Goal: Task Accomplishment & Management: Manage account settings

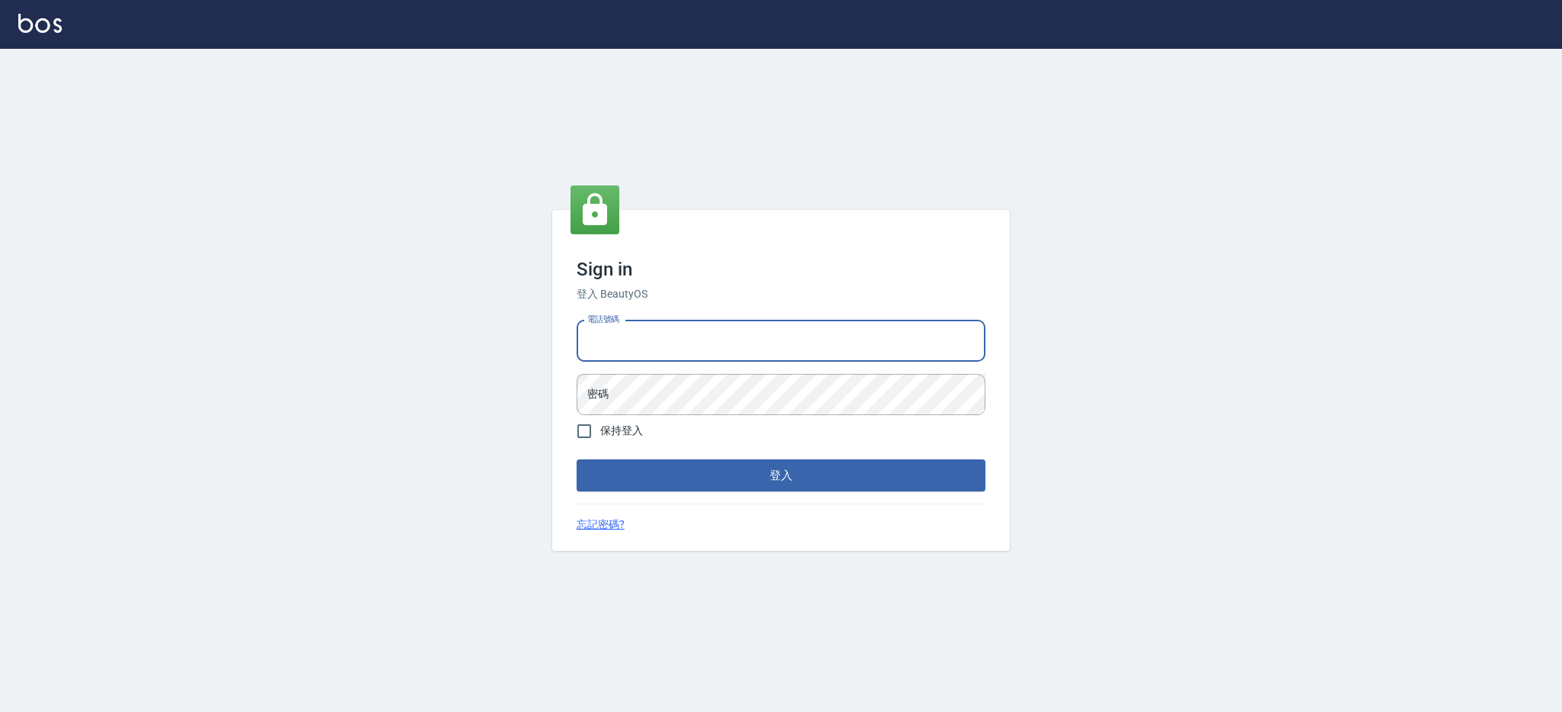
click at [791, 346] on input "電話號碼" at bounding box center [781, 340] width 409 height 41
type input "0980410316"
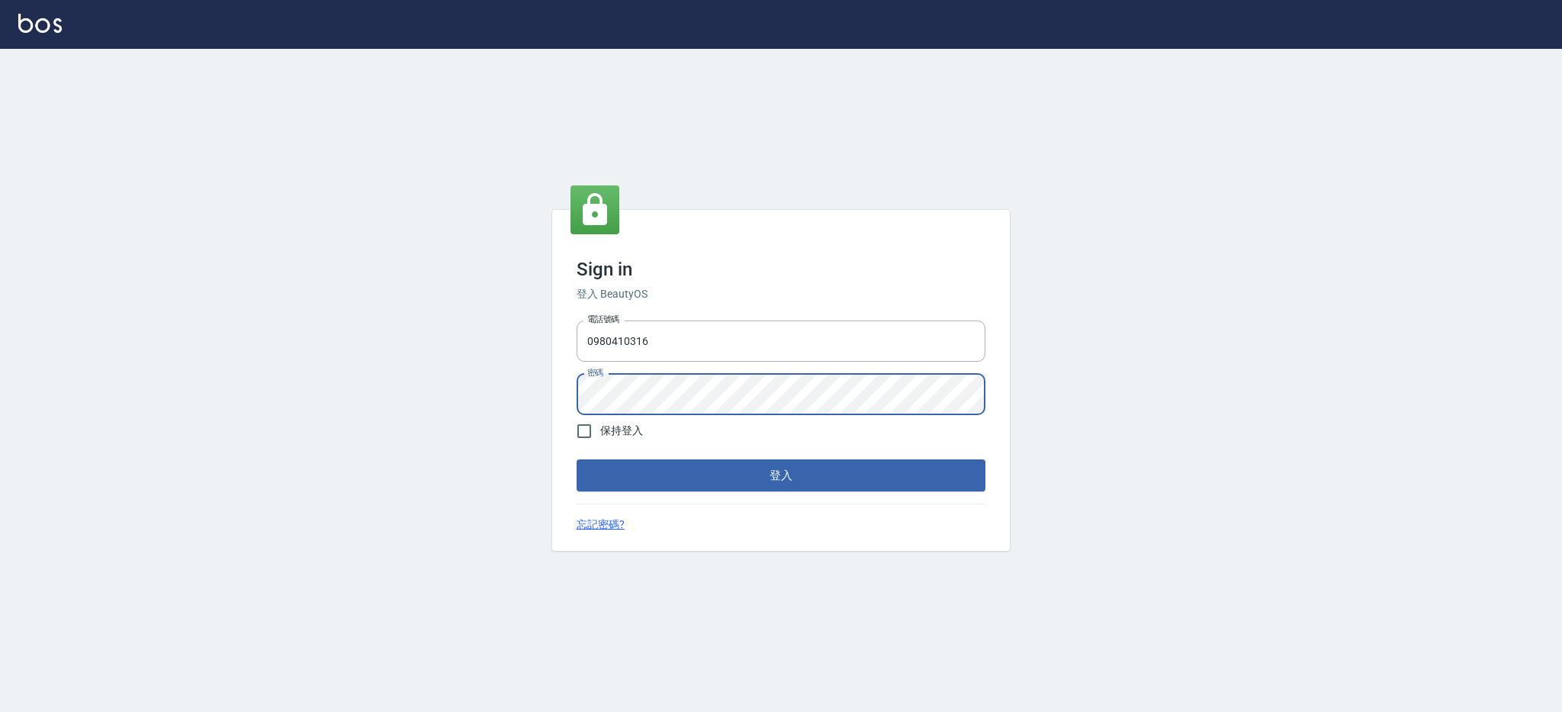
click at [577, 459] on button "登入" at bounding box center [781, 475] width 409 height 32
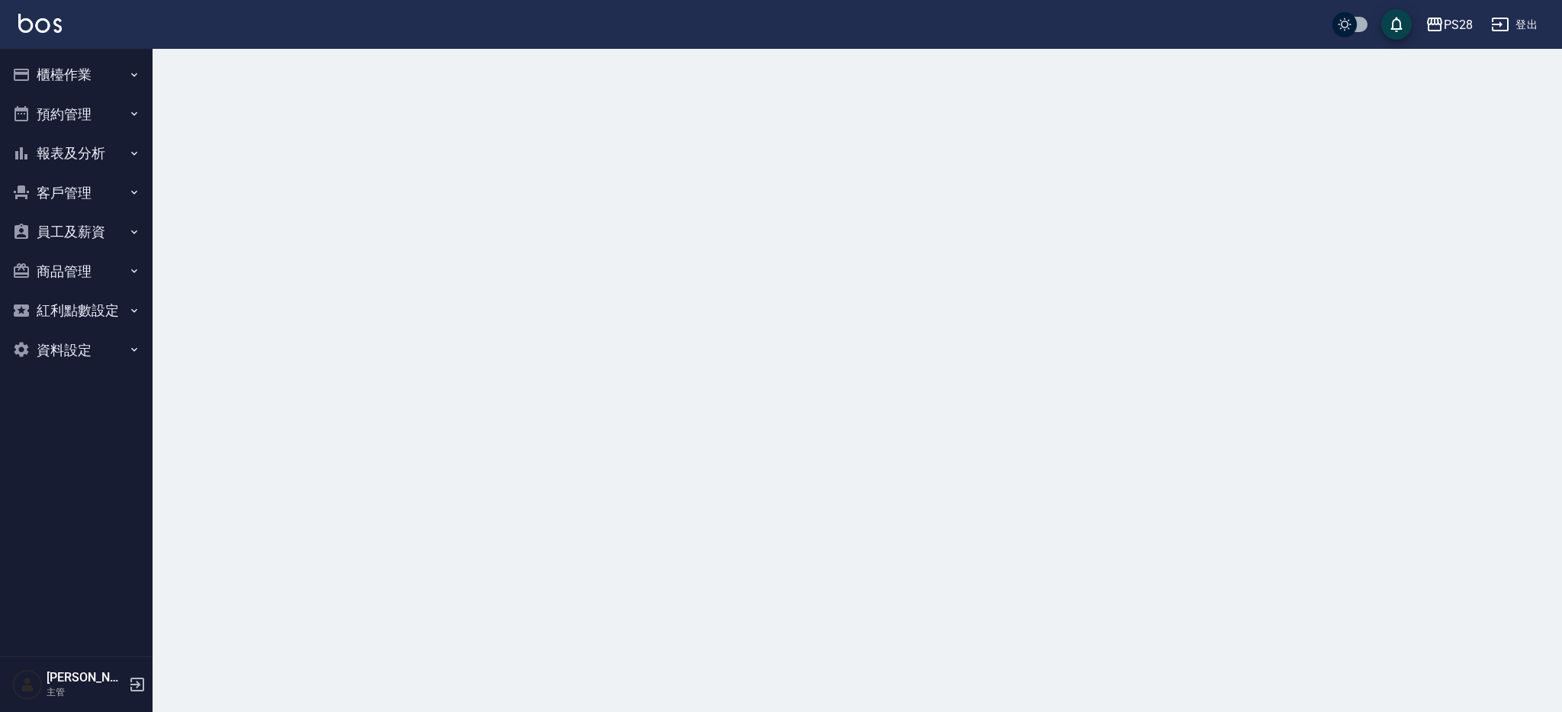
click at [89, 86] on button "櫃檯作業" at bounding box center [76, 75] width 140 height 40
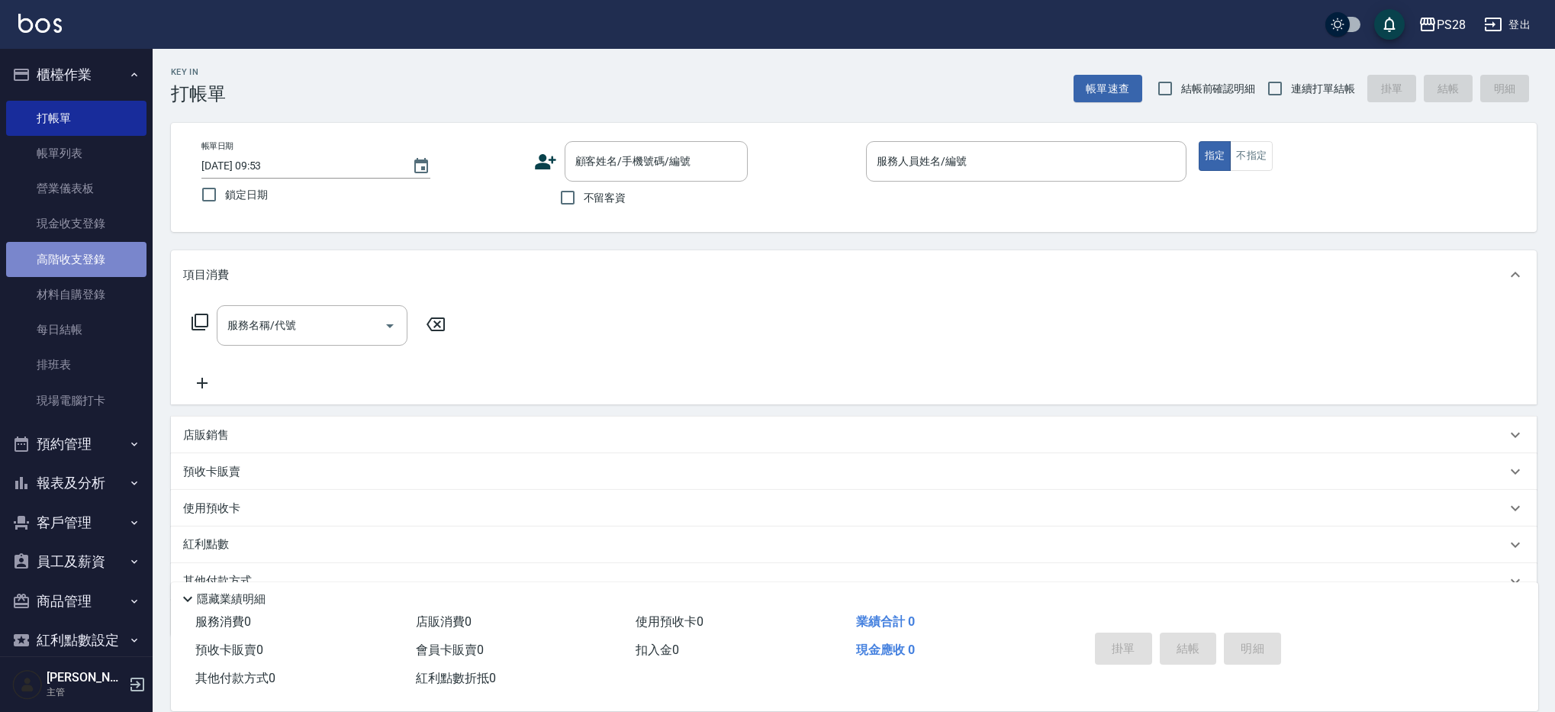
click at [76, 253] on link "高階收支登錄" at bounding box center [76, 259] width 140 height 35
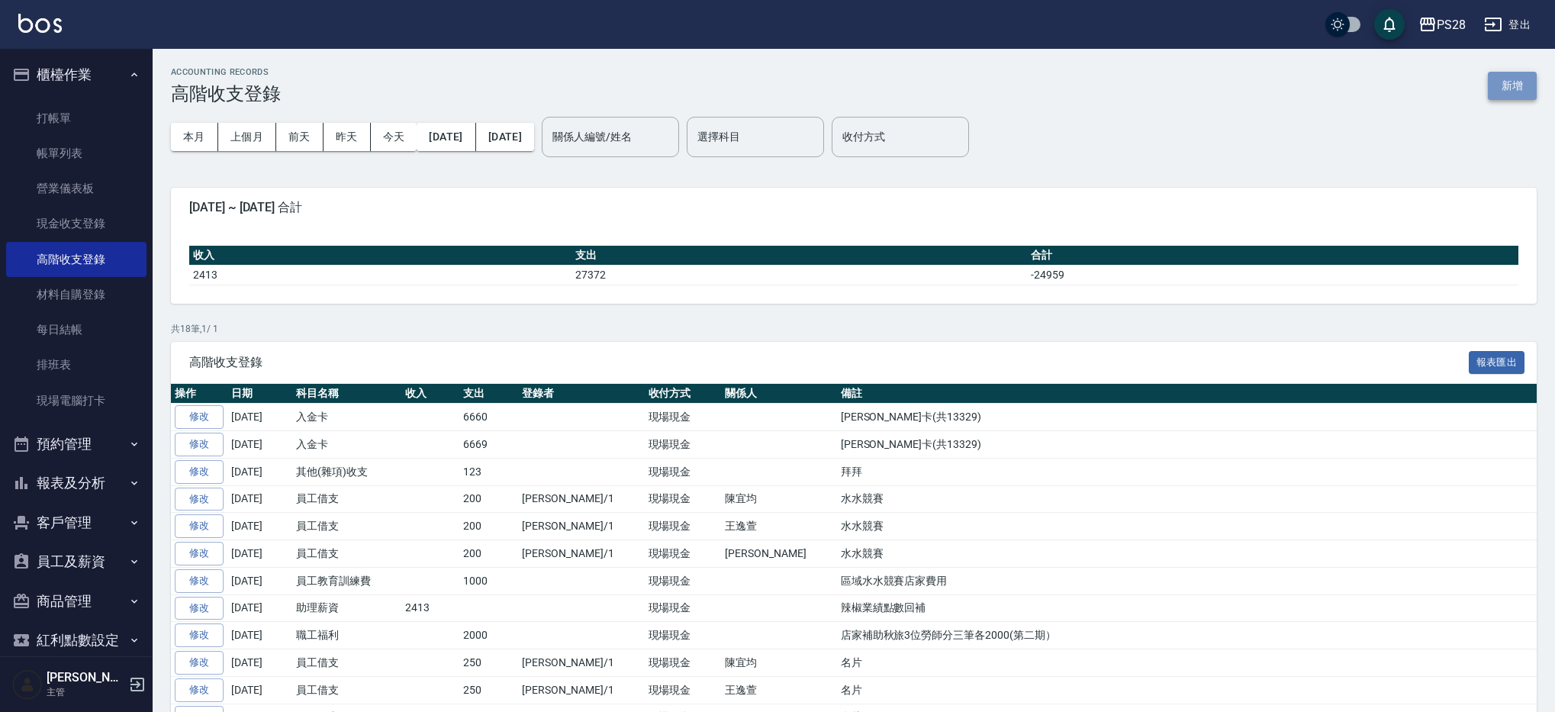
click at [1507, 85] on button "新增" at bounding box center [1512, 86] width 49 height 28
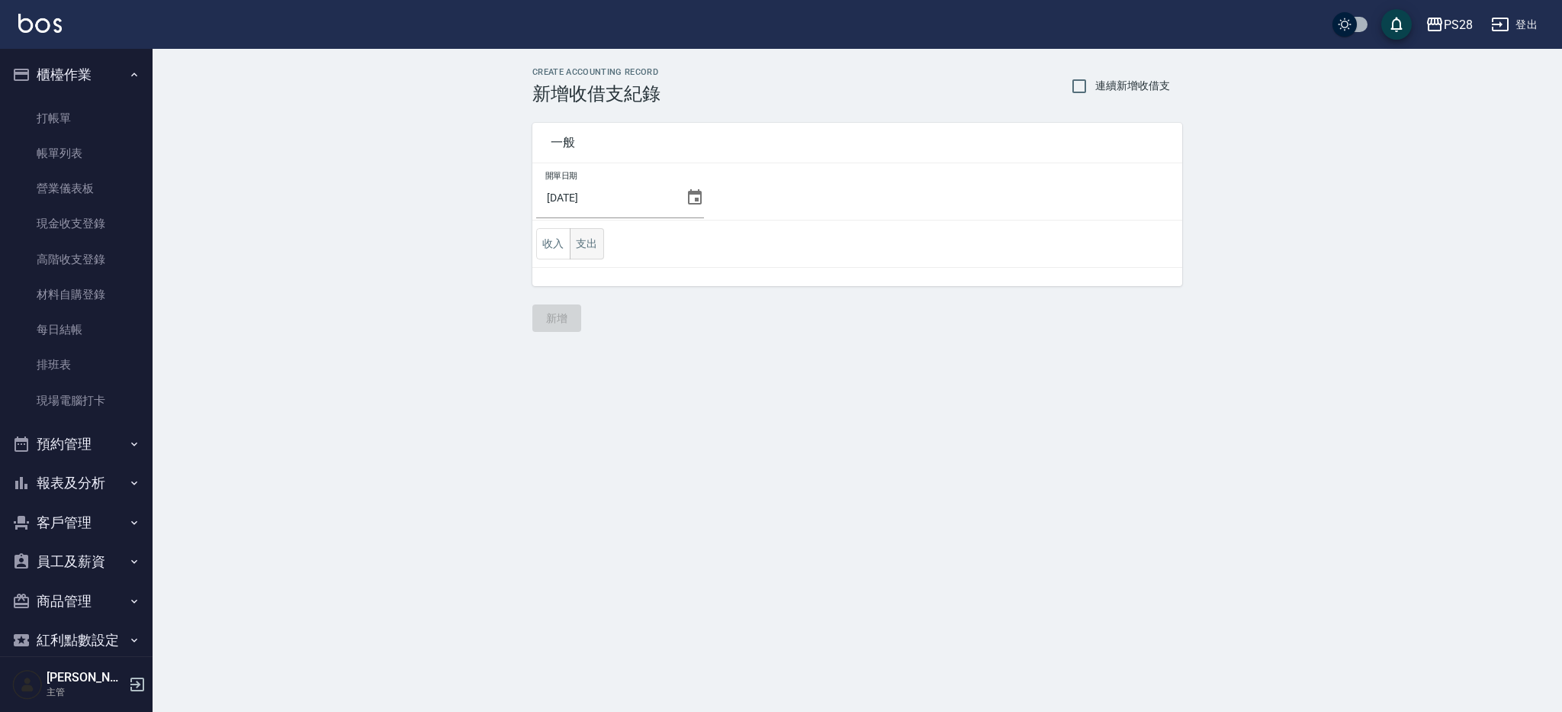
click at [588, 239] on button "支出" at bounding box center [587, 243] width 34 height 31
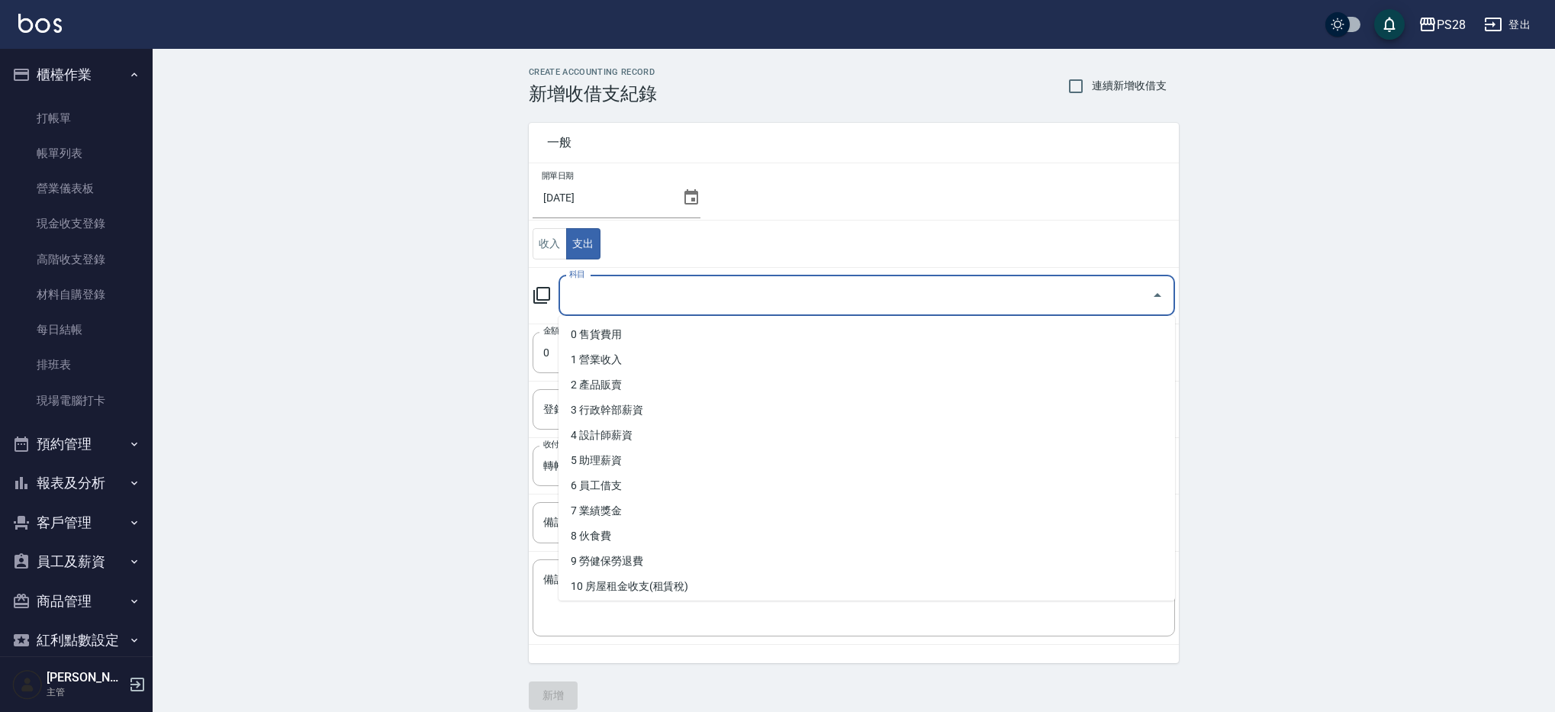
click at [674, 301] on input "科目" at bounding box center [855, 295] width 580 height 27
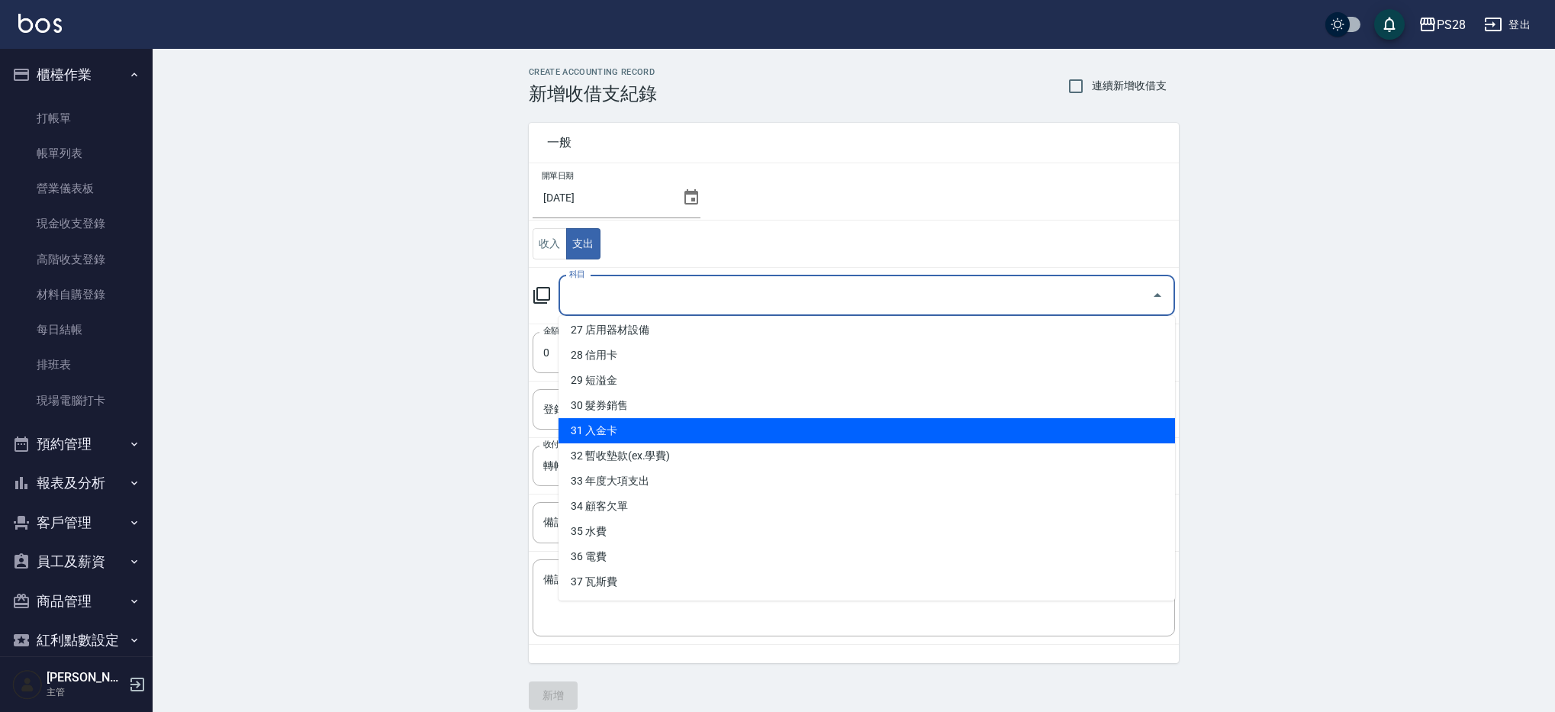
click at [655, 426] on li "31 入金卡" at bounding box center [866, 430] width 616 height 25
type input "31 入金卡"
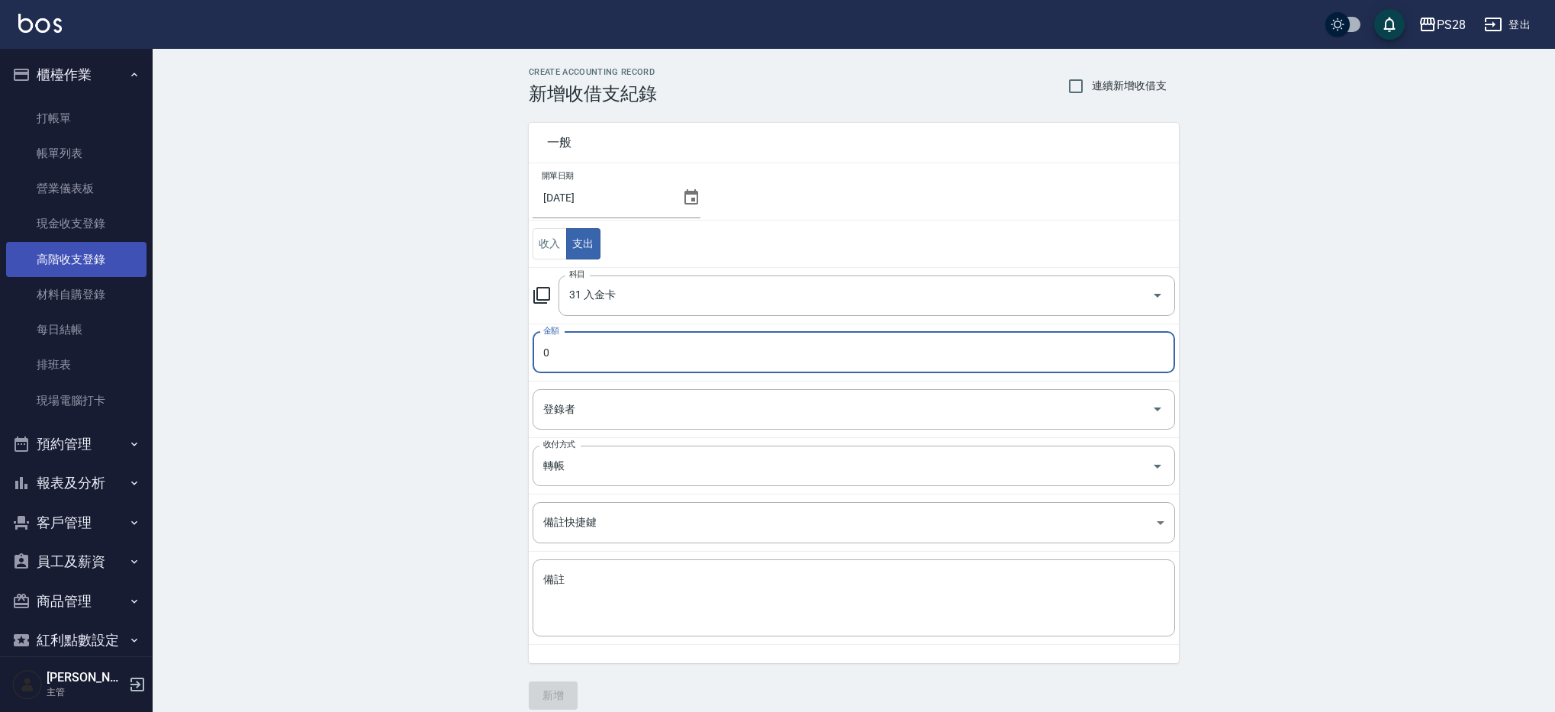
click at [82, 263] on link "高階收支登錄" at bounding box center [76, 259] width 140 height 35
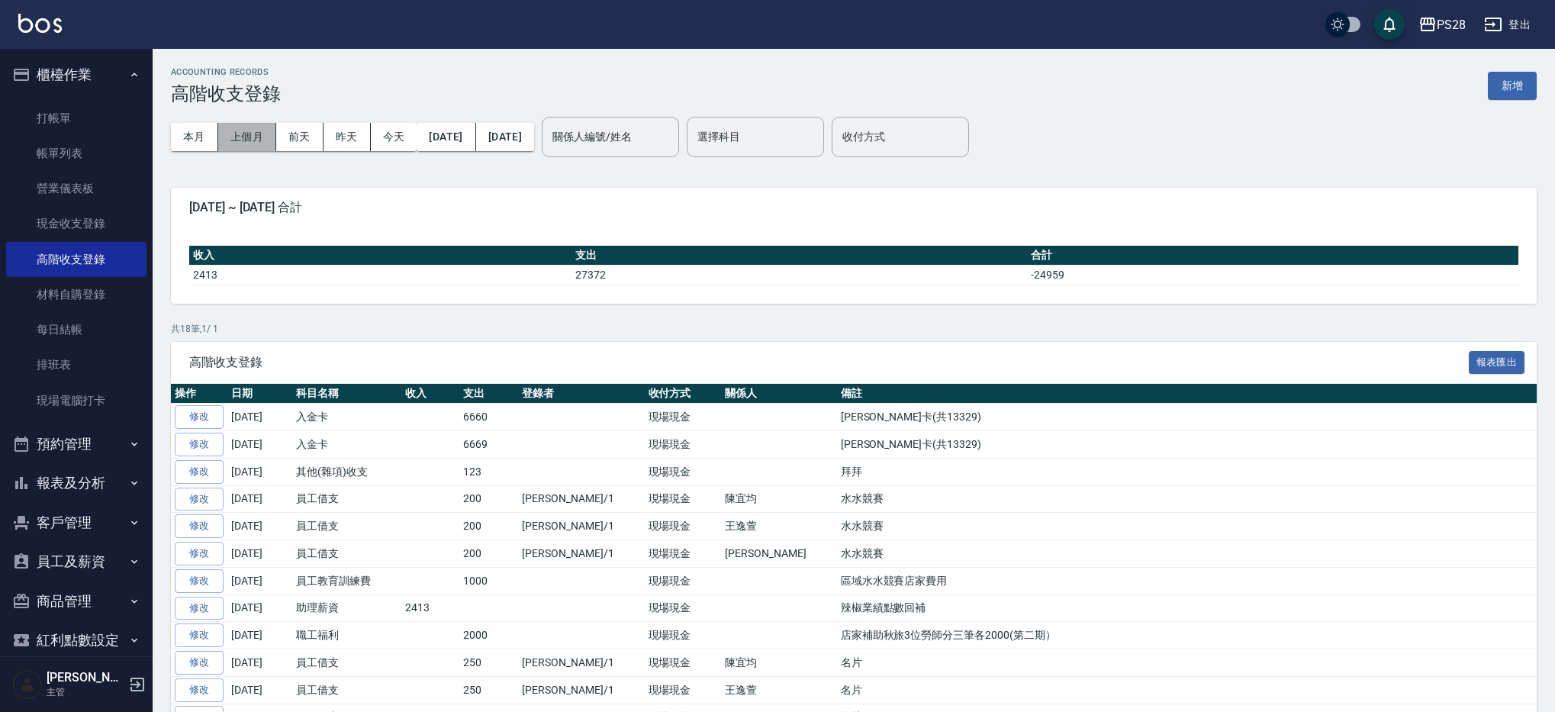
click at [259, 141] on button "上個月" at bounding box center [247, 137] width 58 height 28
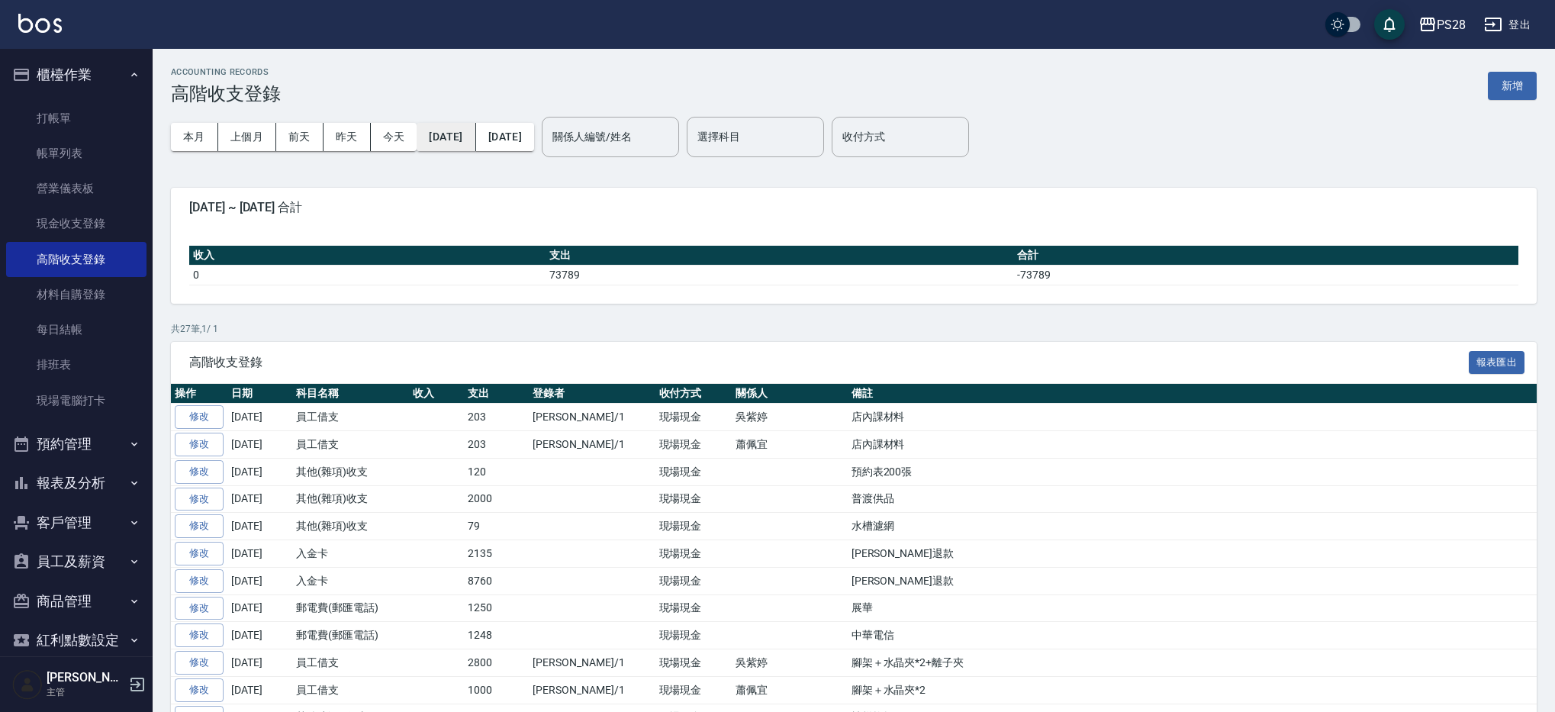
click at [445, 142] on button "2025/08/01" at bounding box center [446, 137] width 59 height 28
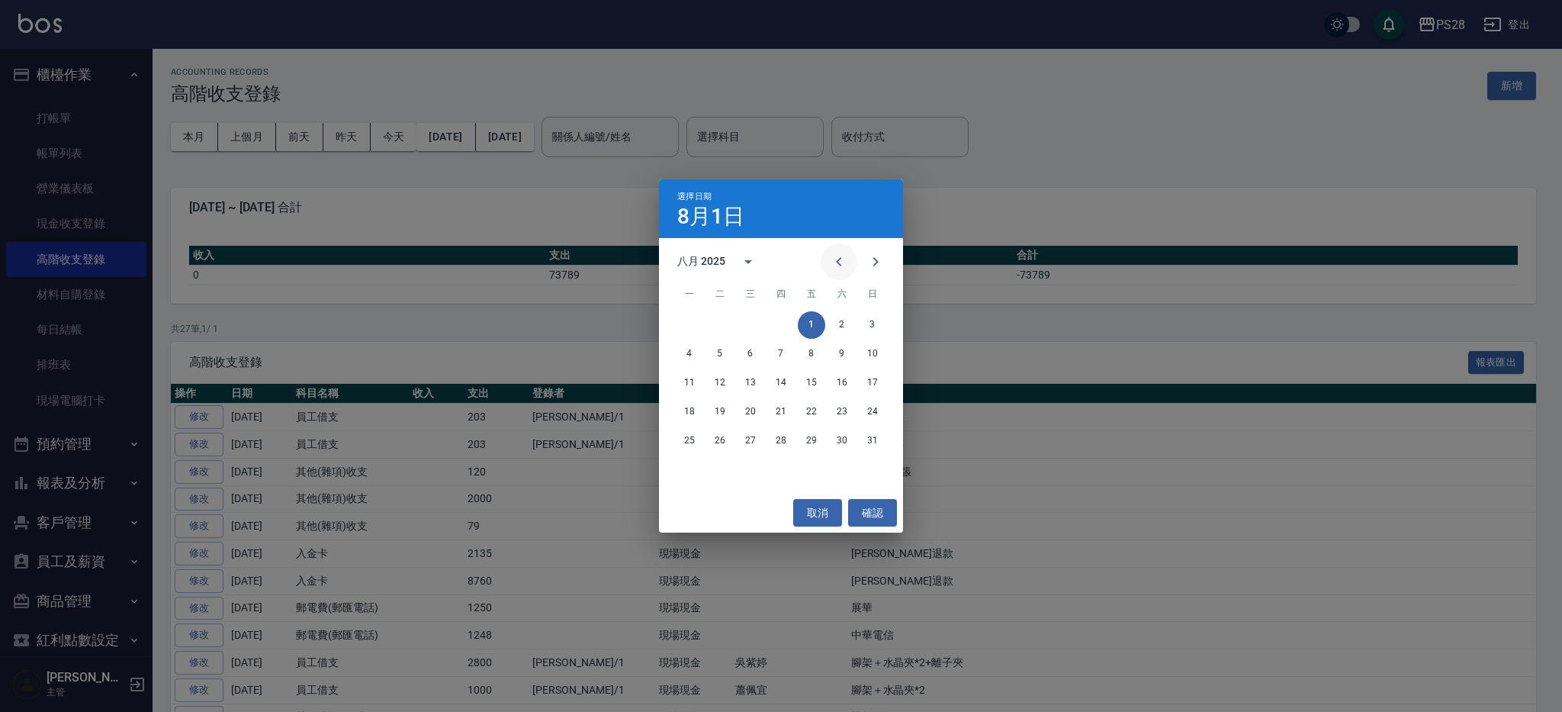
click at [831, 260] on icon "Previous month" at bounding box center [839, 262] width 18 height 18
click at [780, 442] on button "31" at bounding box center [780, 440] width 27 height 27
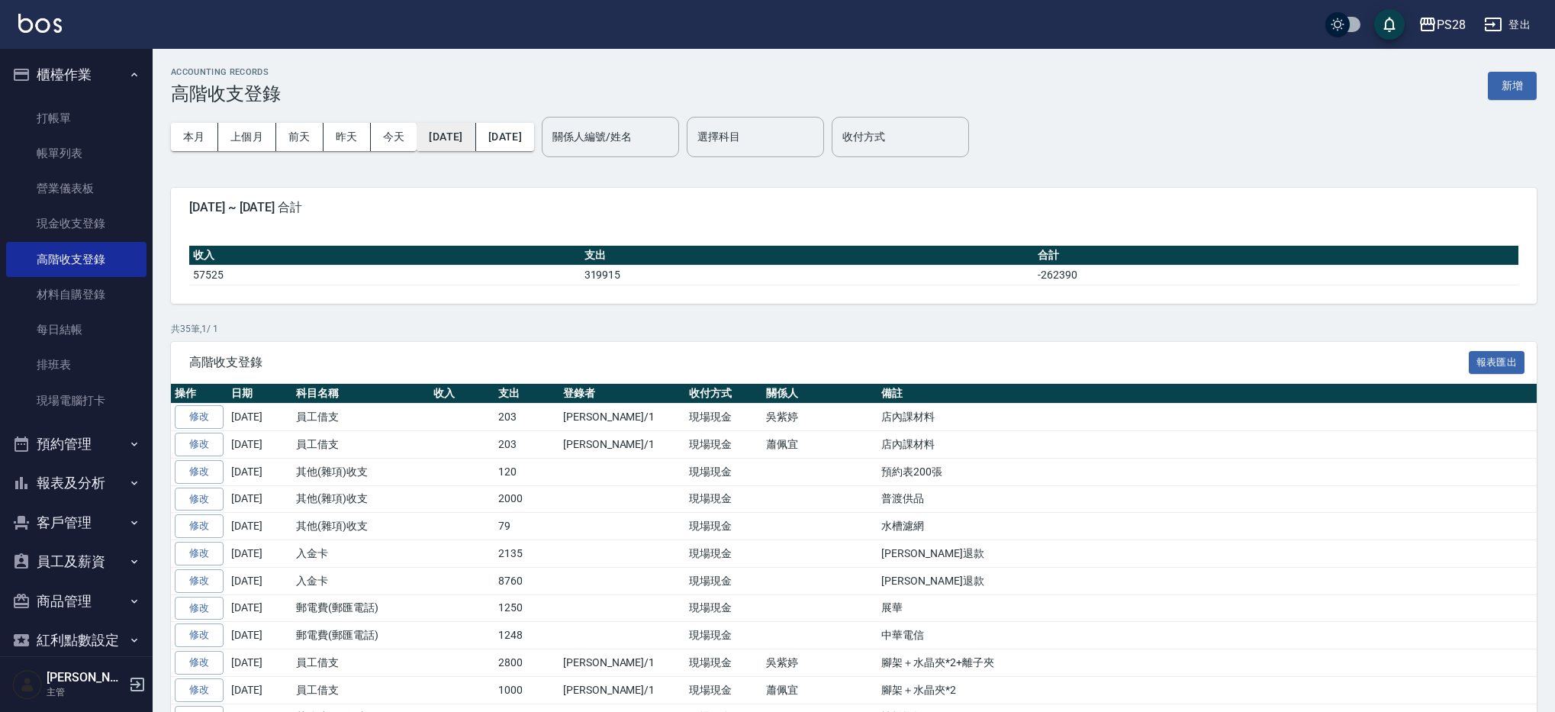
click at [475, 145] on button "2025/07/31" at bounding box center [446, 137] width 59 height 28
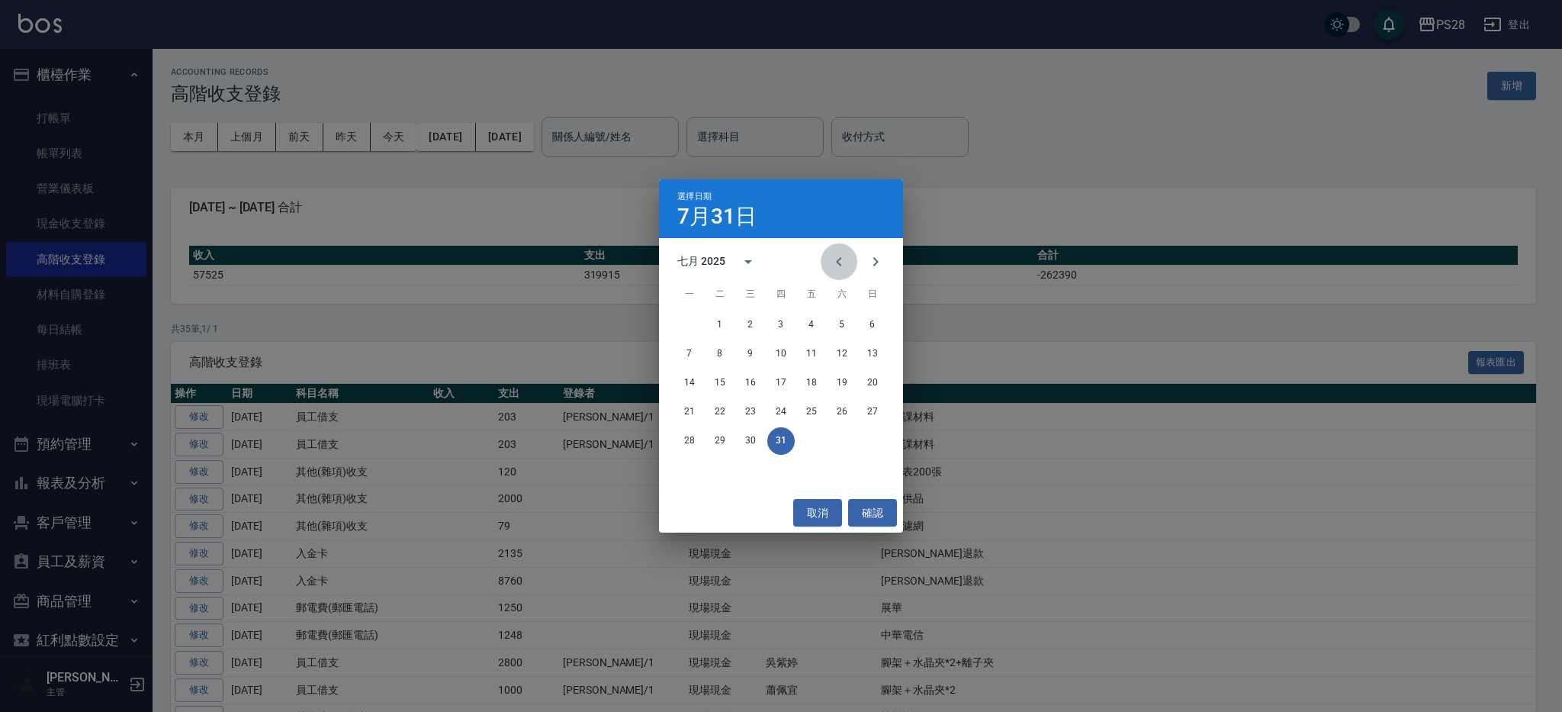
click at [822, 259] on button "Previous month" at bounding box center [839, 261] width 37 height 37
click at [693, 468] on button "30" at bounding box center [689, 469] width 27 height 27
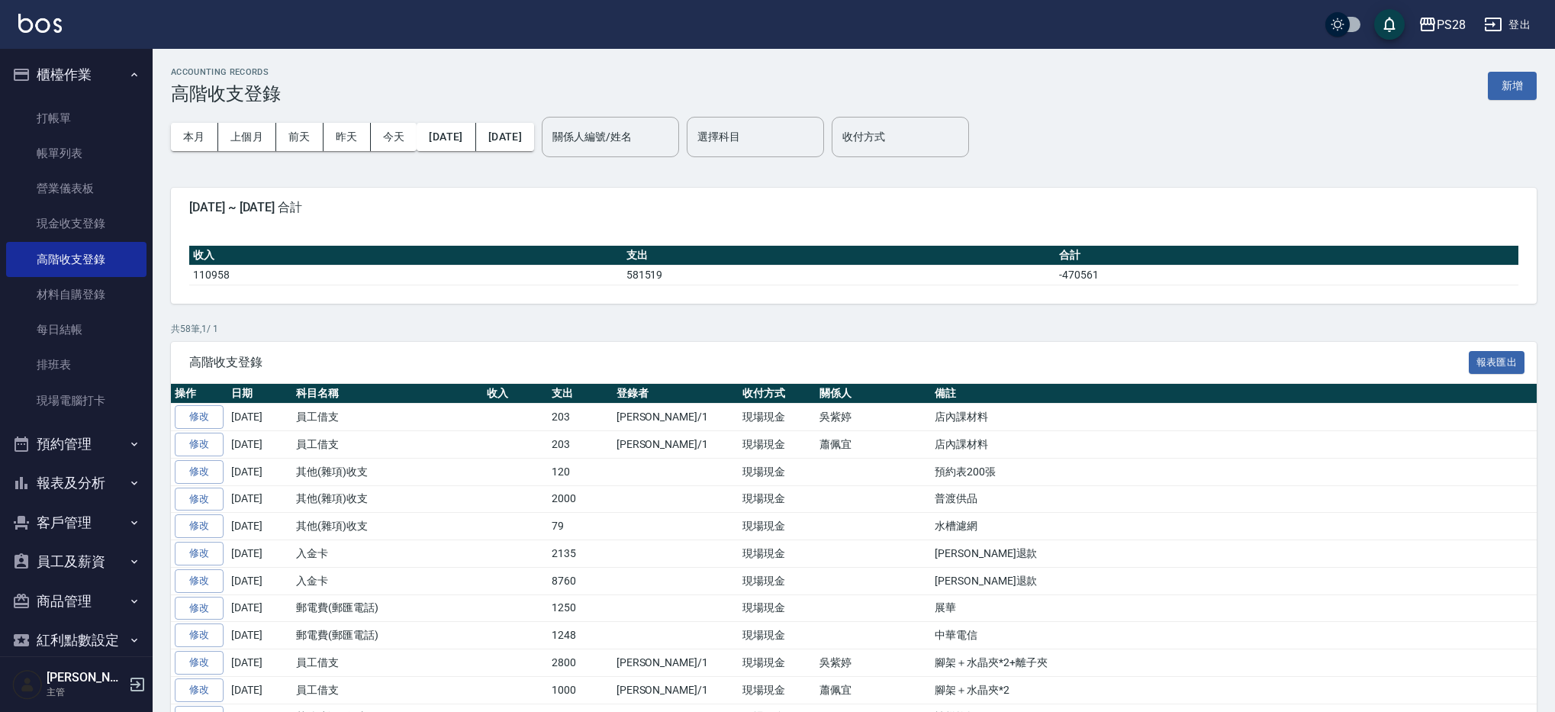
click at [534, 153] on div "本月 上個月 前天 昨天 今天 2025/06/30 2025/08/31" at bounding box center [352, 137] width 363 height 65
click at [475, 133] on button "2025/06/30" at bounding box center [446, 137] width 59 height 28
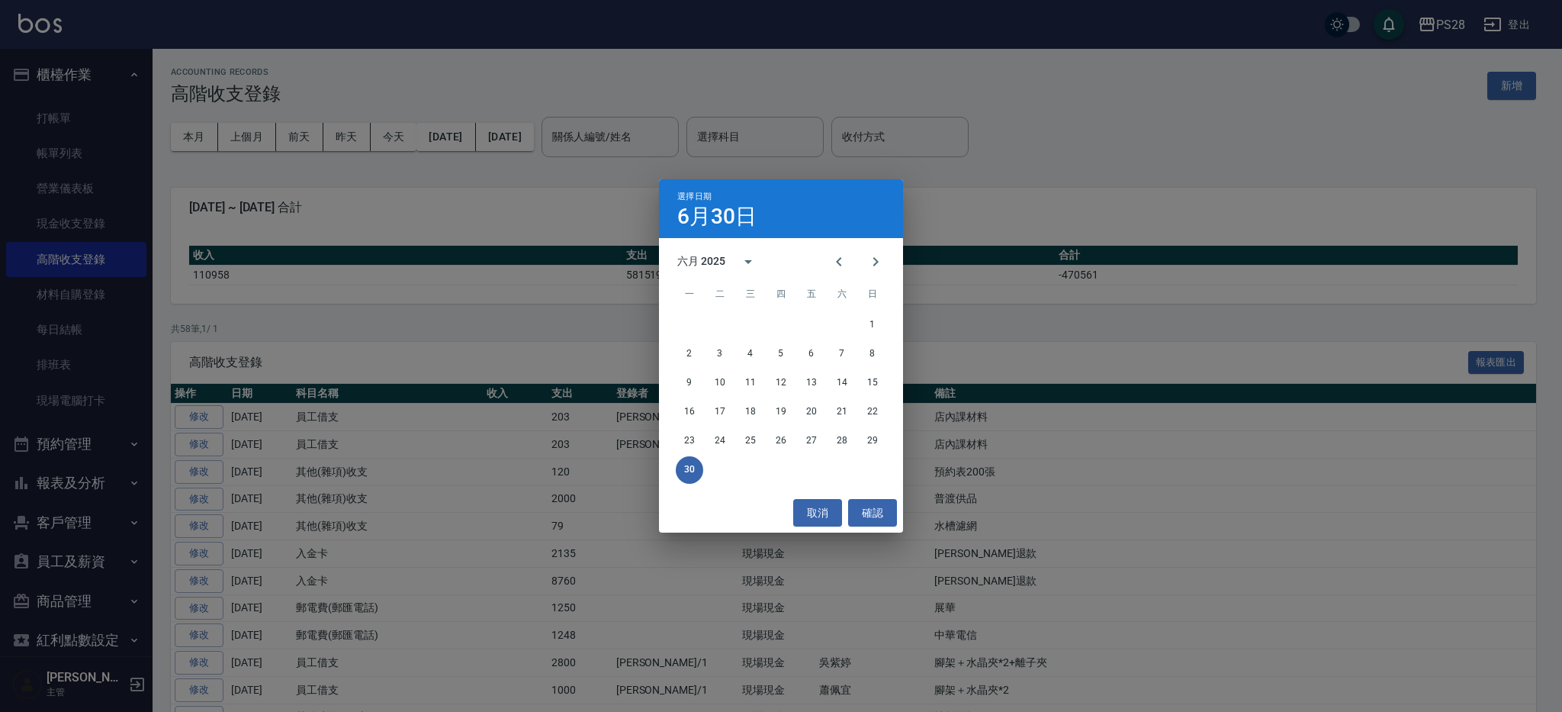
drag, startPoint x: 835, startPoint y: 265, endPoint x: 829, endPoint y: 296, distance: 31.0
click at [835, 265] on icon "Previous month" at bounding box center [839, 262] width 18 height 18
click at [839, 444] on button "31" at bounding box center [841, 440] width 27 height 27
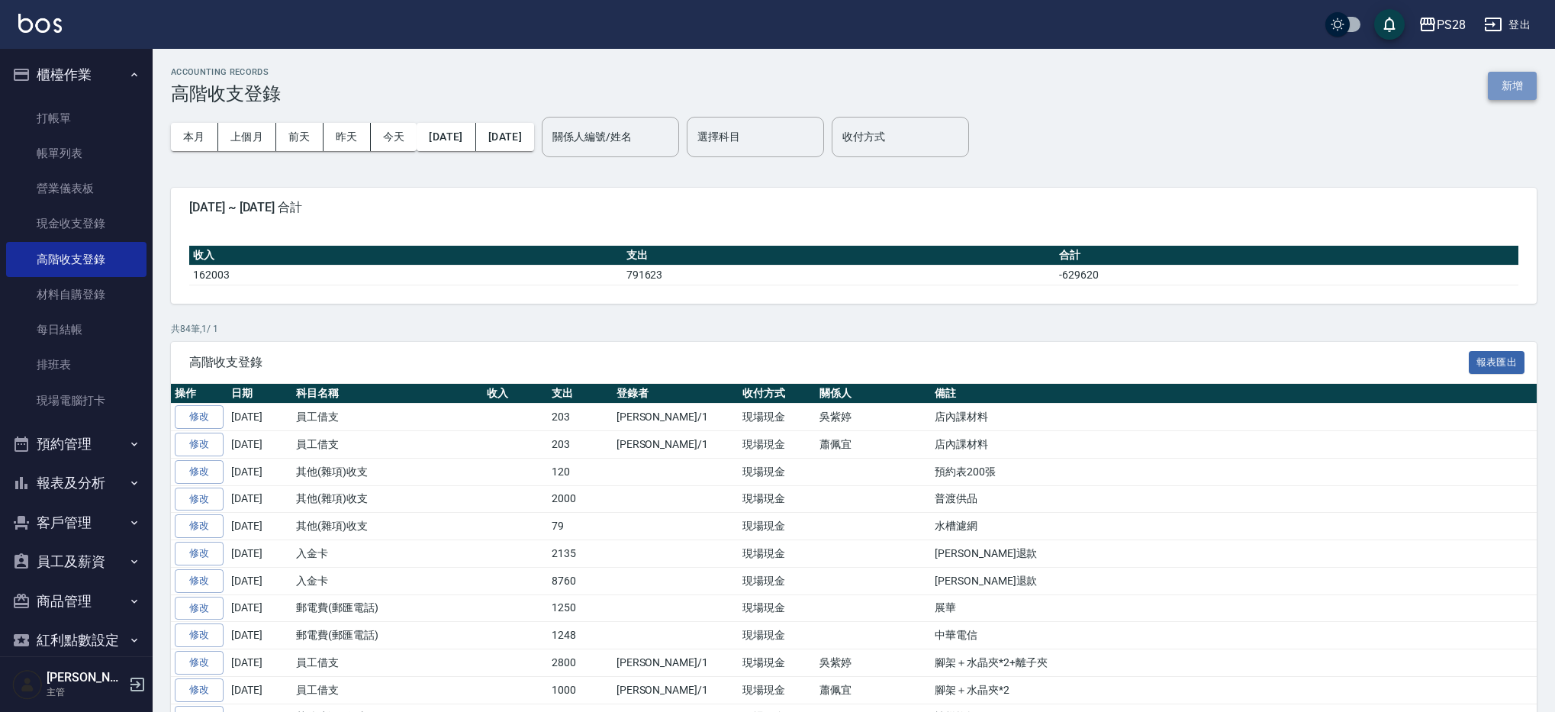
click at [1499, 85] on button "新增" at bounding box center [1512, 86] width 49 height 28
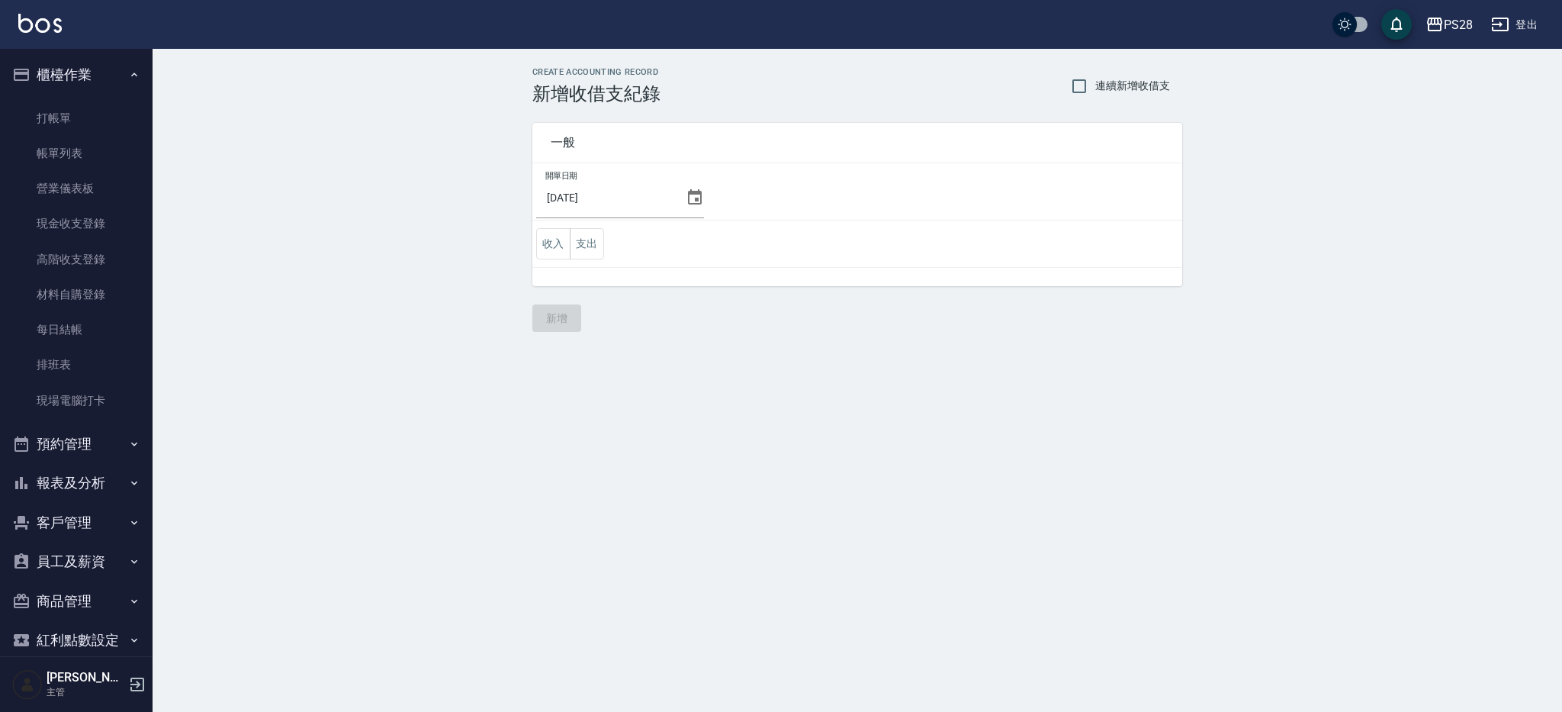
click at [693, 192] on icon at bounding box center [695, 197] width 18 height 18
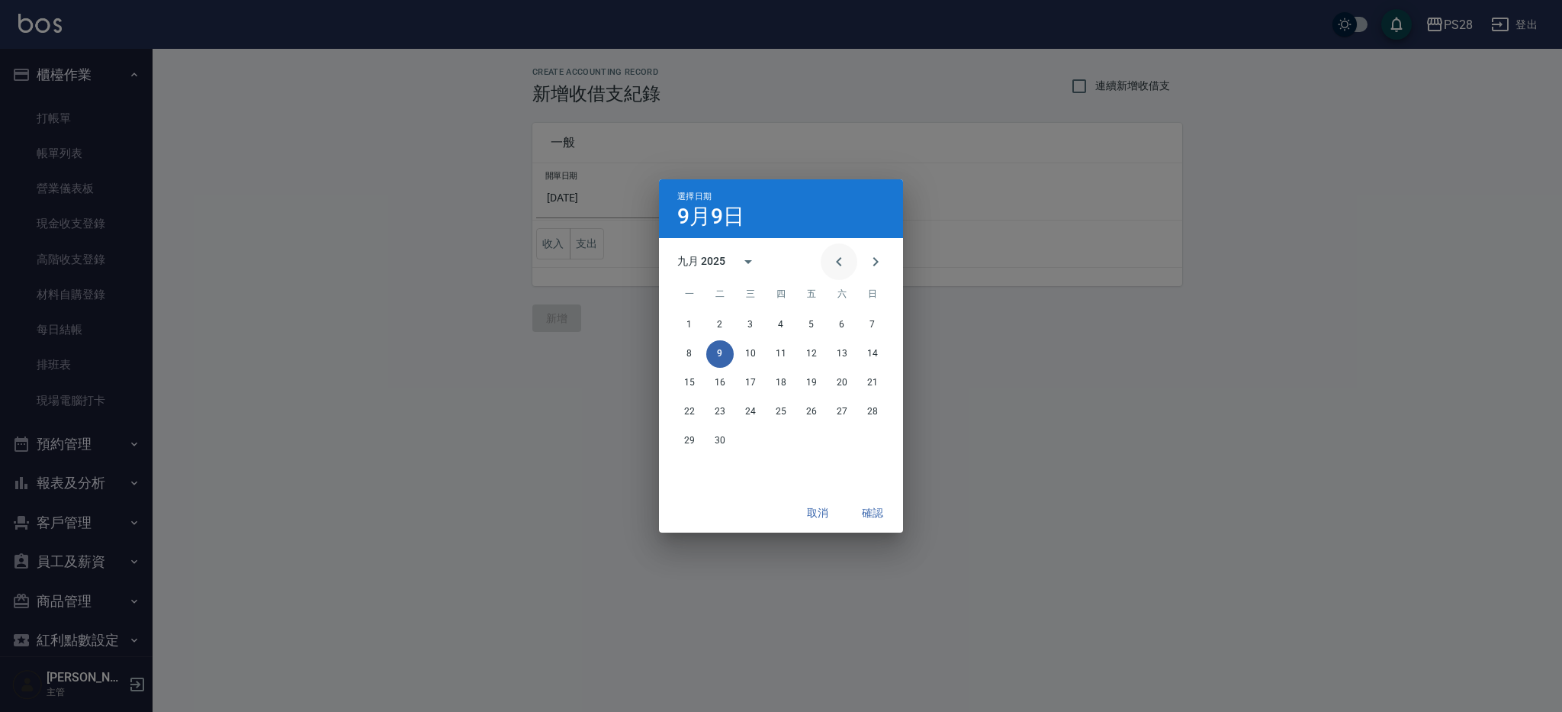
click at [839, 260] on icon "Previous month" at bounding box center [839, 262] width 18 height 18
click at [882, 442] on button "31" at bounding box center [872, 440] width 27 height 27
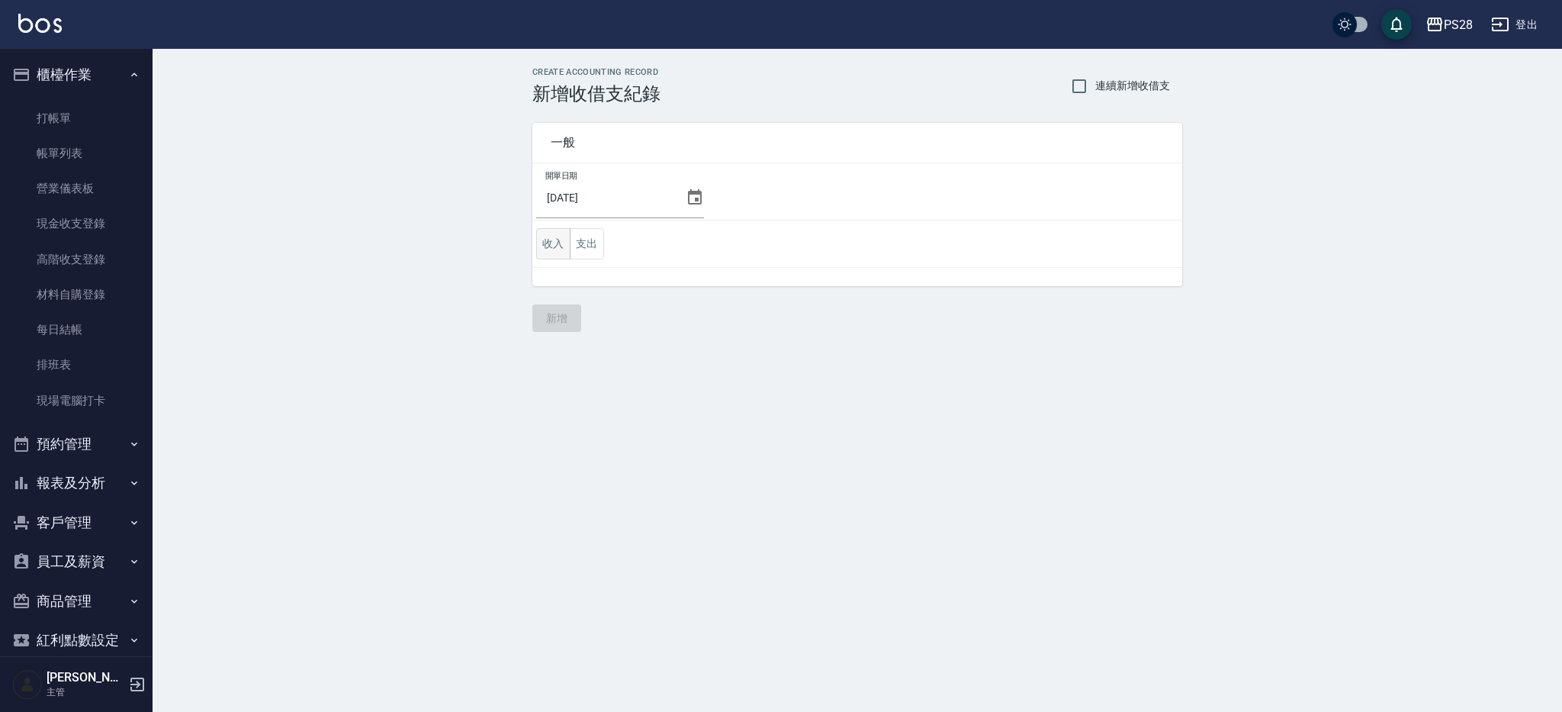
click at [543, 246] on button "收入" at bounding box center [553, 243] width 34 height 31
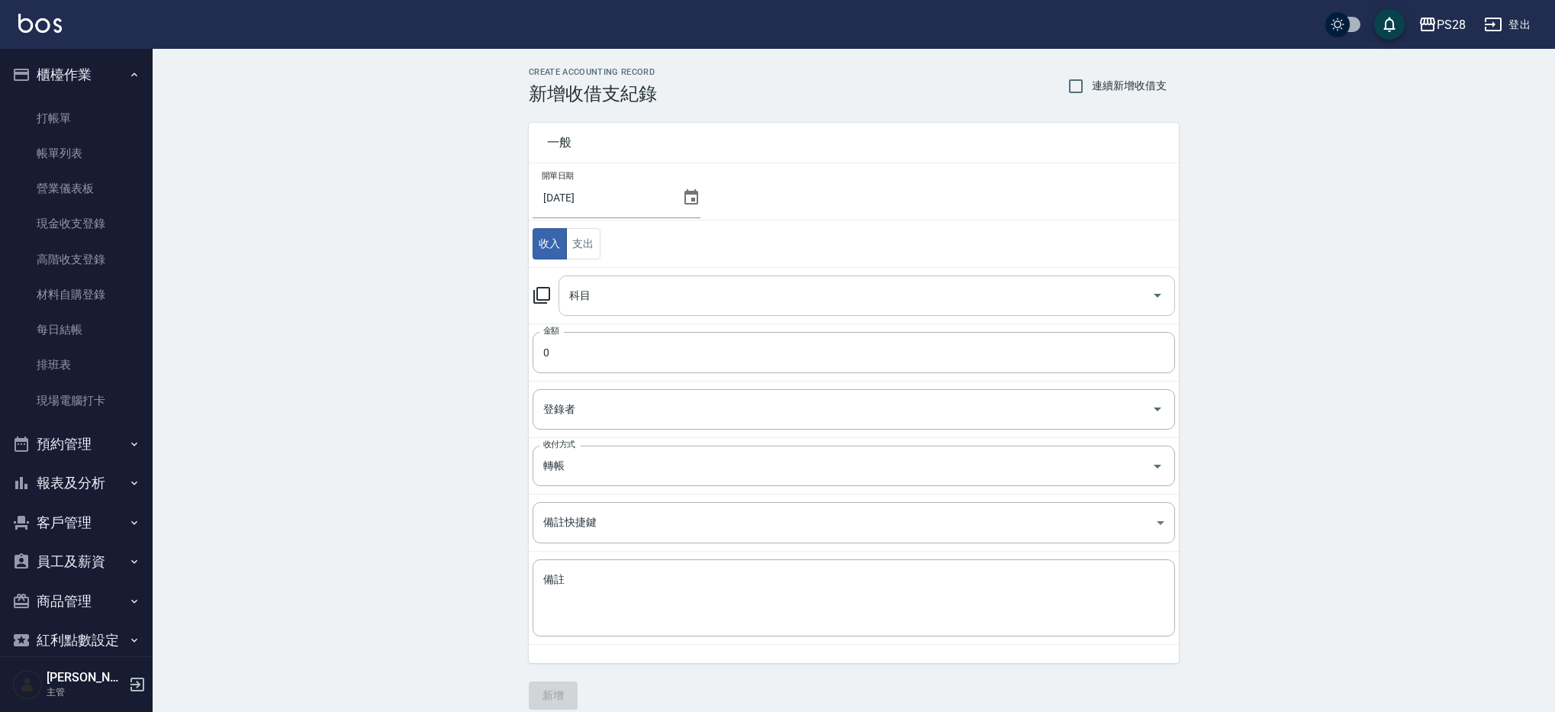
click at [677, 296] on input "科目" at bounding box center [855, 295] width 580 height 27
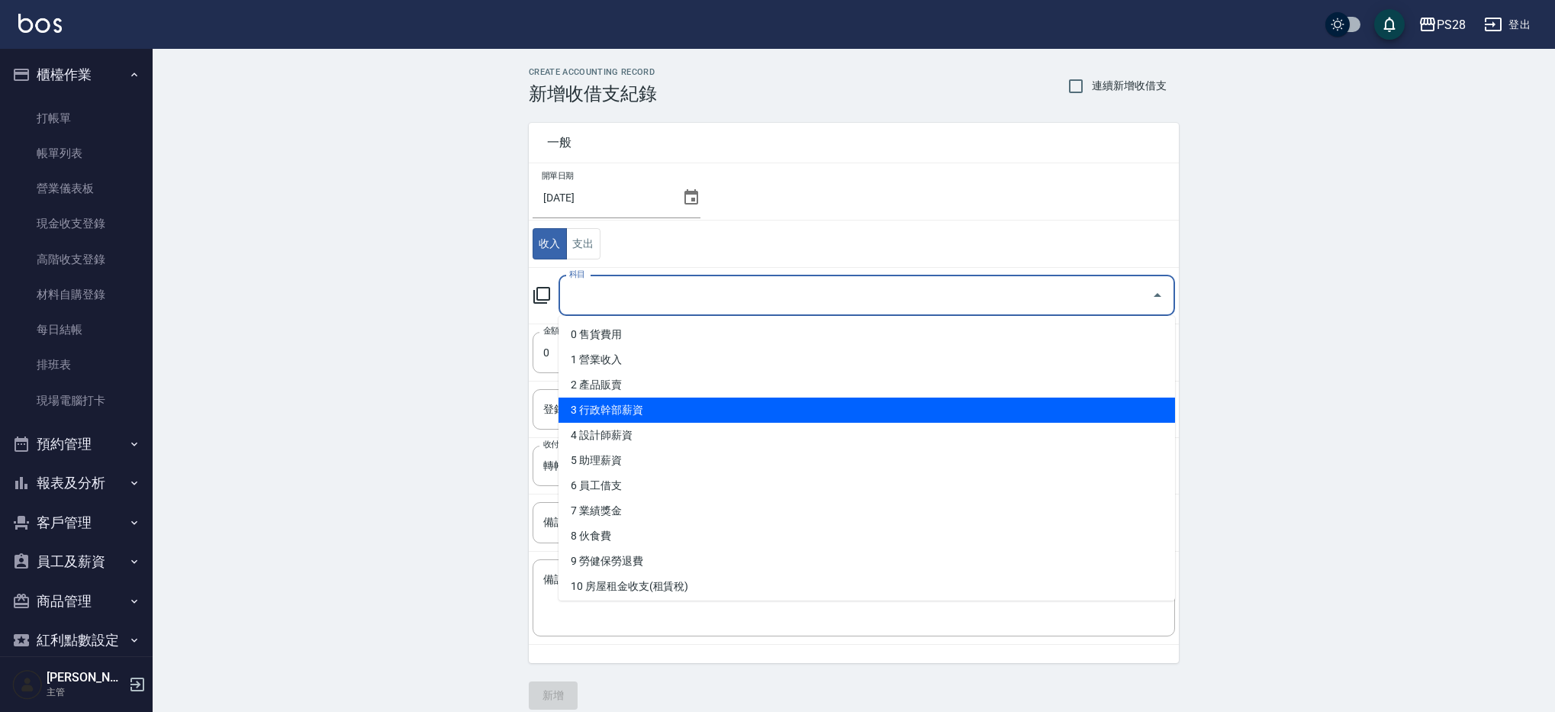
scroll to position [609, 0]
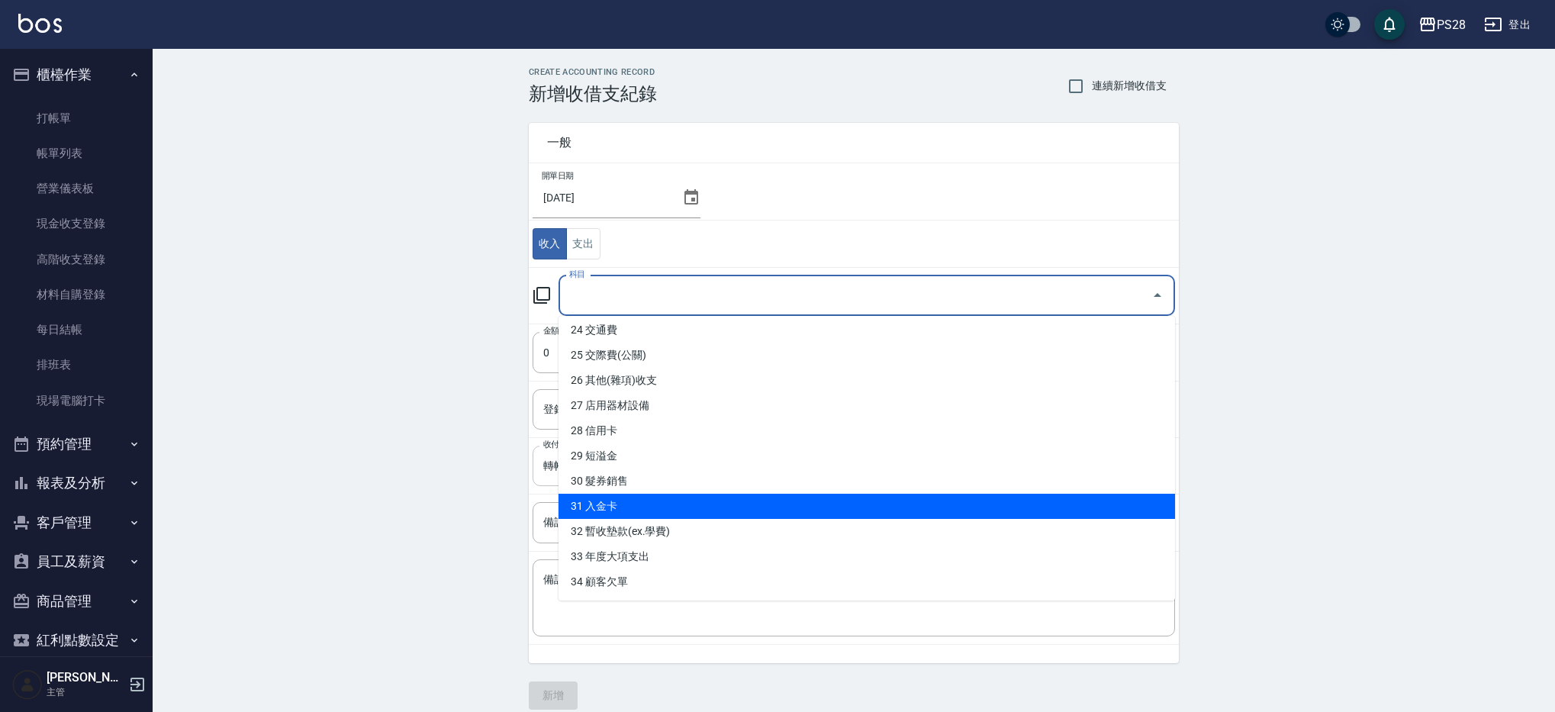
drag, startPoint x: 633, startPoint y: 503, endPoint x: 623, endPoint y: 456, distance: 47.6
click at [633, 503] on li "31 入金卡" at bounding box center [866, 506] width 616 height 25
type input "31 入金卡"
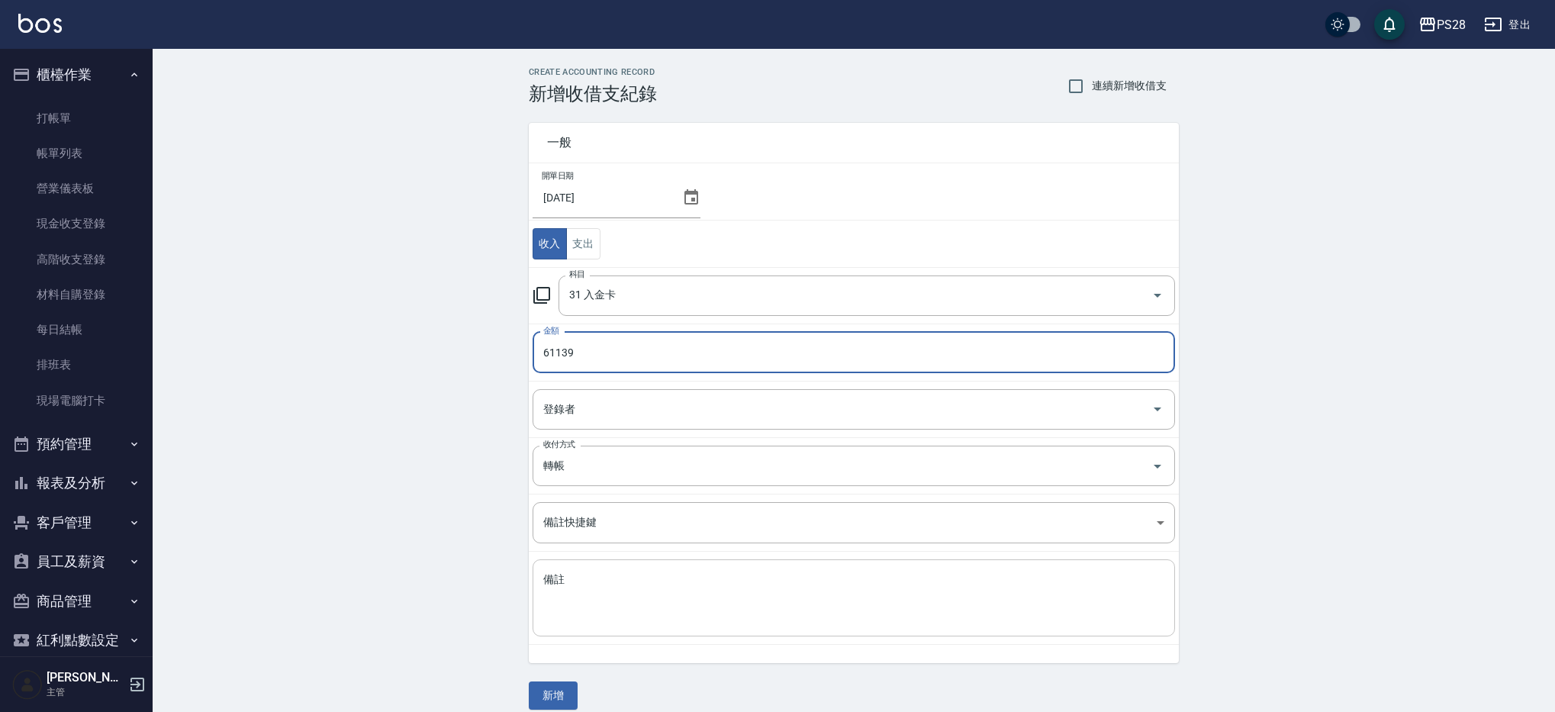
type input "61139"
click at [668, 597] on textarea "備註" at bounding box center [853, 598] width 621 height 52
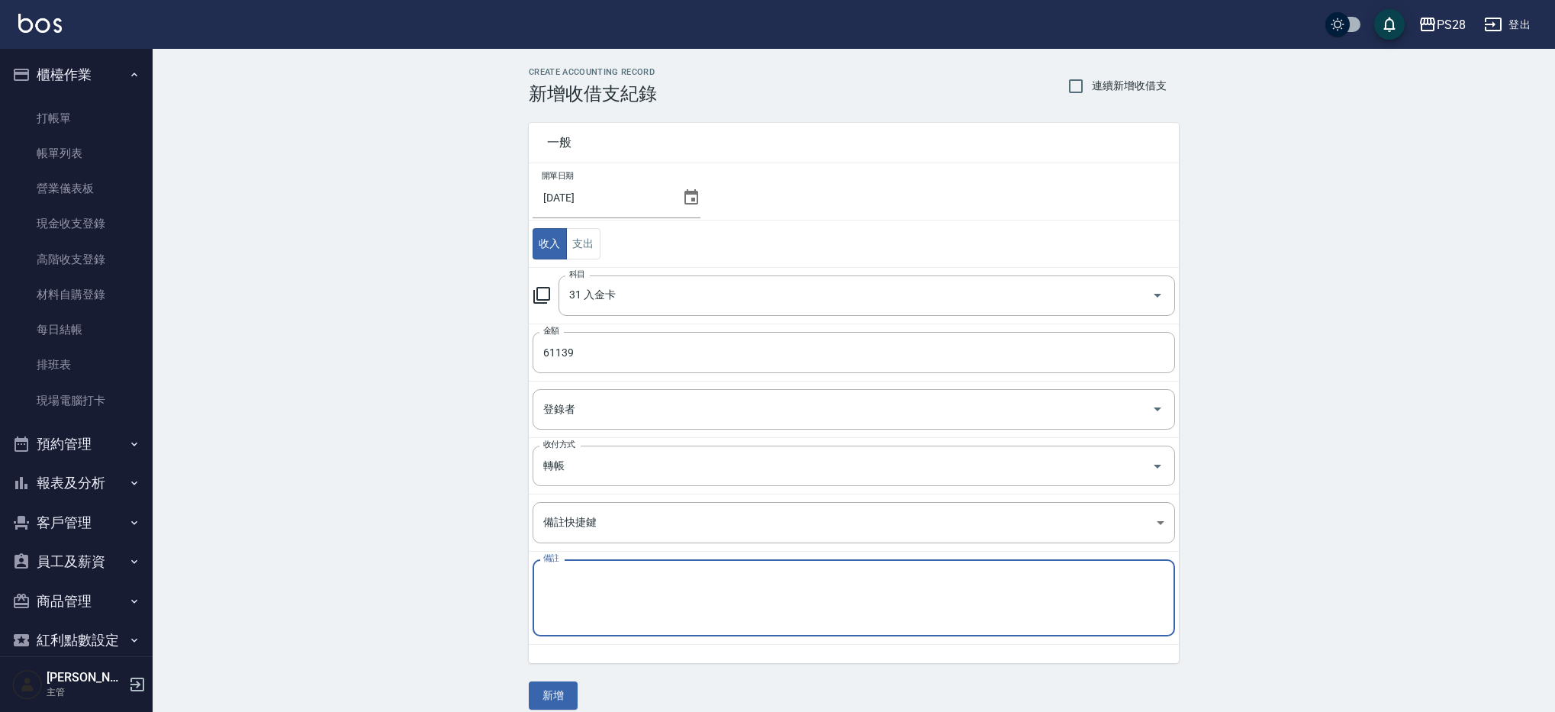
type textarea "g"
type textarea "儲值使用"
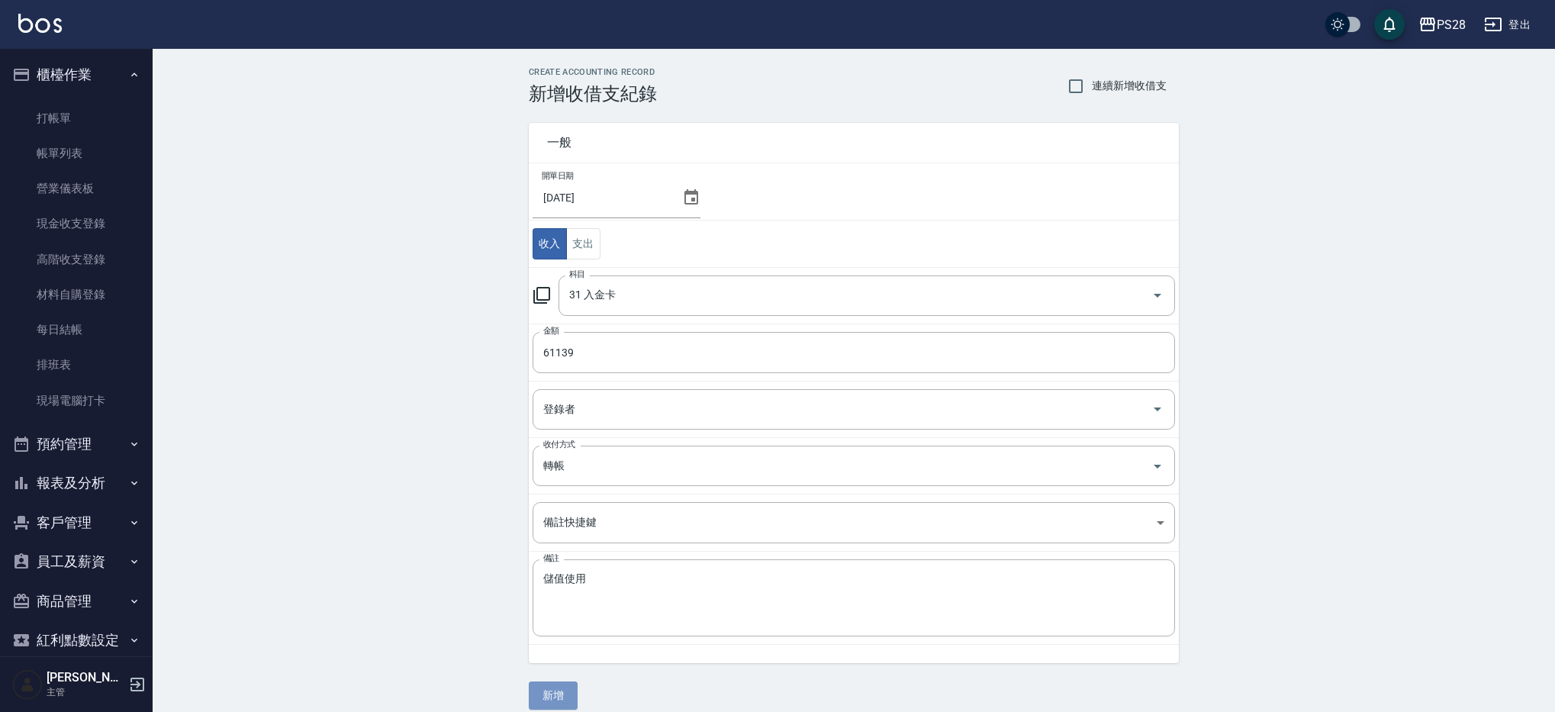
click at [561, 694] on button "新增" at bounding box center [553, 695] width 49 height 28
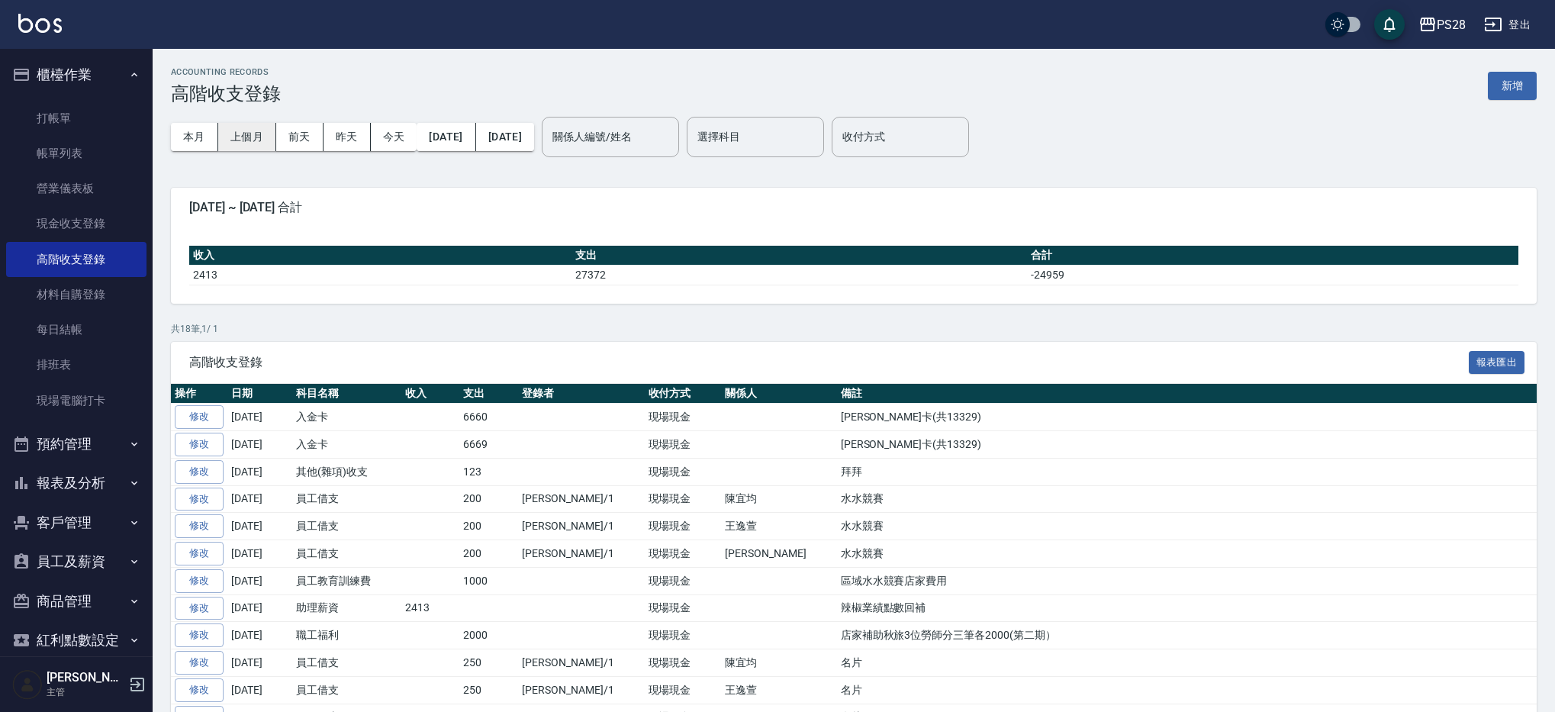
click at [249, 131] on button "上個月" at bounding box center [247, 137] width 58 height 28
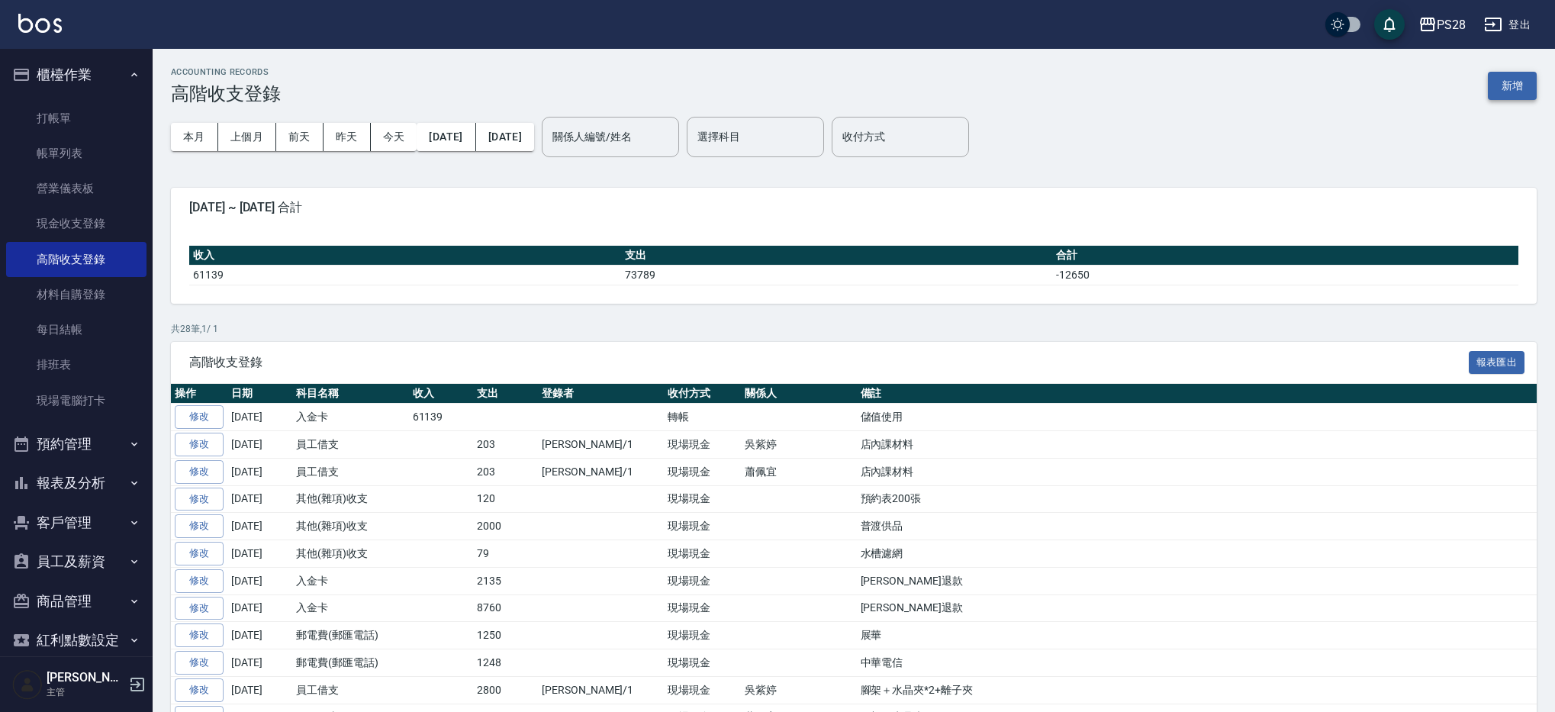
click at [1520, 92] on button "新增" at bounding box center [1512, 86] width 49 height 28
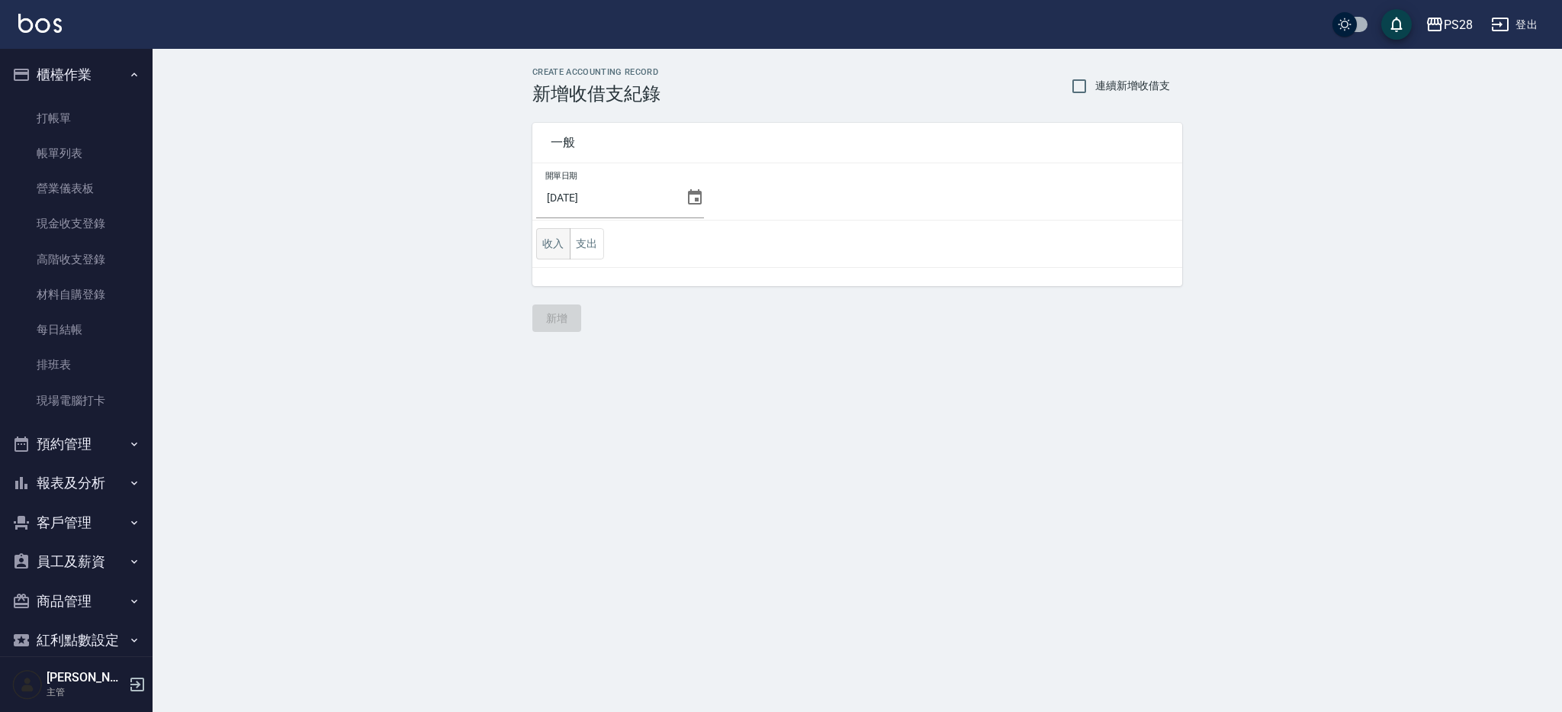
click at [561, 240] on button "收入" at bounding box center [553, 243] width 34 height 31
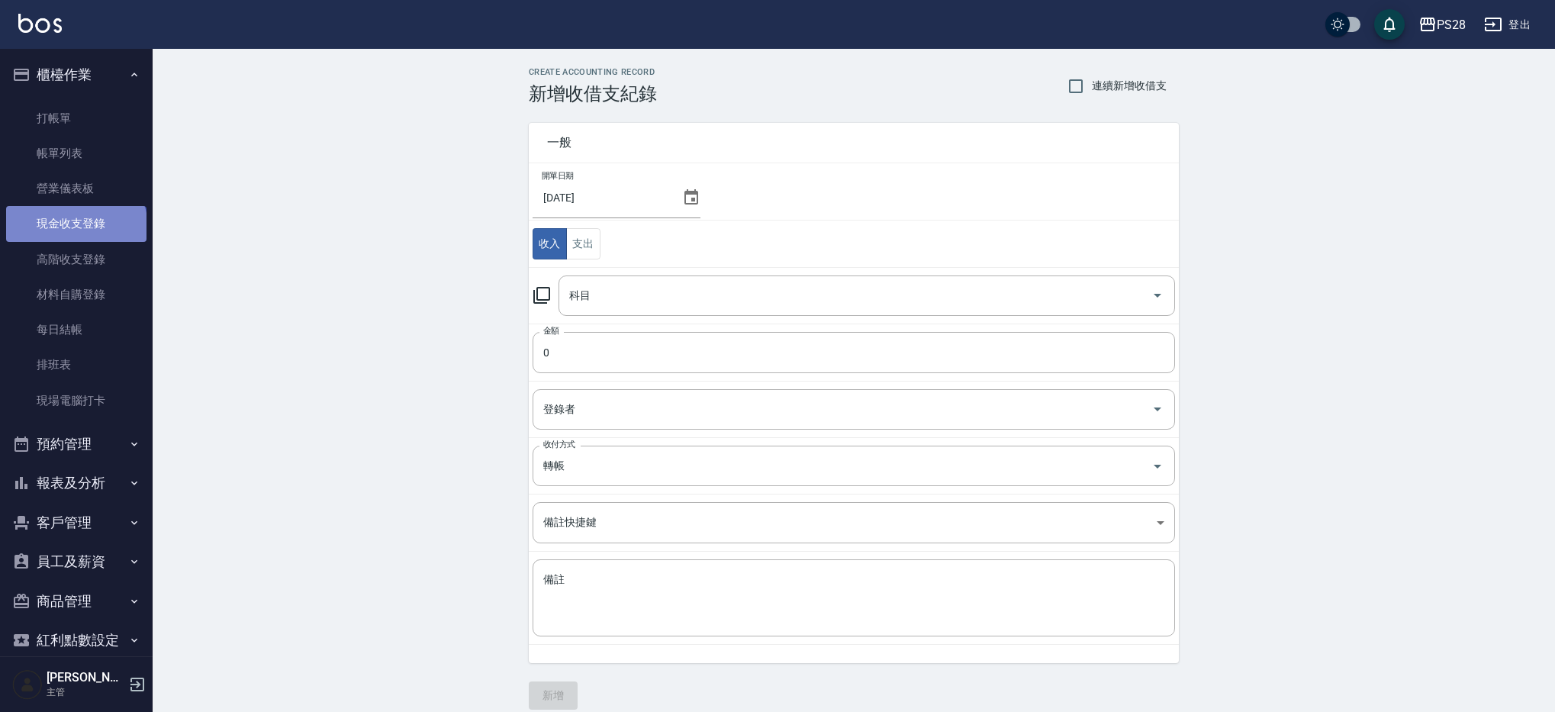
click at [75, 227] on link "現金收支登錄" at bounding box center [76, 223] width 140 height 35
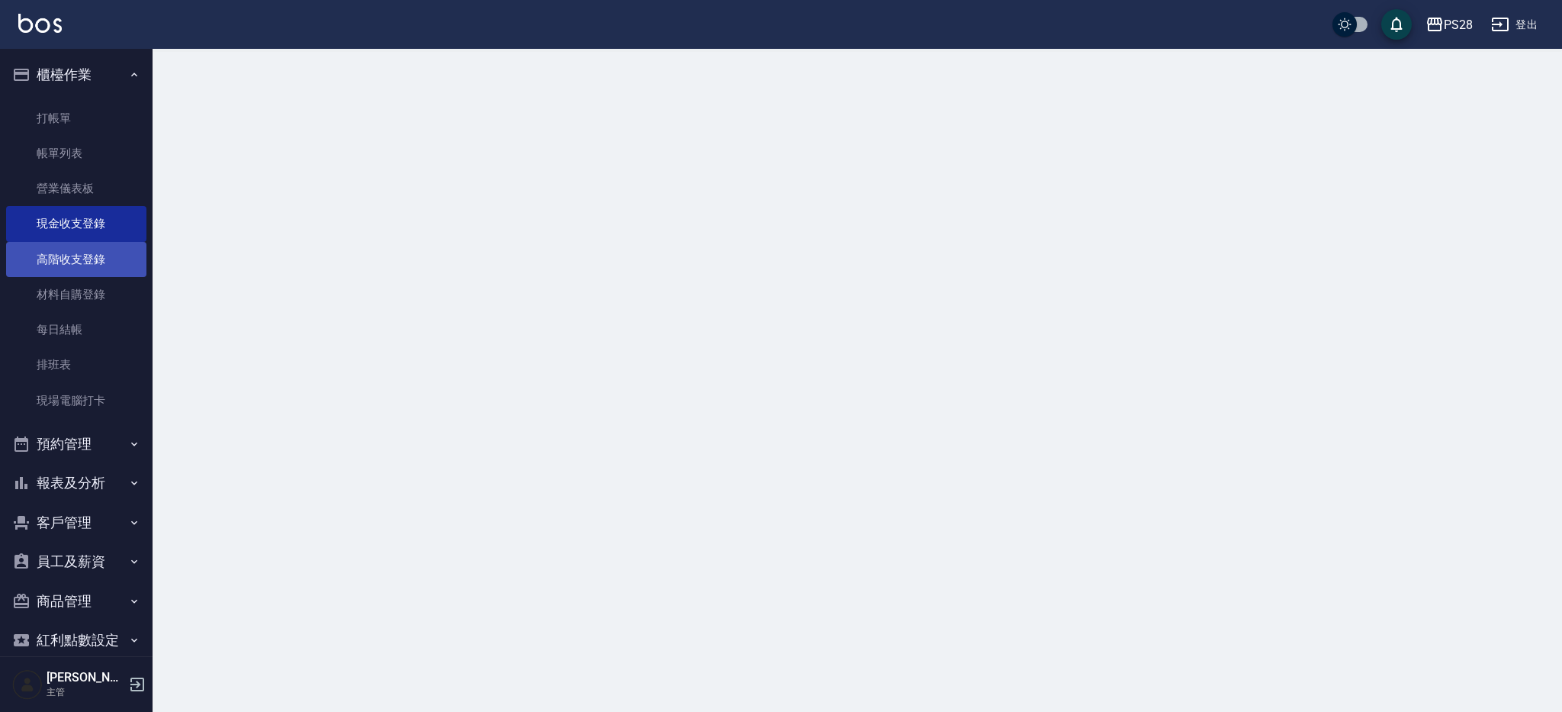
click at [74, 249] on link "高階收支登錄" at bounding box center [76, 259] width 140 height 35
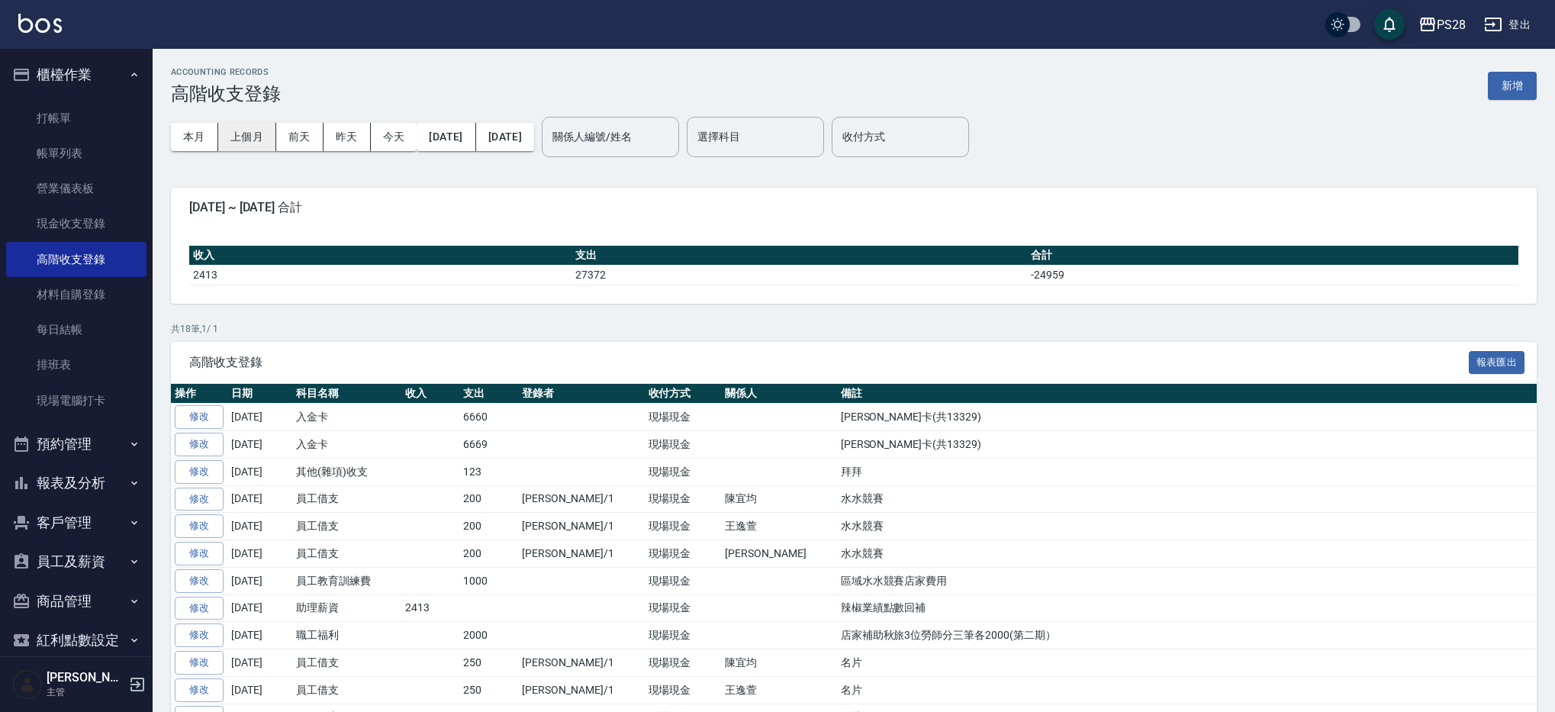
click at [257, 130] on button "上個月" at bounding box center [247, 137] width 58 height 28
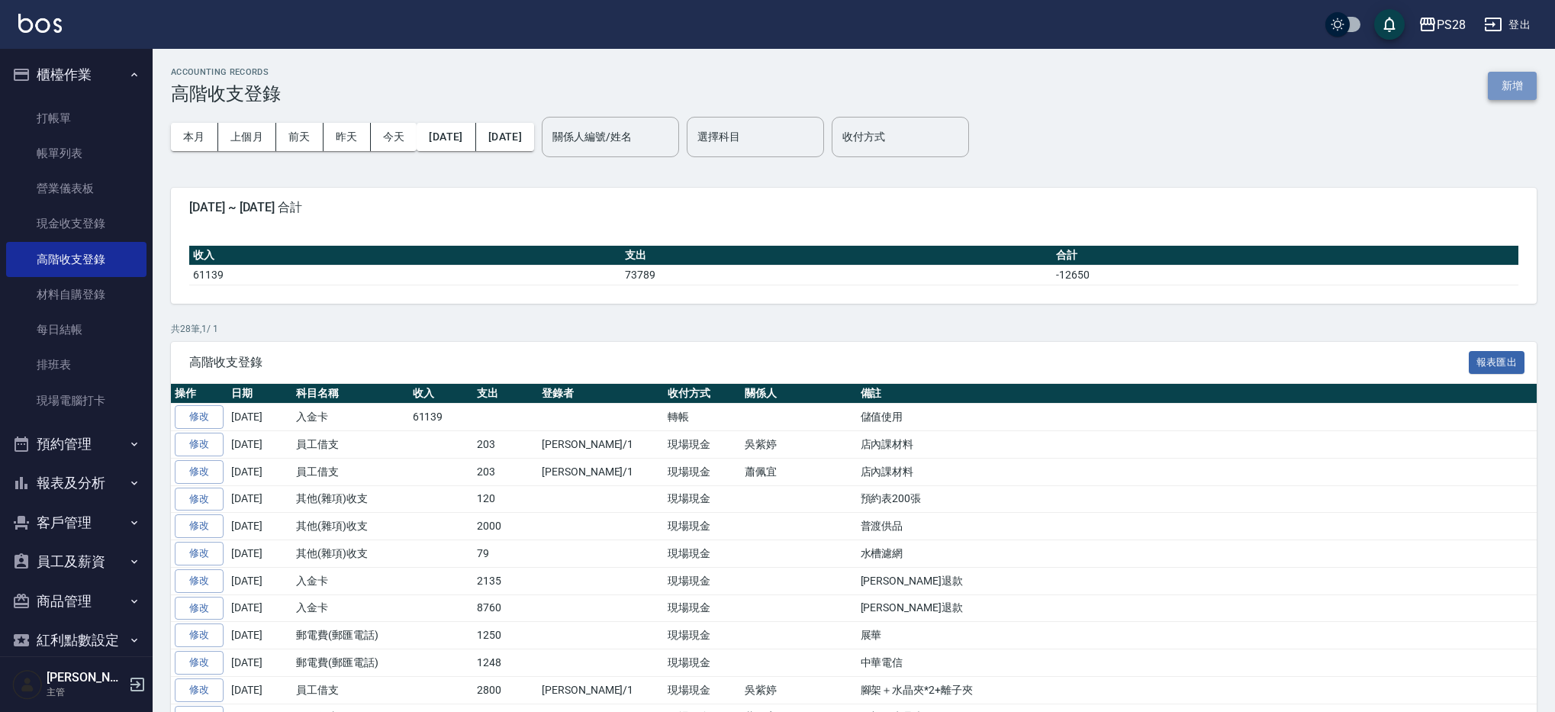
click at [1507, 89] on button "新增" at bounding box center [1512, 86] width 49 height 28
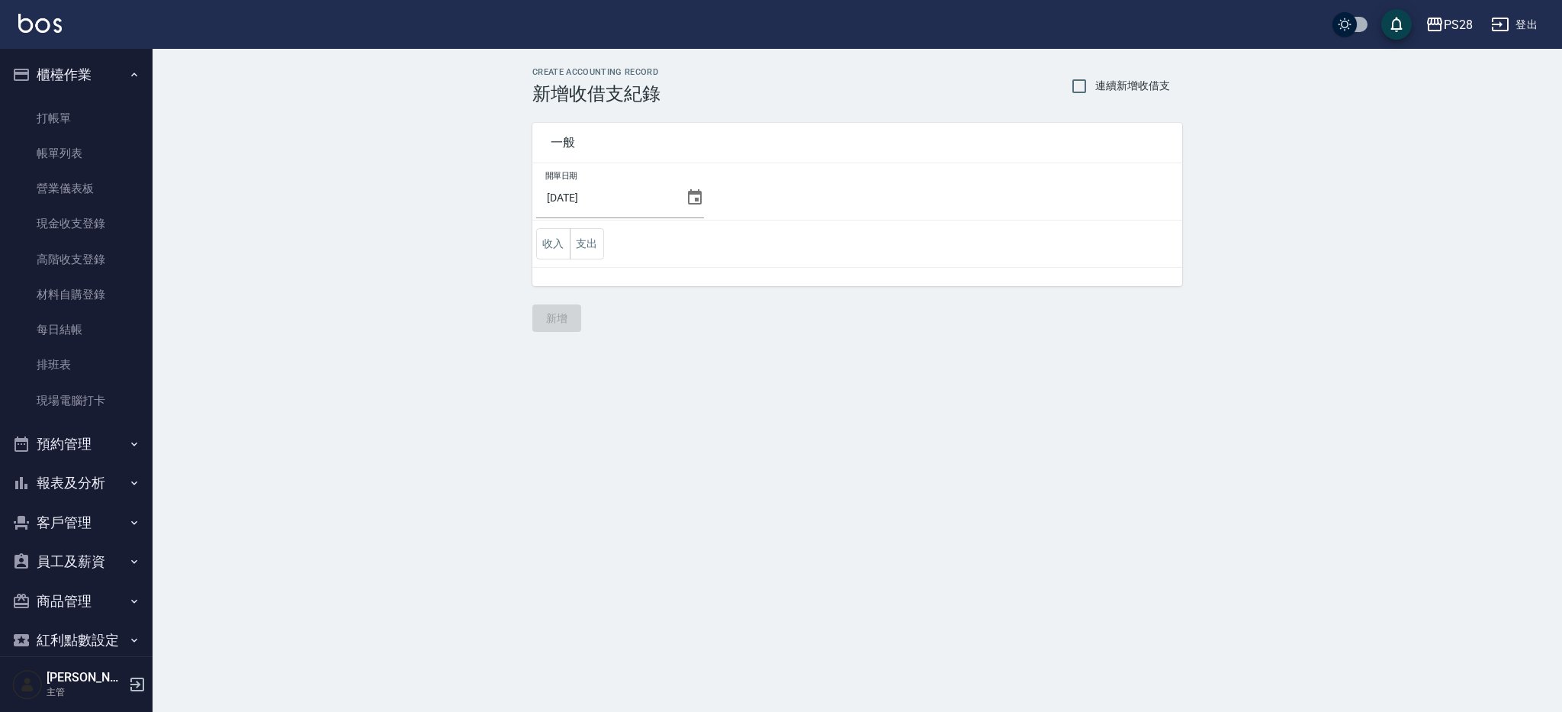
click at [691, 204] on icon at bounding box center [695, 197] width 18 height 18
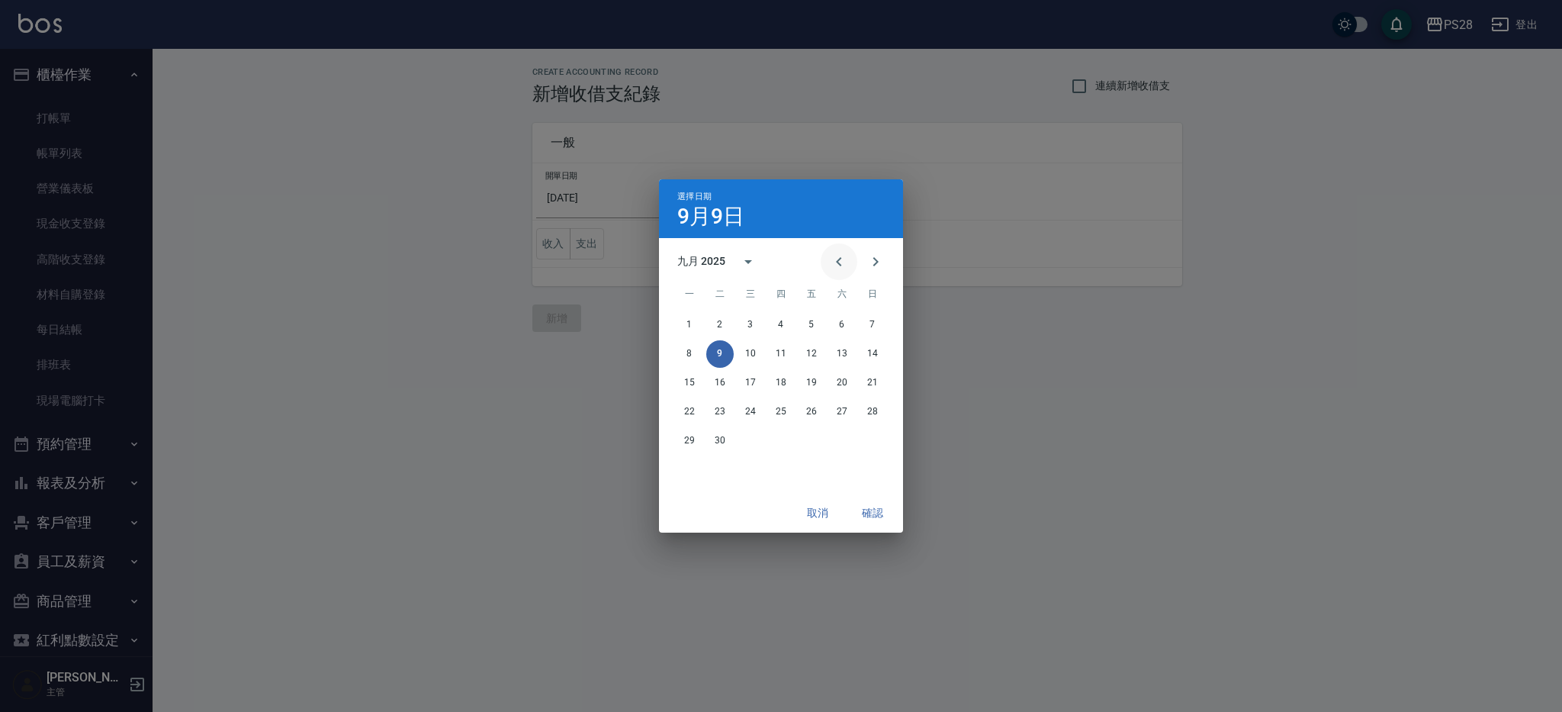
click at [832, 257] on icon "Previous month" at bounding box center [839, 262] width 18 height 18
click at [865, 438] on button "31" at bounding box center [872, 440] width 27 height 27
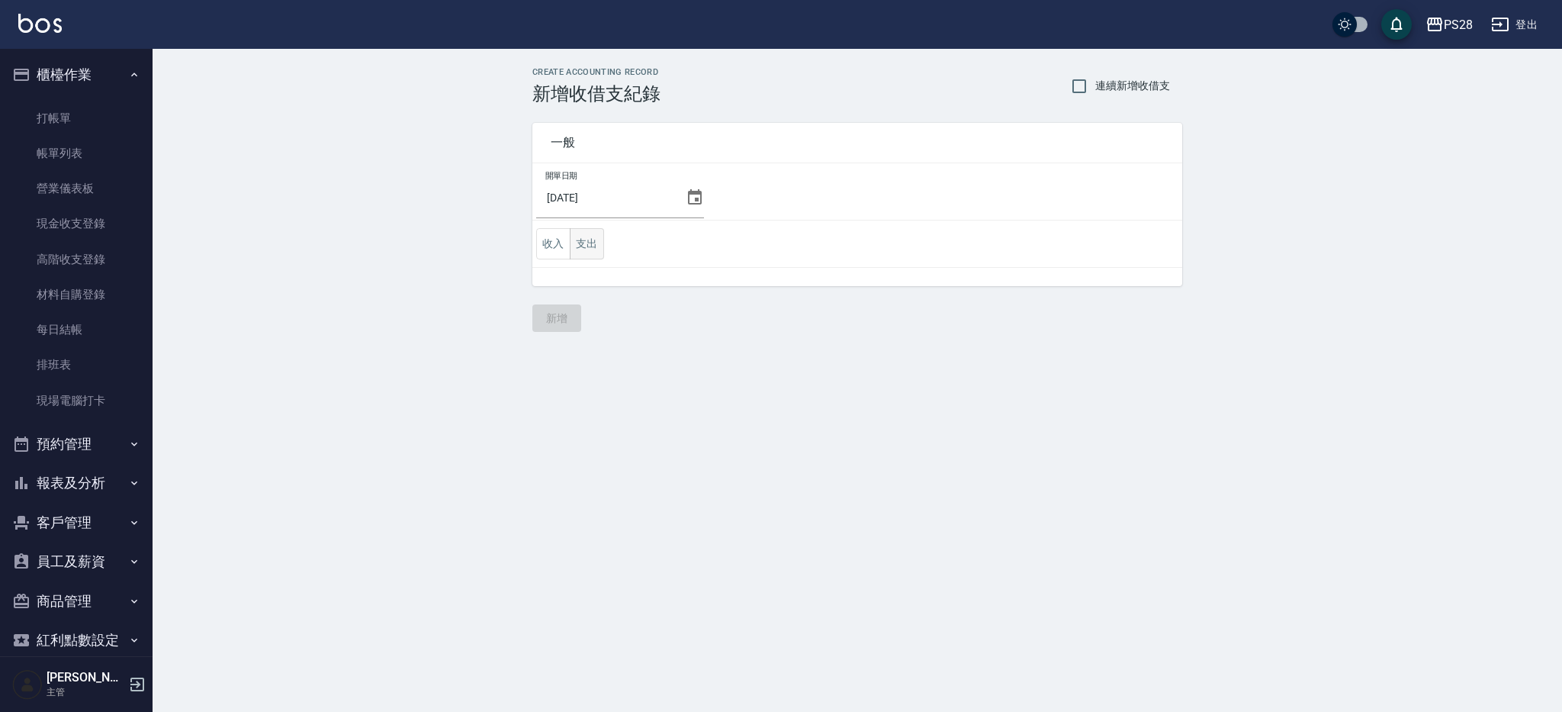
click at [584, 246] on button "支出" at bounding box center [587, 243] width 34 height 31
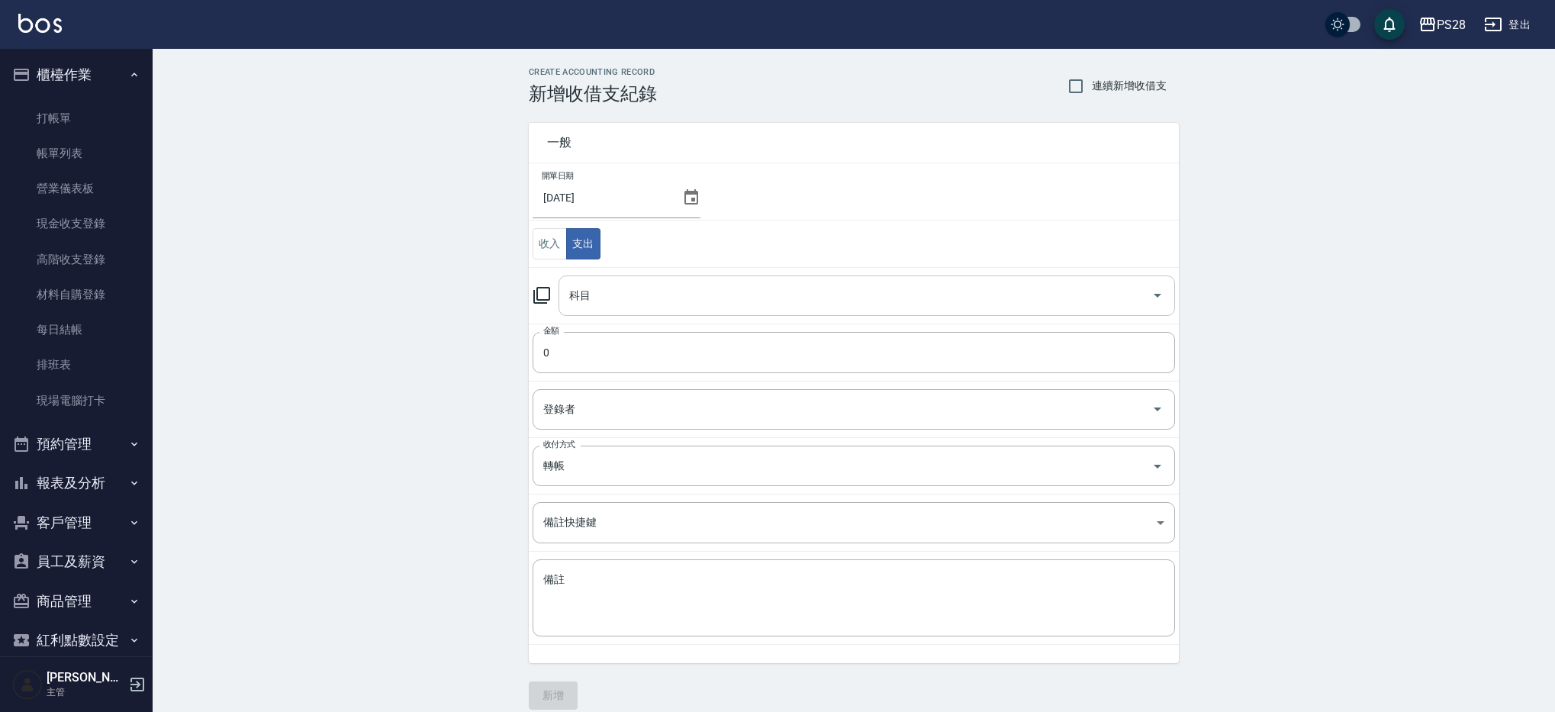
click at [655, 304] on input "科目" at bounding box center [855, 295] width 580 height 27
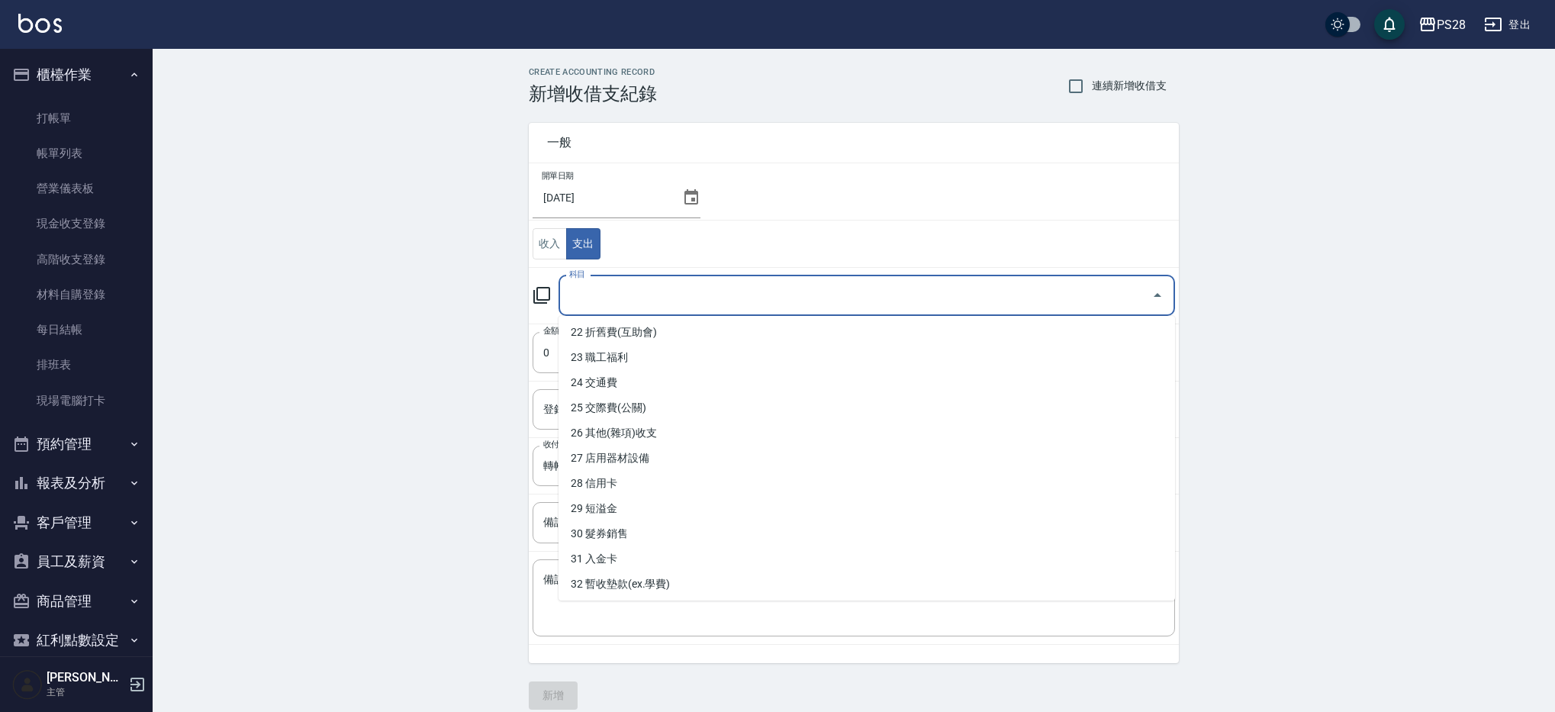
scroll to position [684, 0]
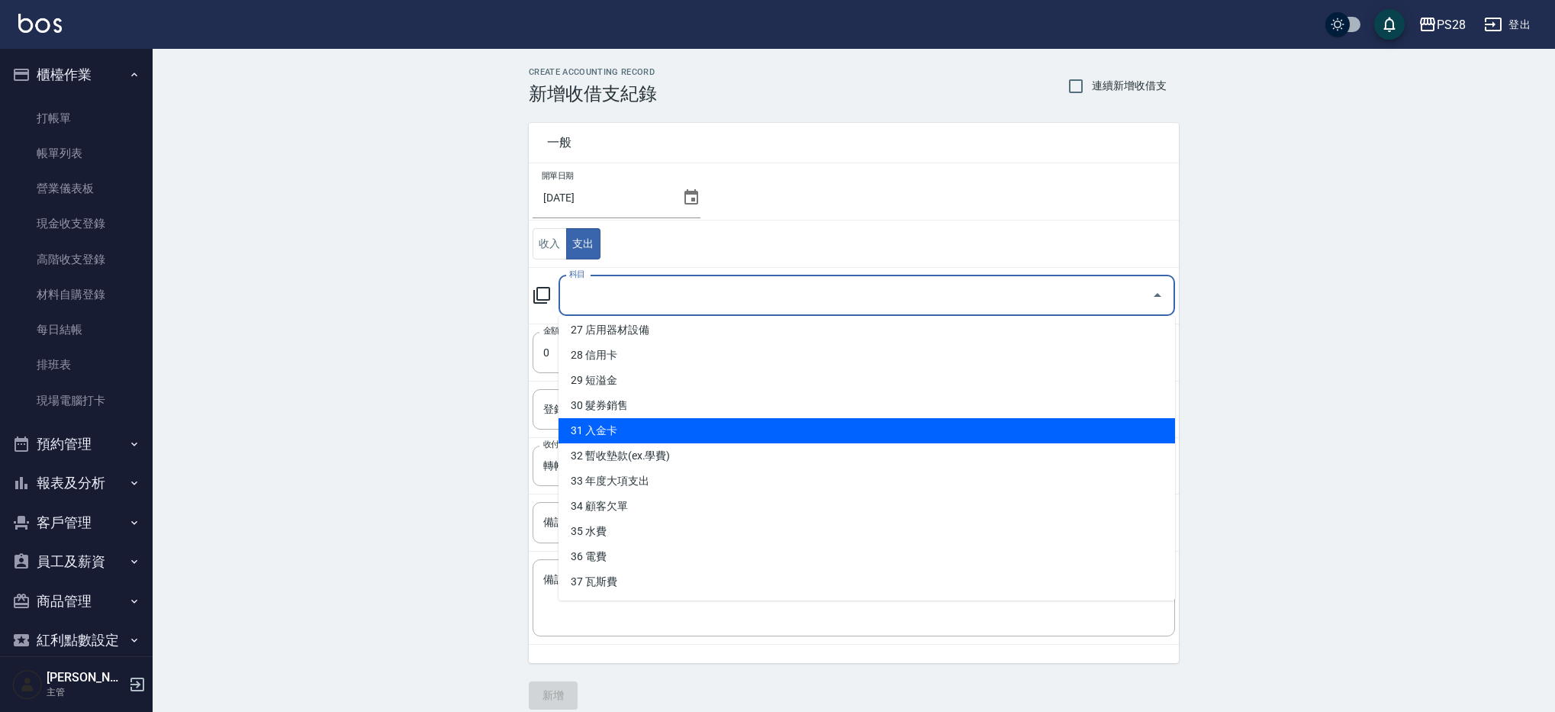
click at [706, 423] on li "31 入金卡" at bounding box center [866, 430] width 616 height 25
type input "31 入金卡"
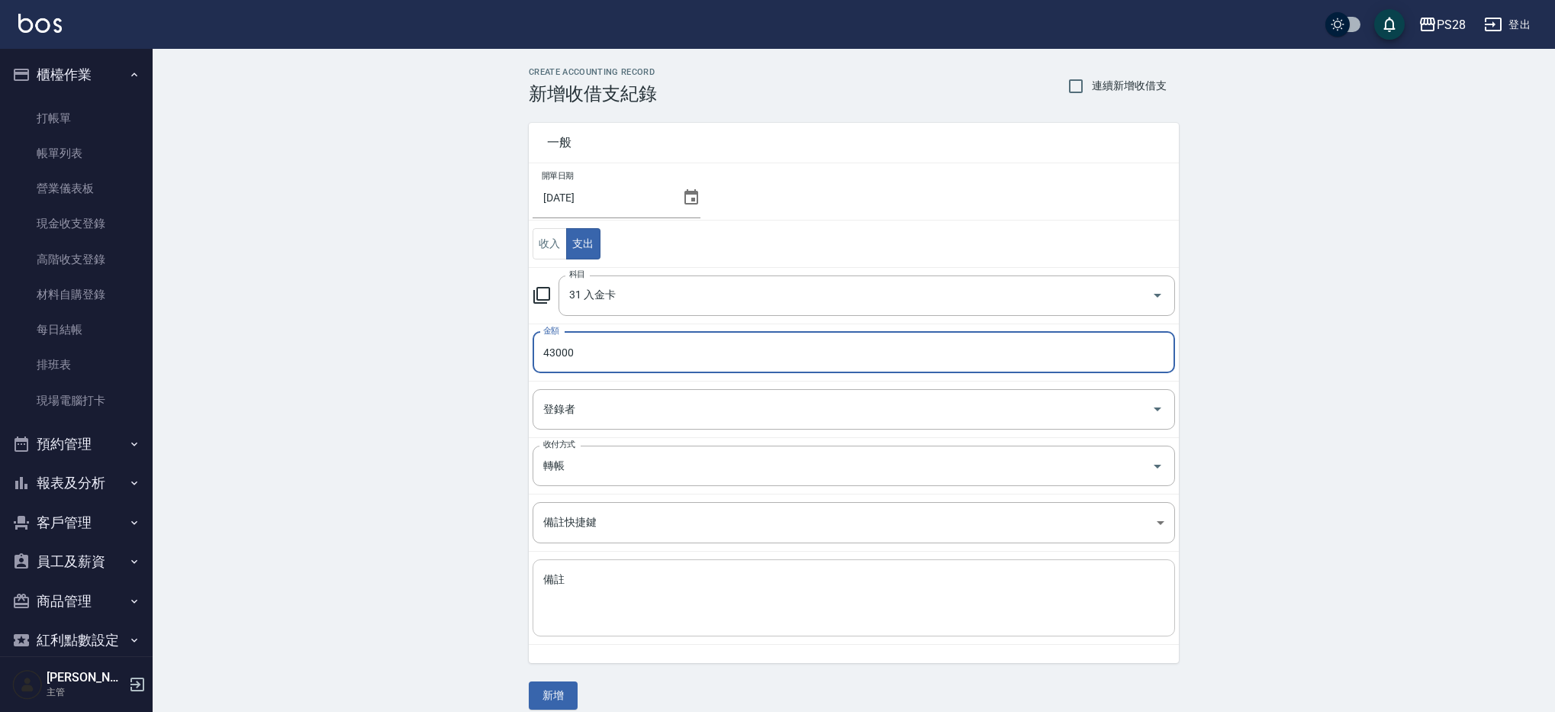
type input "43000"
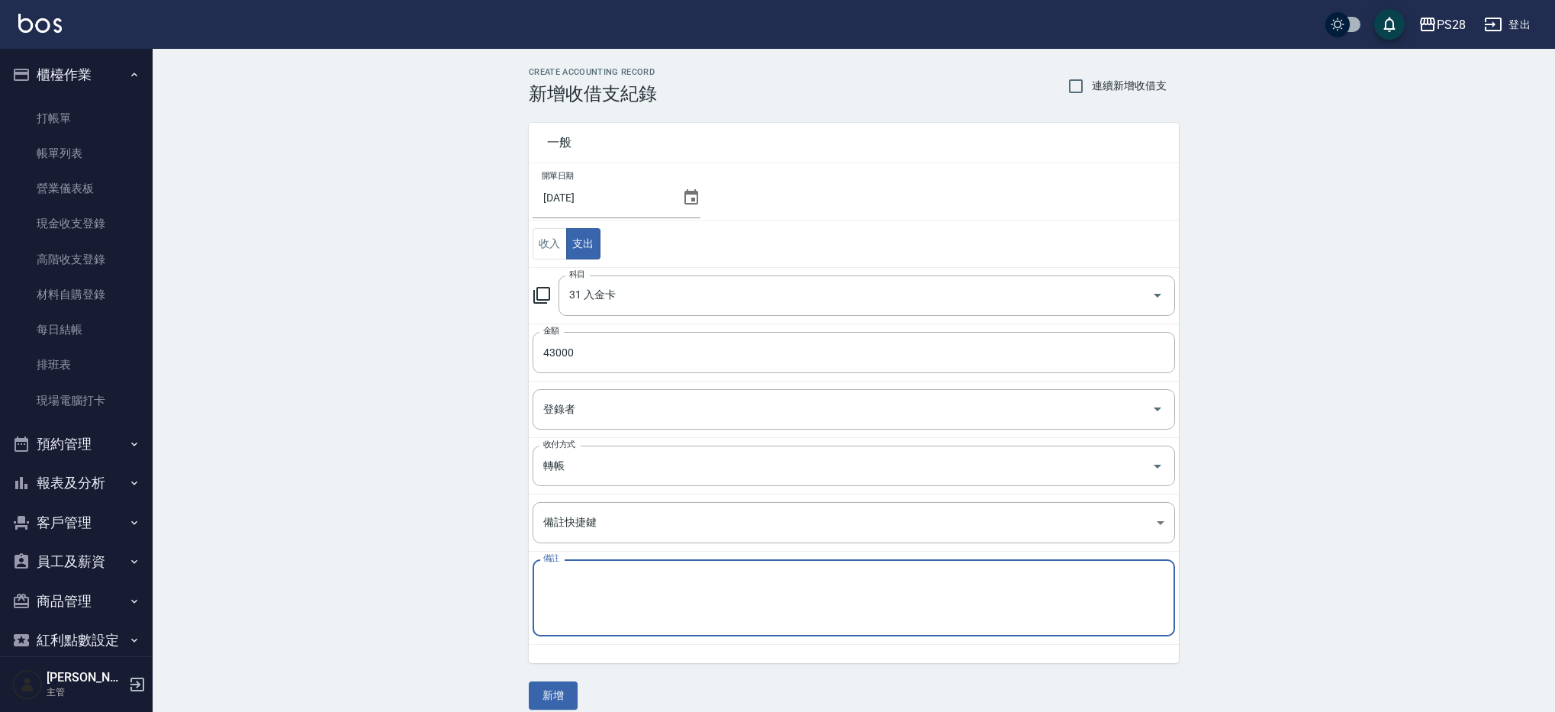
click at [787, 616] on textarea "備註" at bounding box center [853, 598] width 621 height 52
type textarea "t"
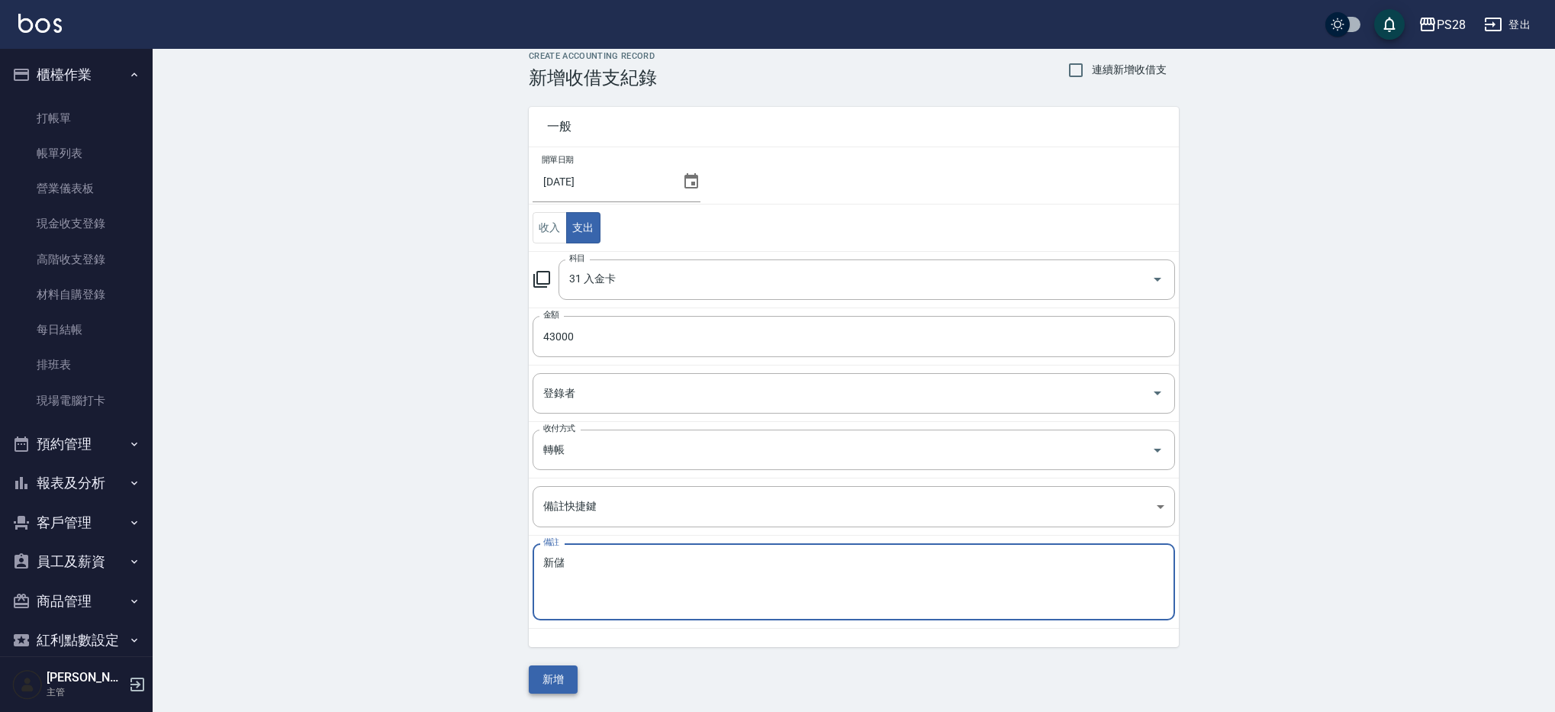
type textarea "新儲"
click at [551, 683] on button "新增" at bounding box center [553, 679] width 49 height 28
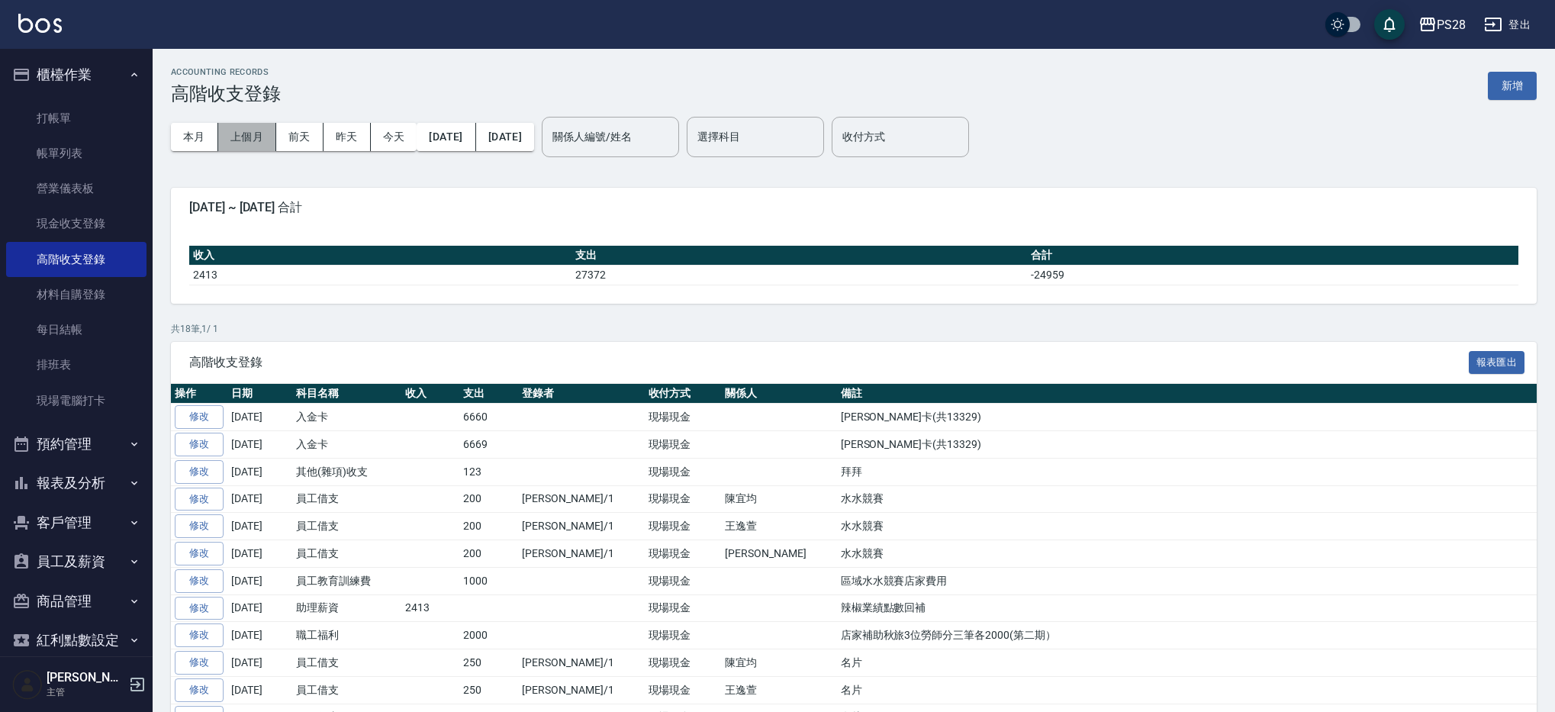
click at [240, 135] on button "上個月" at bounding box center [247, 137] width 58 height 28
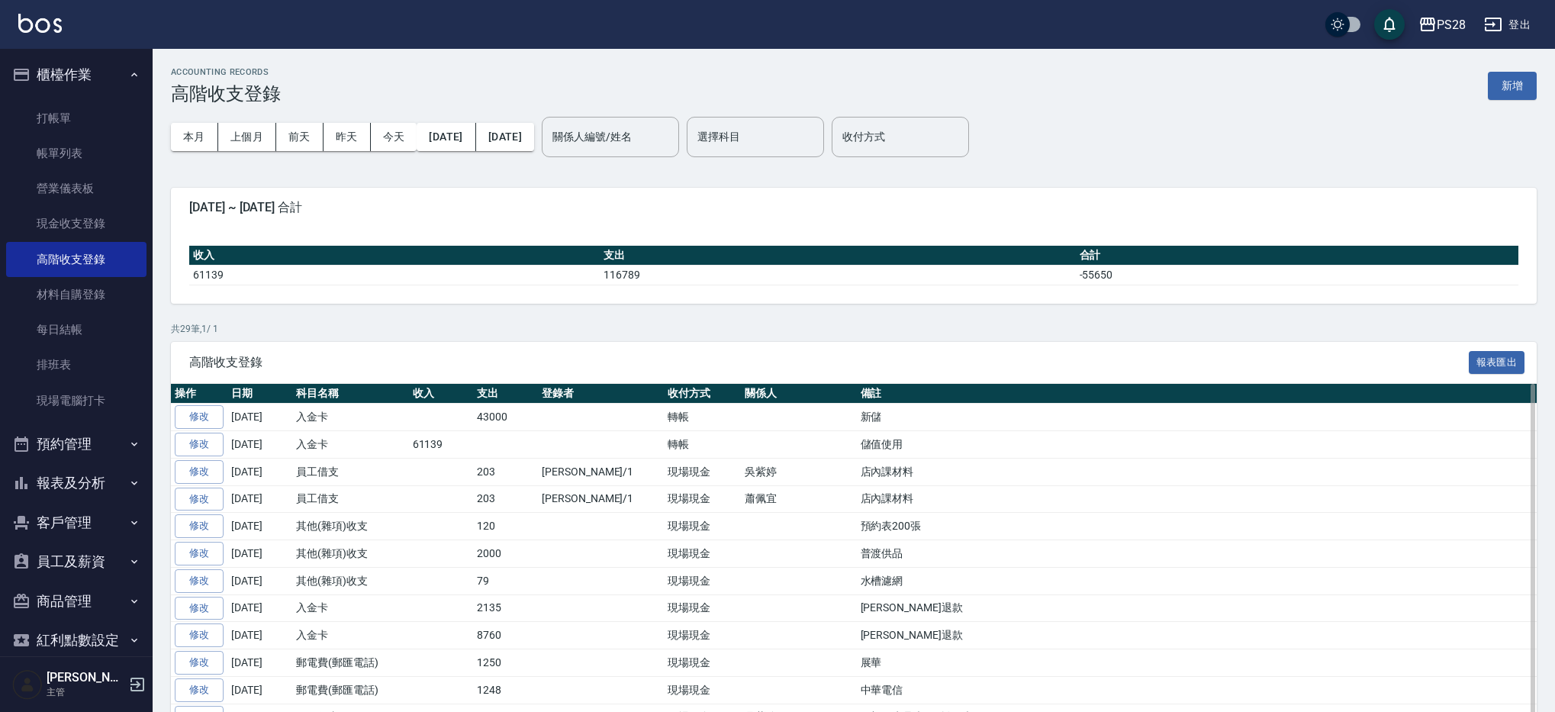
scroll to position [2, 0]
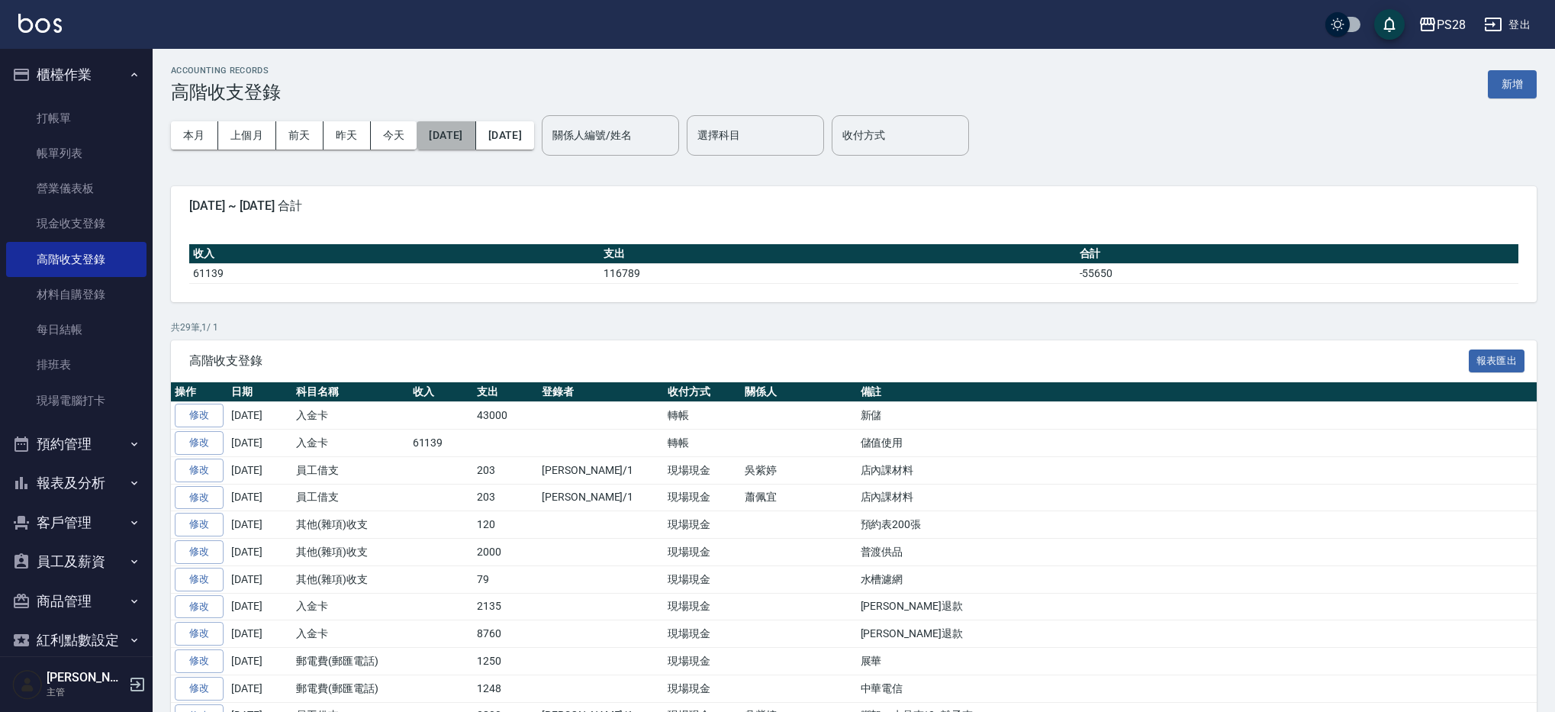
click at [475, 134] on button "2025/08/01" at bounding box center [446, 135] width 59 height 28
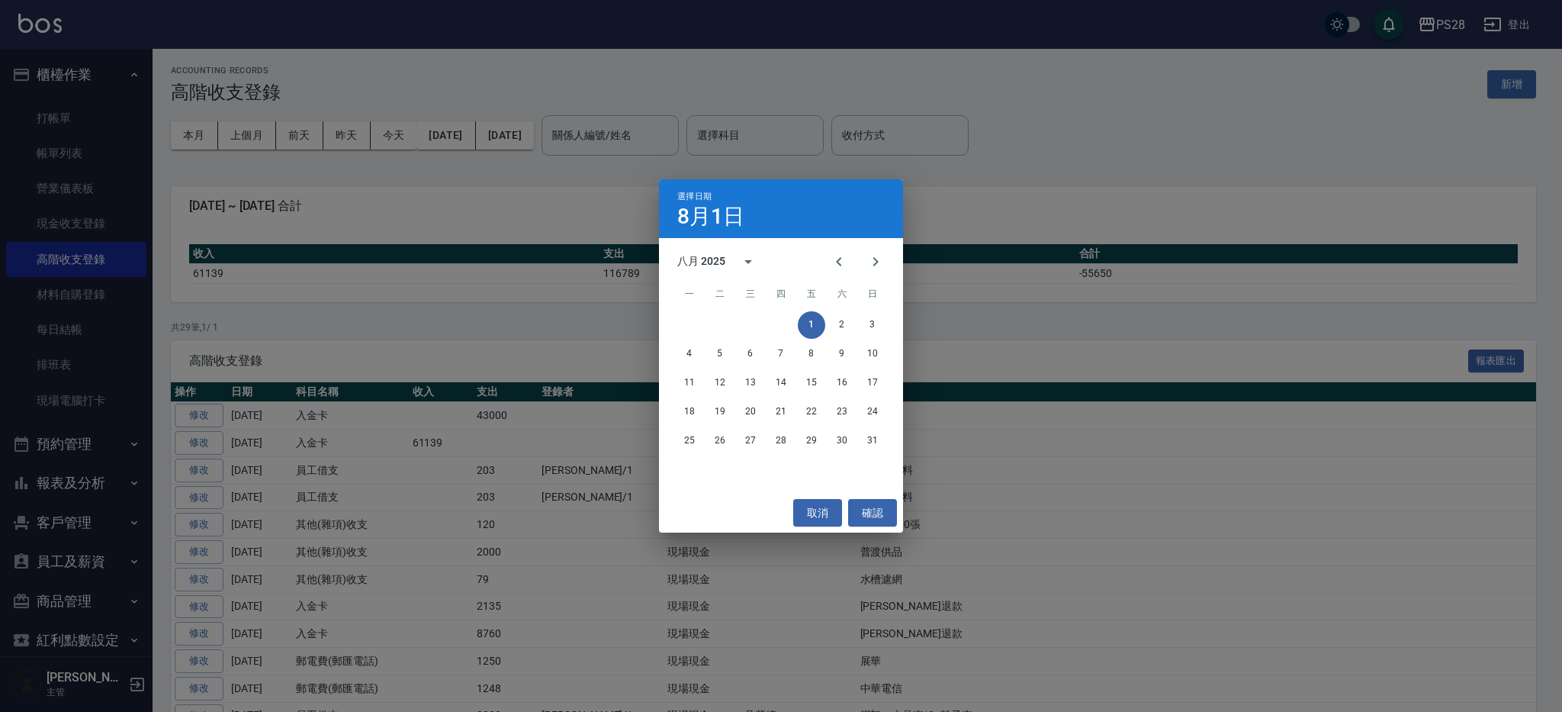
click at [1124, 129] on div "選擇日期 8月1日 八月 2025 一 二 三 四 五 六 日 1 2 3 4 5 6 7 8 9 10 11 12 13 14 15 16 17 18 19…" at bounding box center [781, 356] width 1562 height 712
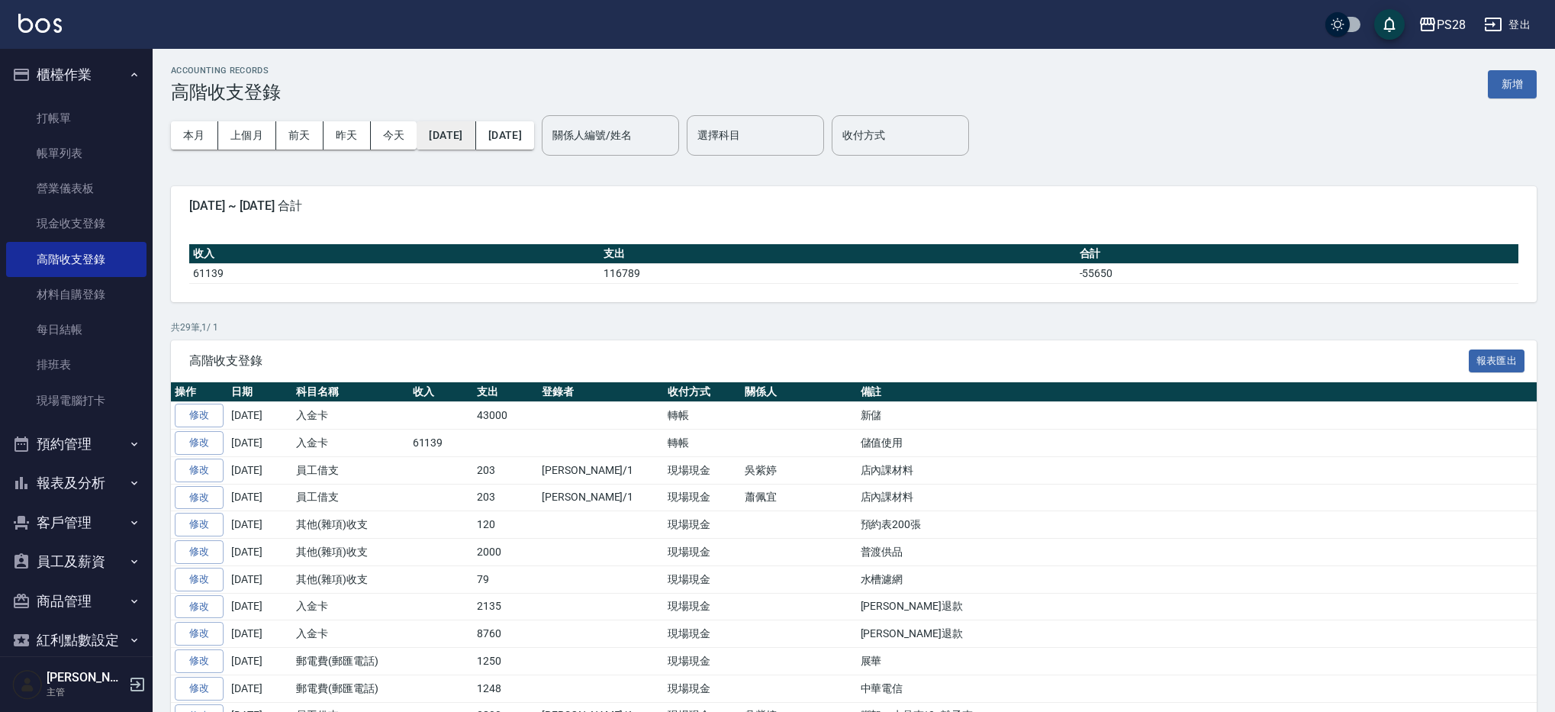
click at [446, 140] on button "2025/08/01" at bounding box center [446, 135] width 59 height 28
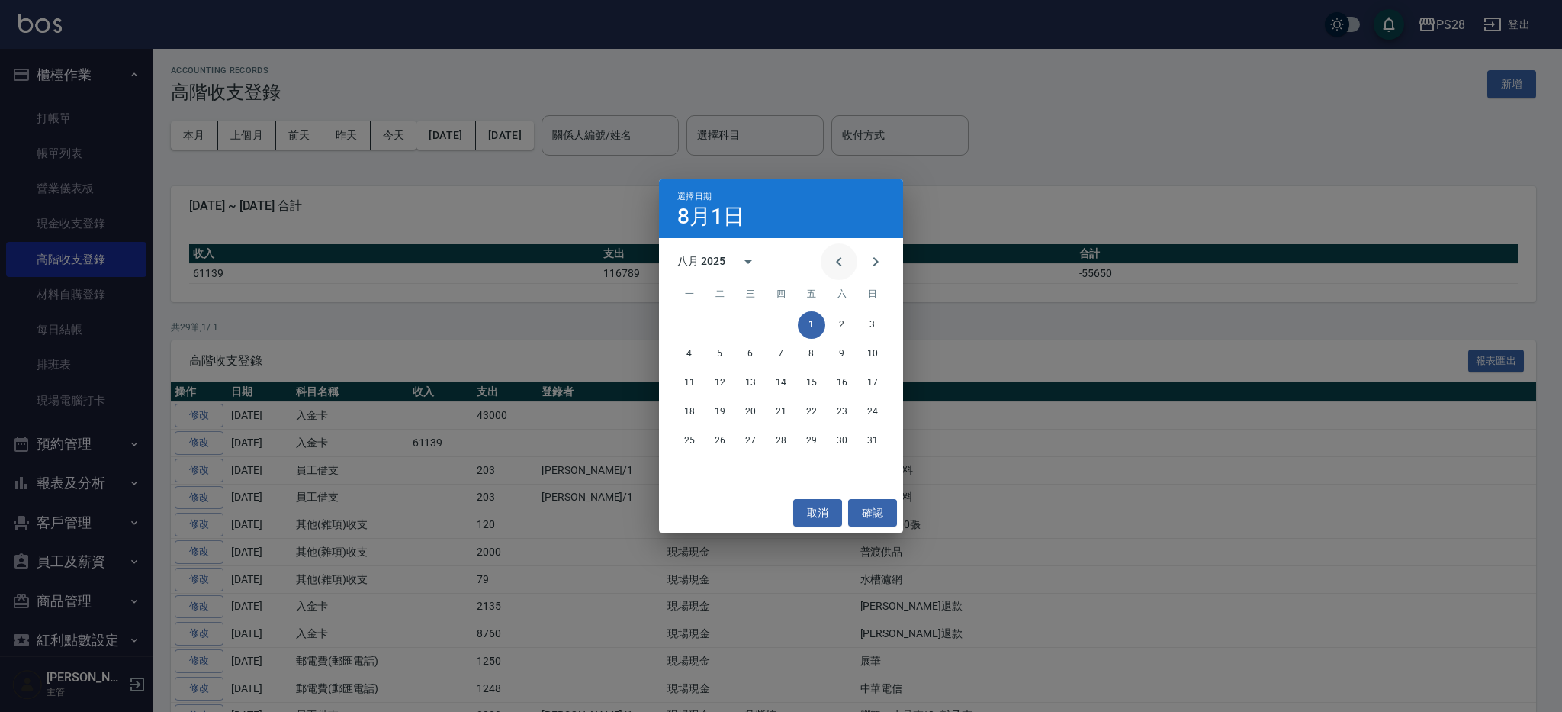
click at [842, 261] on icon "Previous month" at bounding box center [839, 262] width 18 height 18
click at [787, 449] on button "31" at bounding box center [780, 440] width 27 height 27
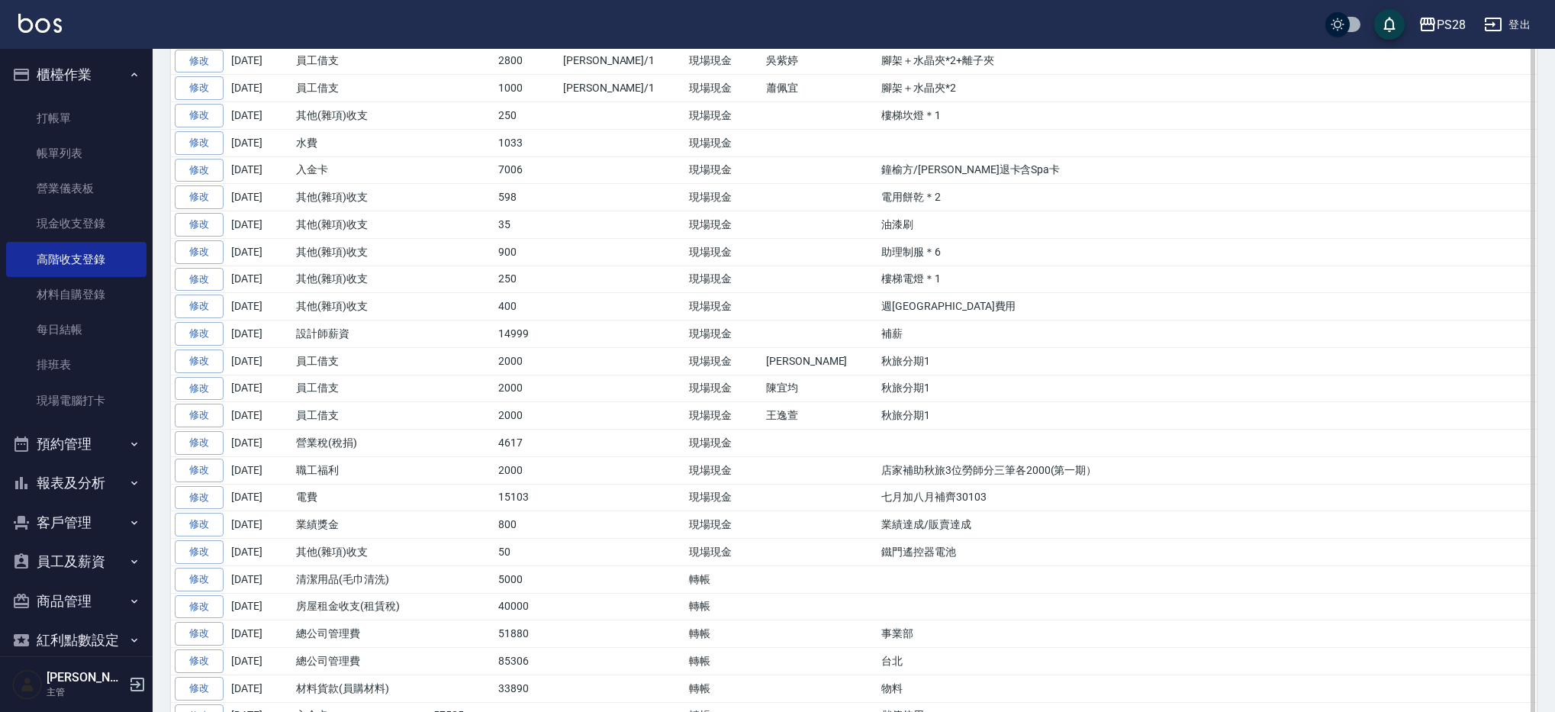
scroll to position [761, 0]
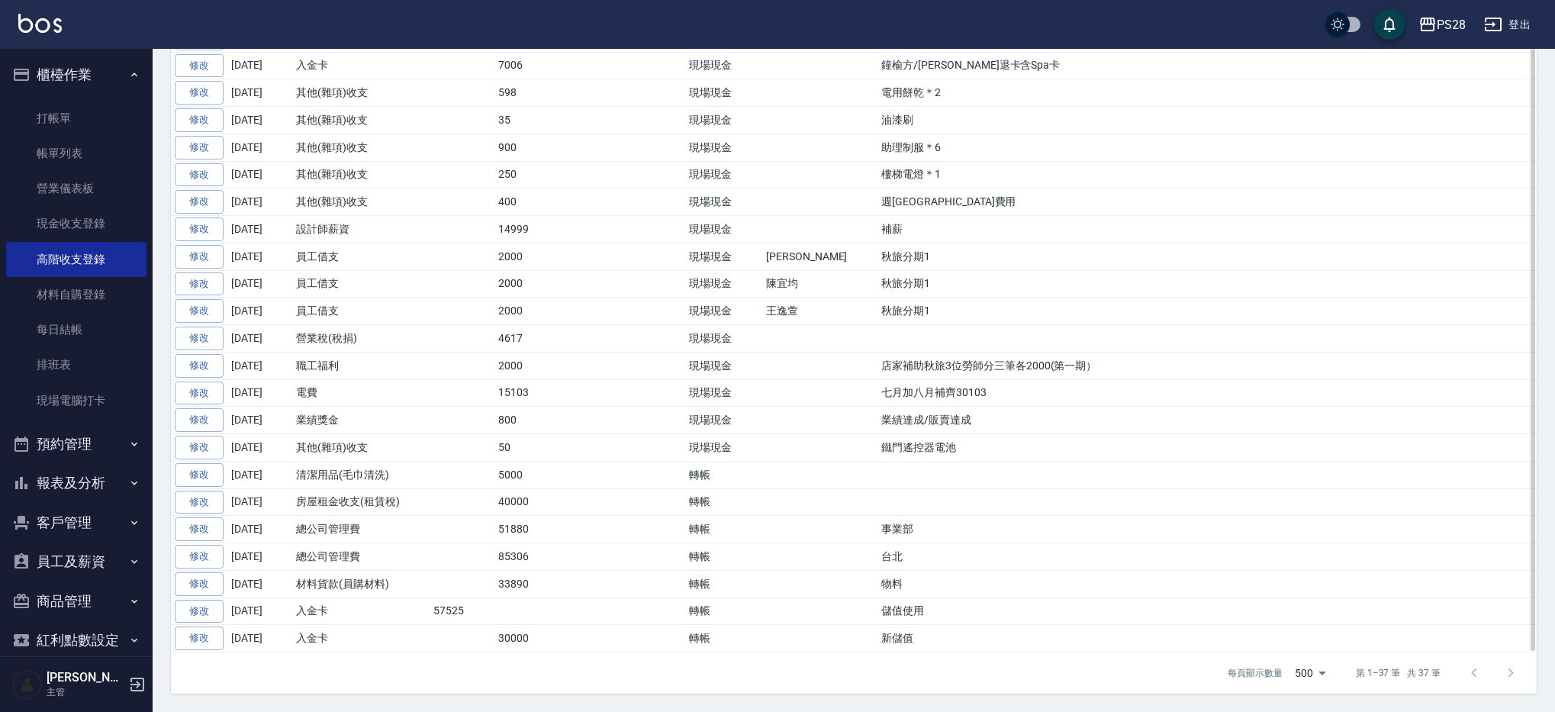
click at [877, 610] on td "儲值使用" at bounding box center [1206, 610] width 659 height 27
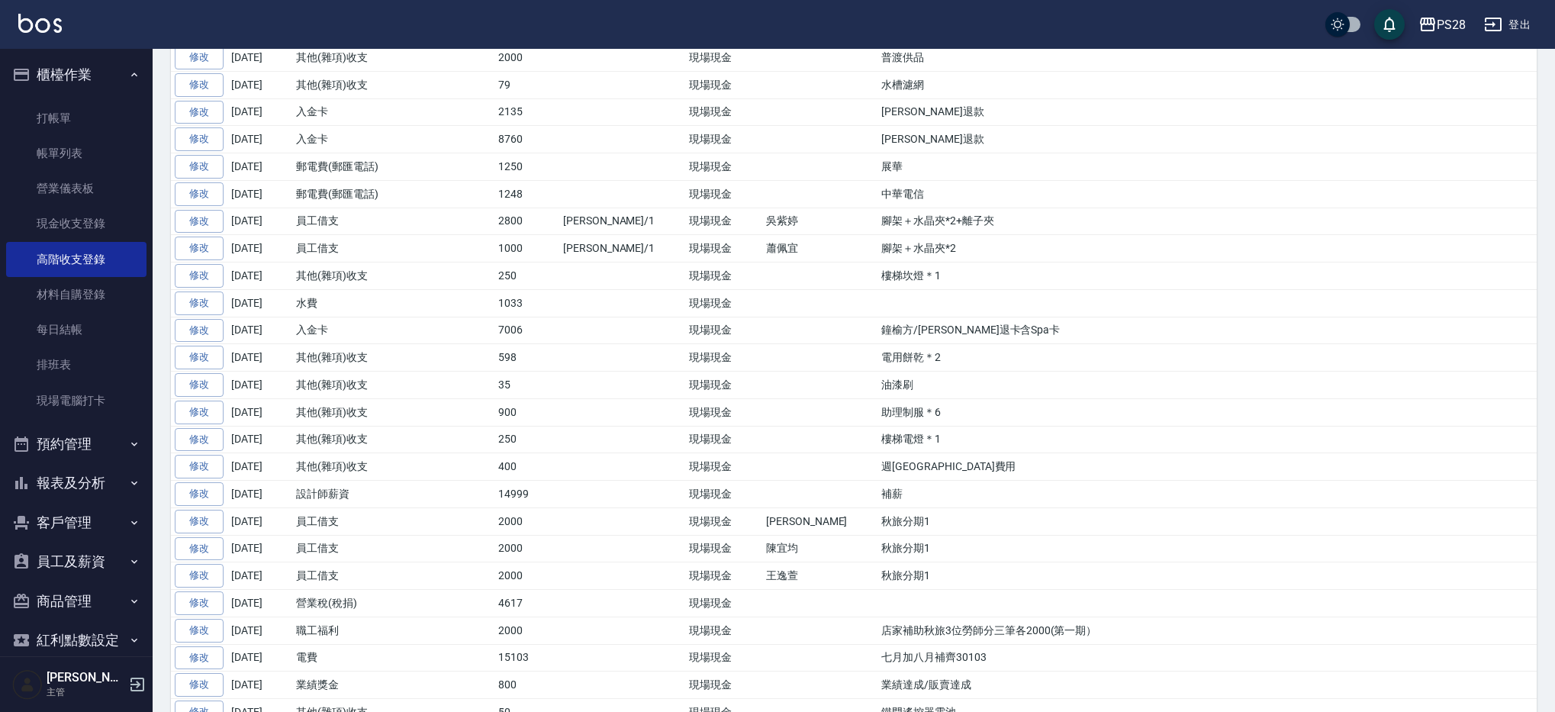
scroll to position [0, 0]
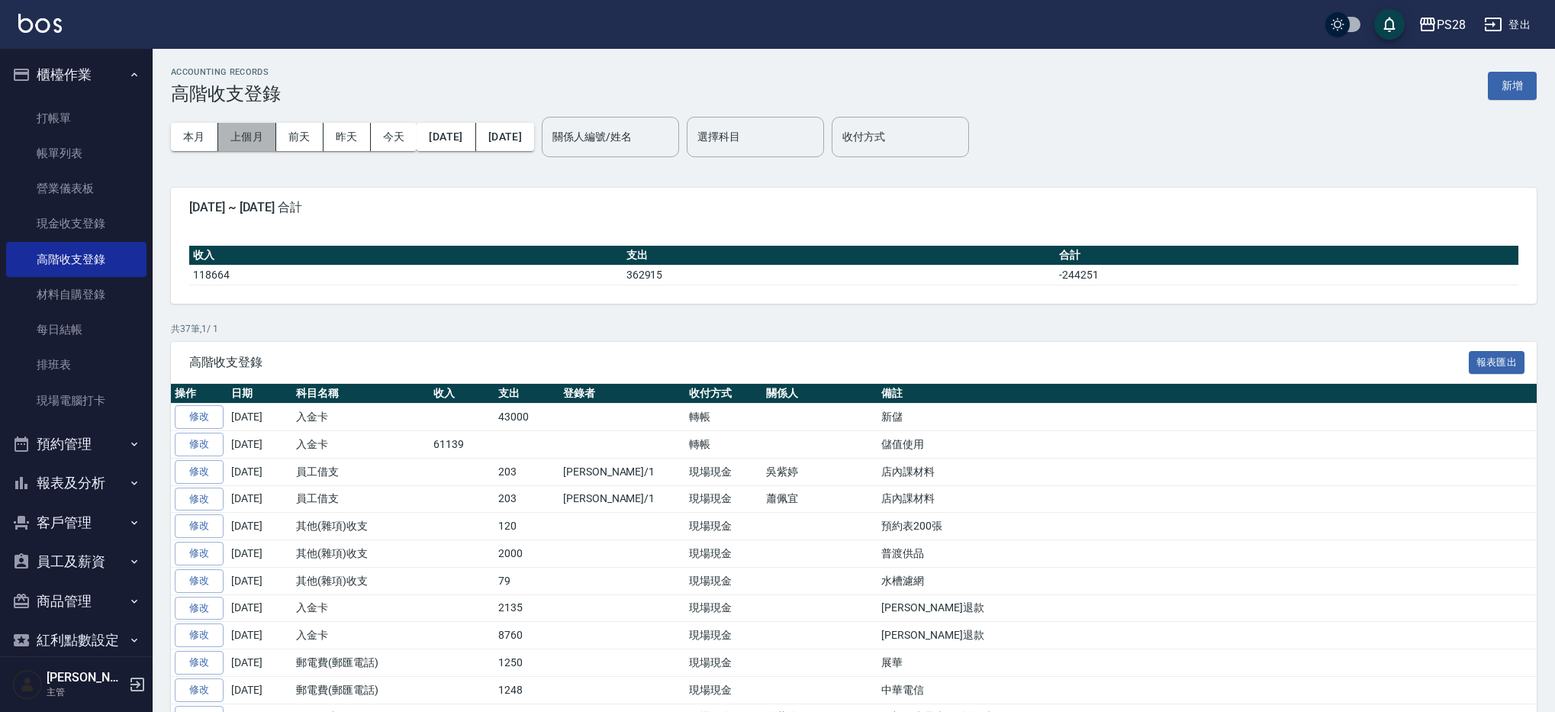
click at [233, 143] on button "上個月" at bounding box center [247, 137] width 58 height 28
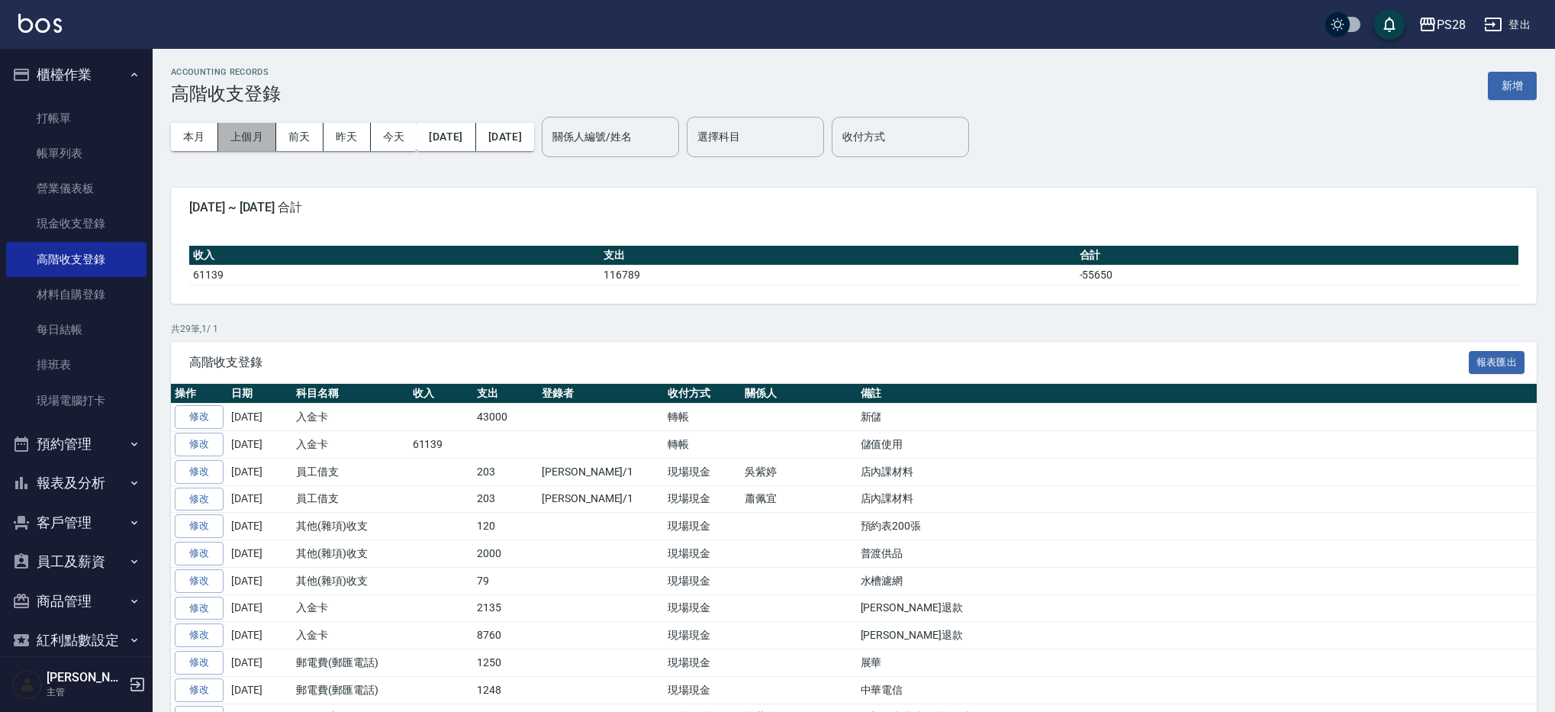
click at [231, 140] on button "上個月" at bounding box center [247, 137] width 58 height 28
click at [452, 142] on button "2025/08/01" at bounding box center [446, 137] width 59 height 28
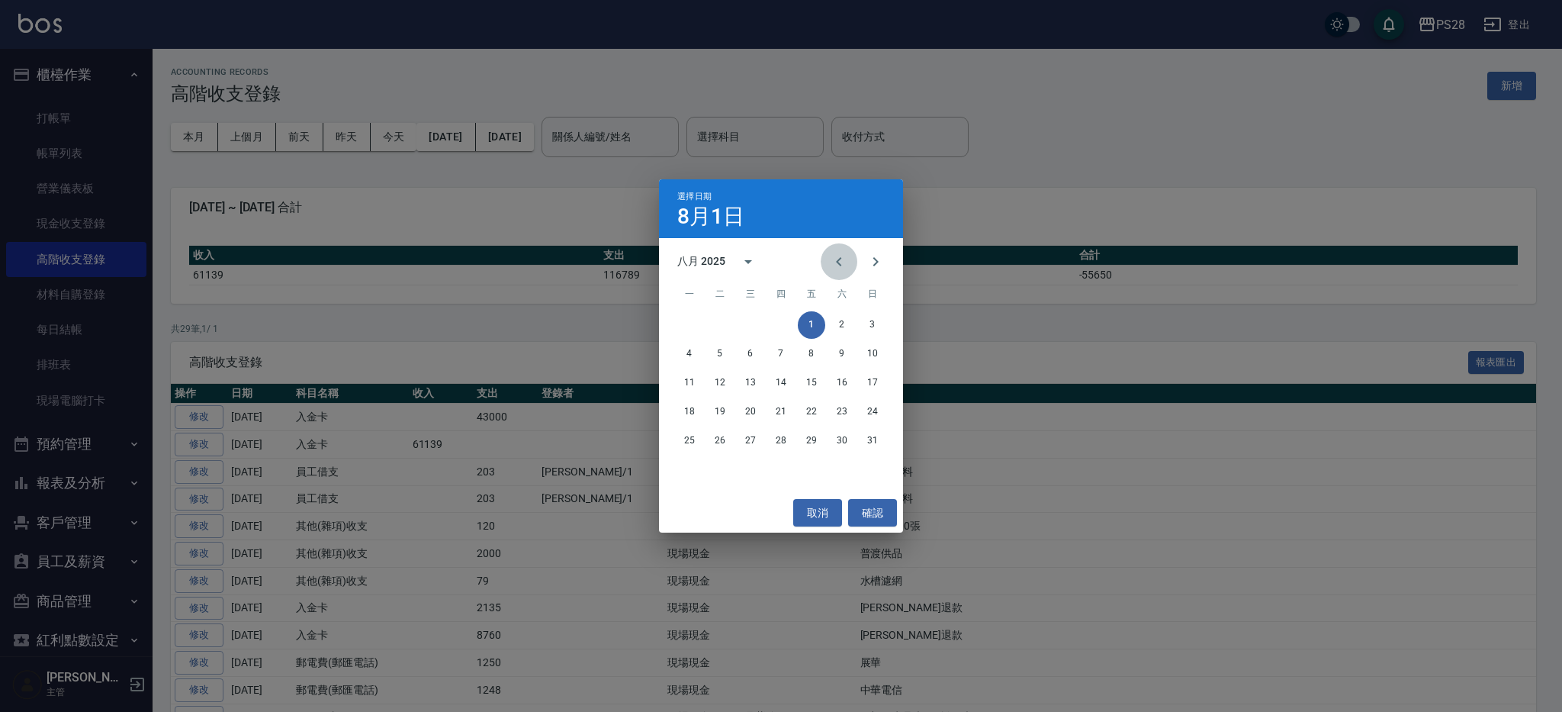
click at [838, 254] on icon "Previous month" at bounding box center [839, 262] width 18 height 18
click at [717, 323] on button "1" at bounding box center [719, 324] width 27 height 27
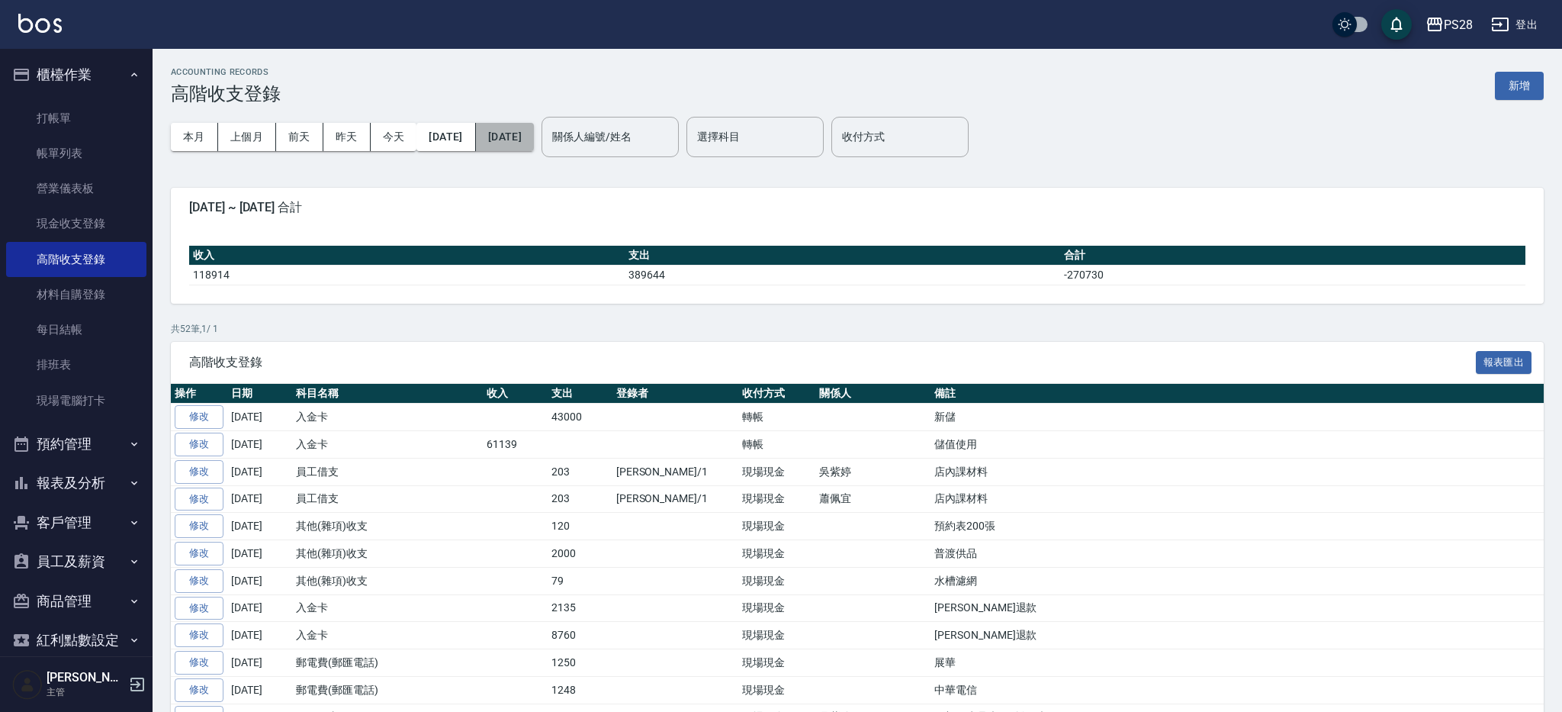
click at [534, 135] on button "2025/08/31" at bounding box center [505, 137] width 58 height 28
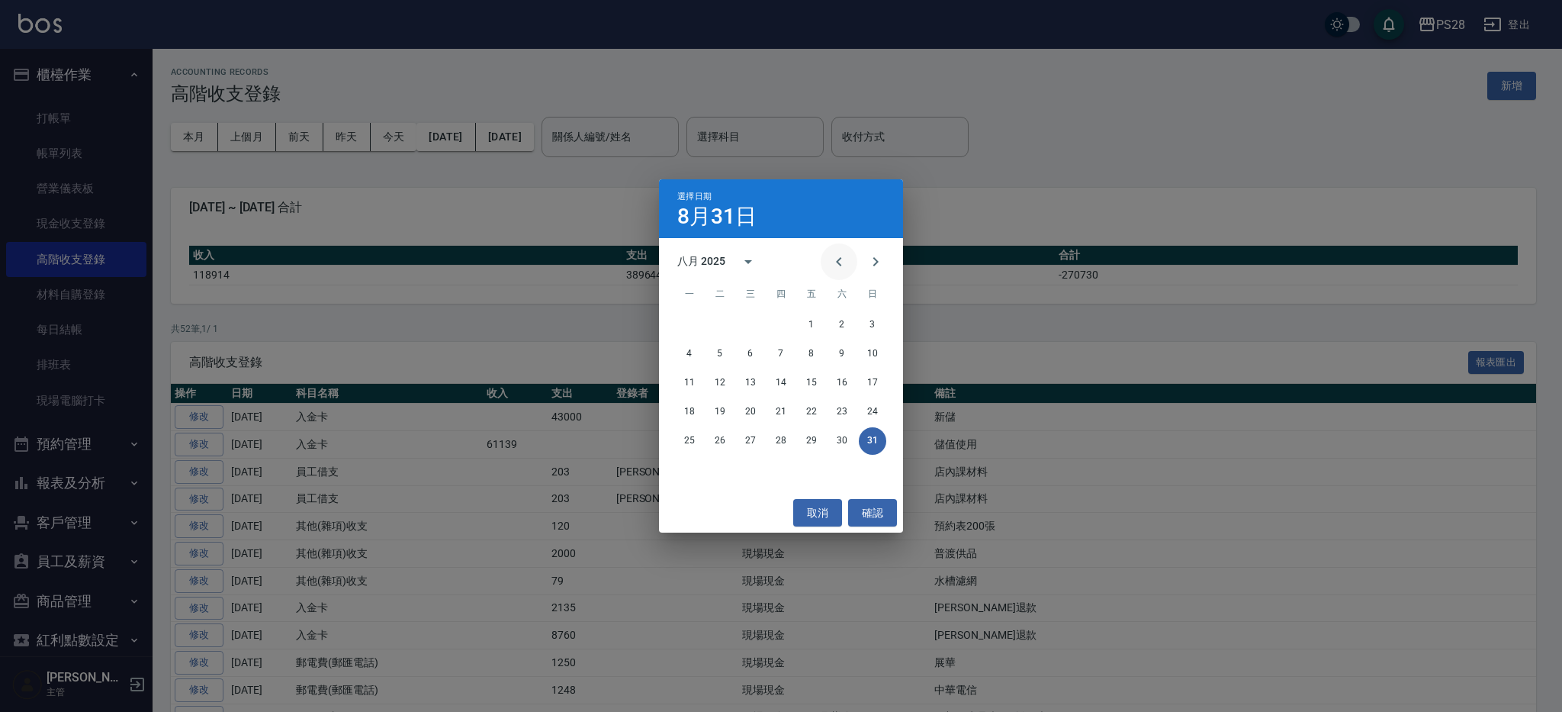
click at [838, 261] on icon "Previous month" at bounding box center [838, 261] width 5 height 9
drag, startPoint x: 789, startPoint y: 442, endPoint x: 677, endPoint y: 232, distance: 238.6
click at [789, 442] on button "31" at bounding box center [780, 440] width 27 height 27
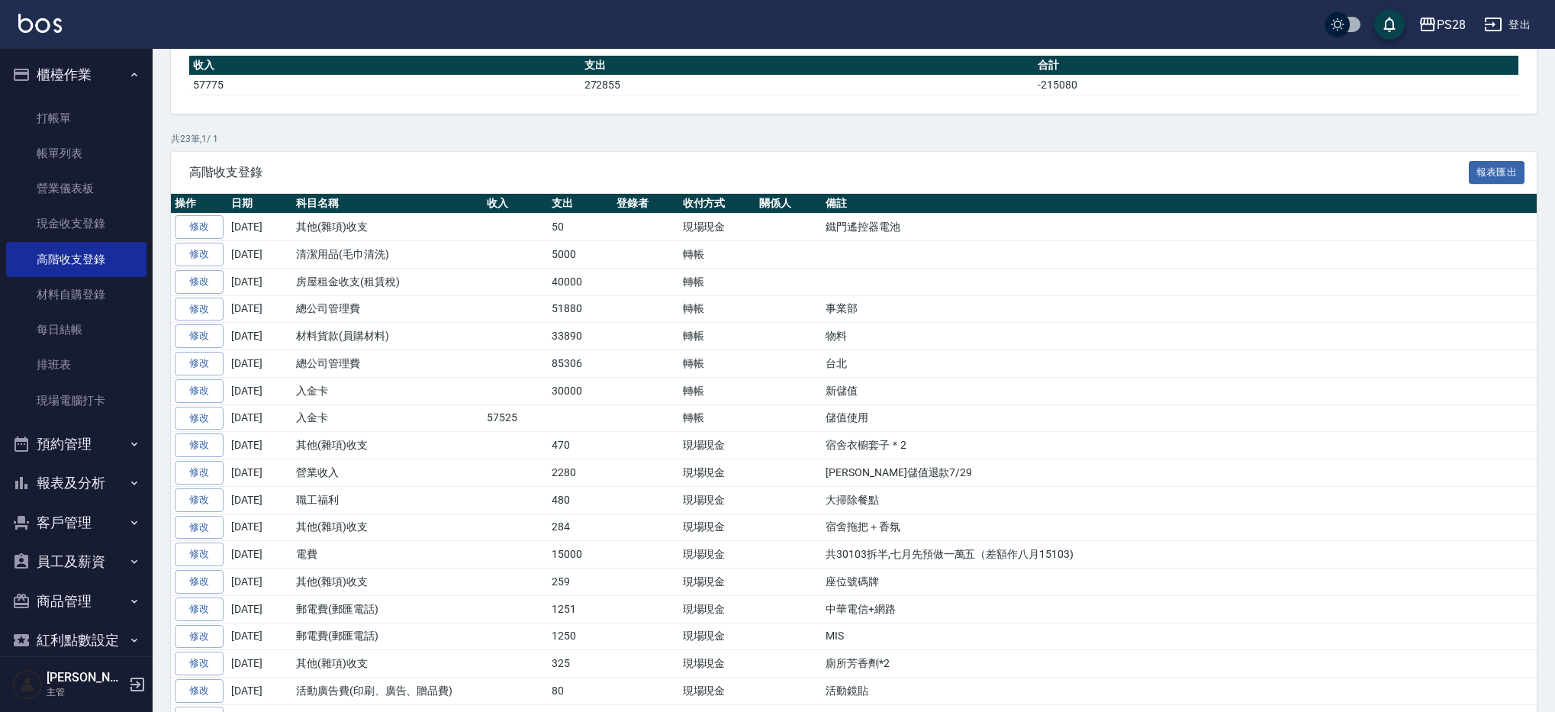
scroll to position [181, 0]
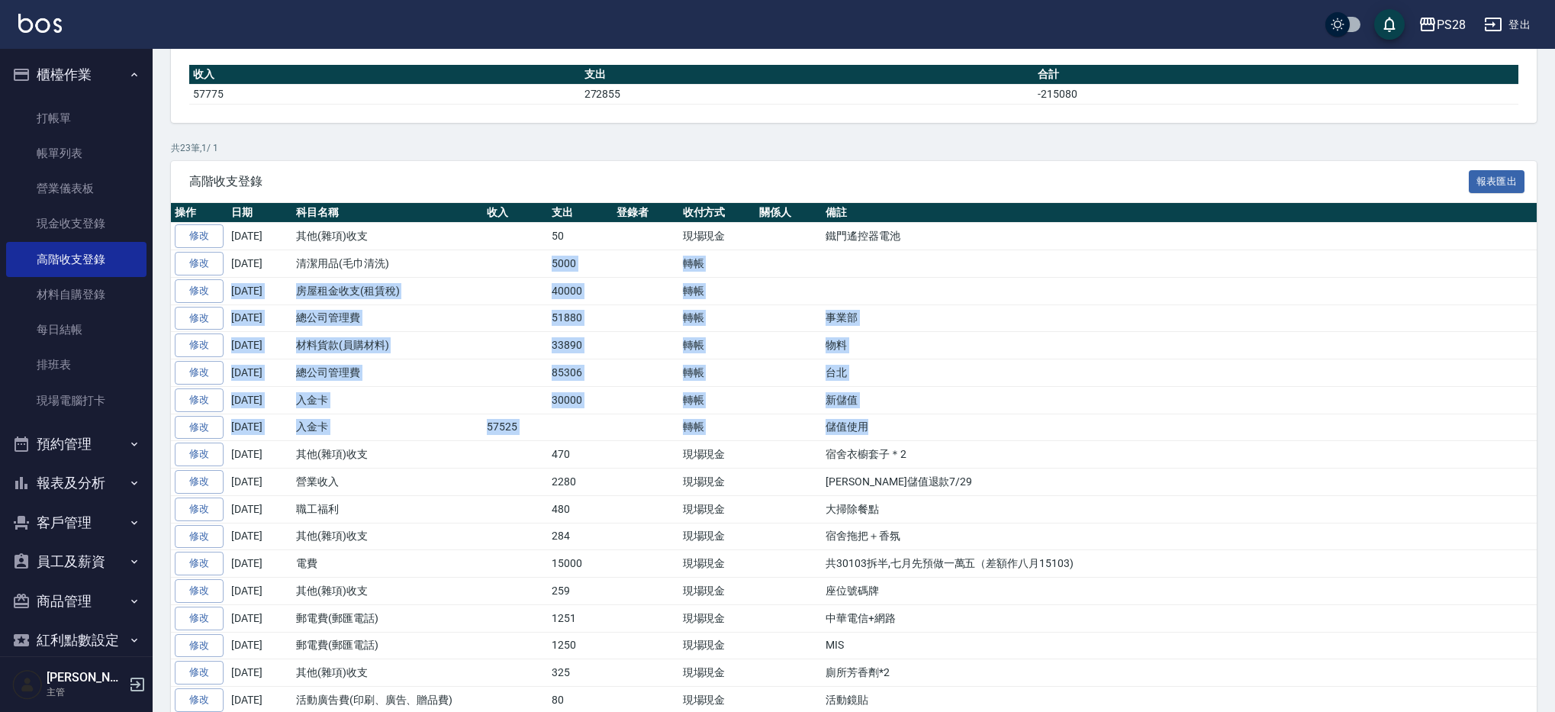
drag, startPoint x: 509, startPoint y: 265, endPoint x: 993, endPoint y: 426, distance: 510.5
click at [993, 426] on tbody "修改 2025-07-31 其他(雜項)收支 50 現場現金 鐵門遙控器電池 修改 2025-07-31 清潔用品(毛巾清洗) 5000 轉帳 修改 2025…" at bounding box center [854, 536] width 1366 height 627
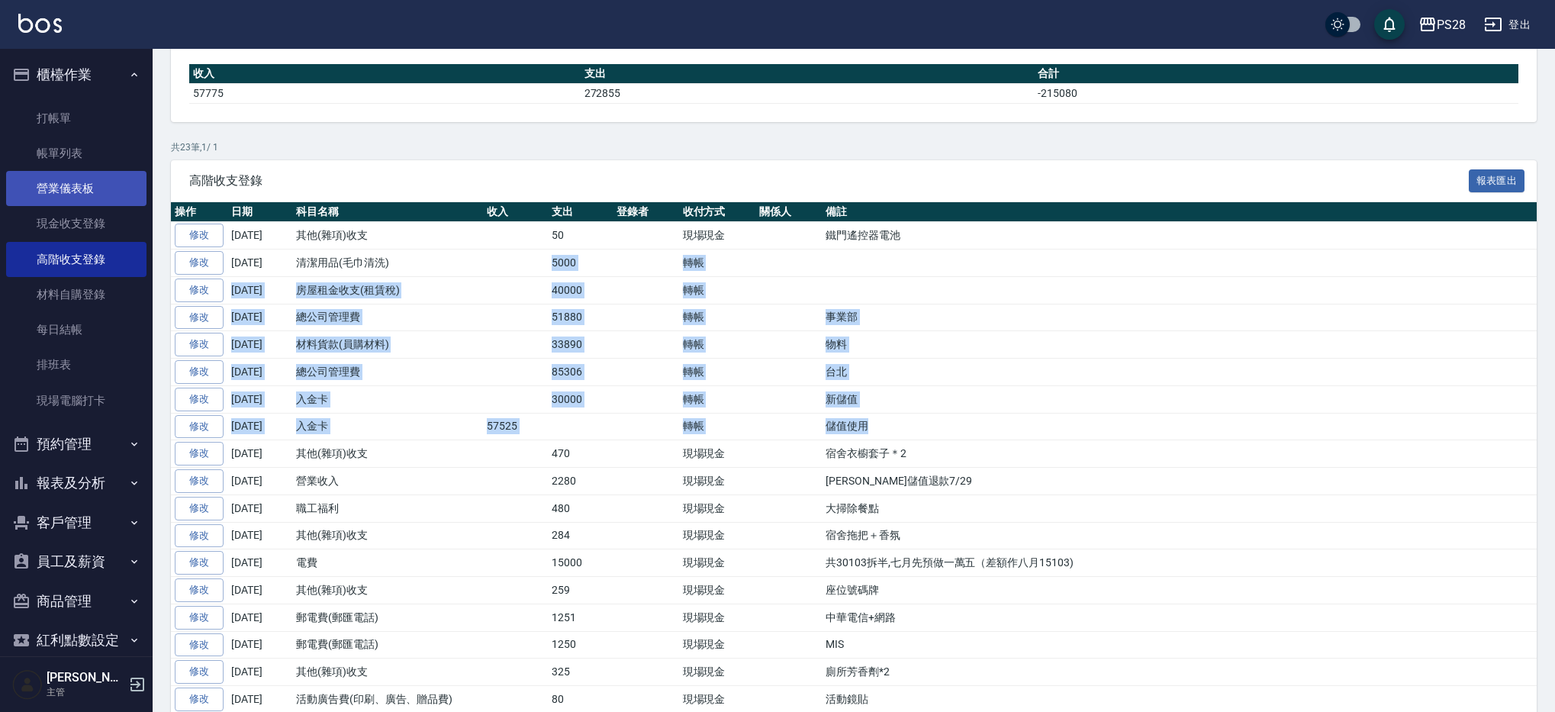
scroll to position [0, 0]
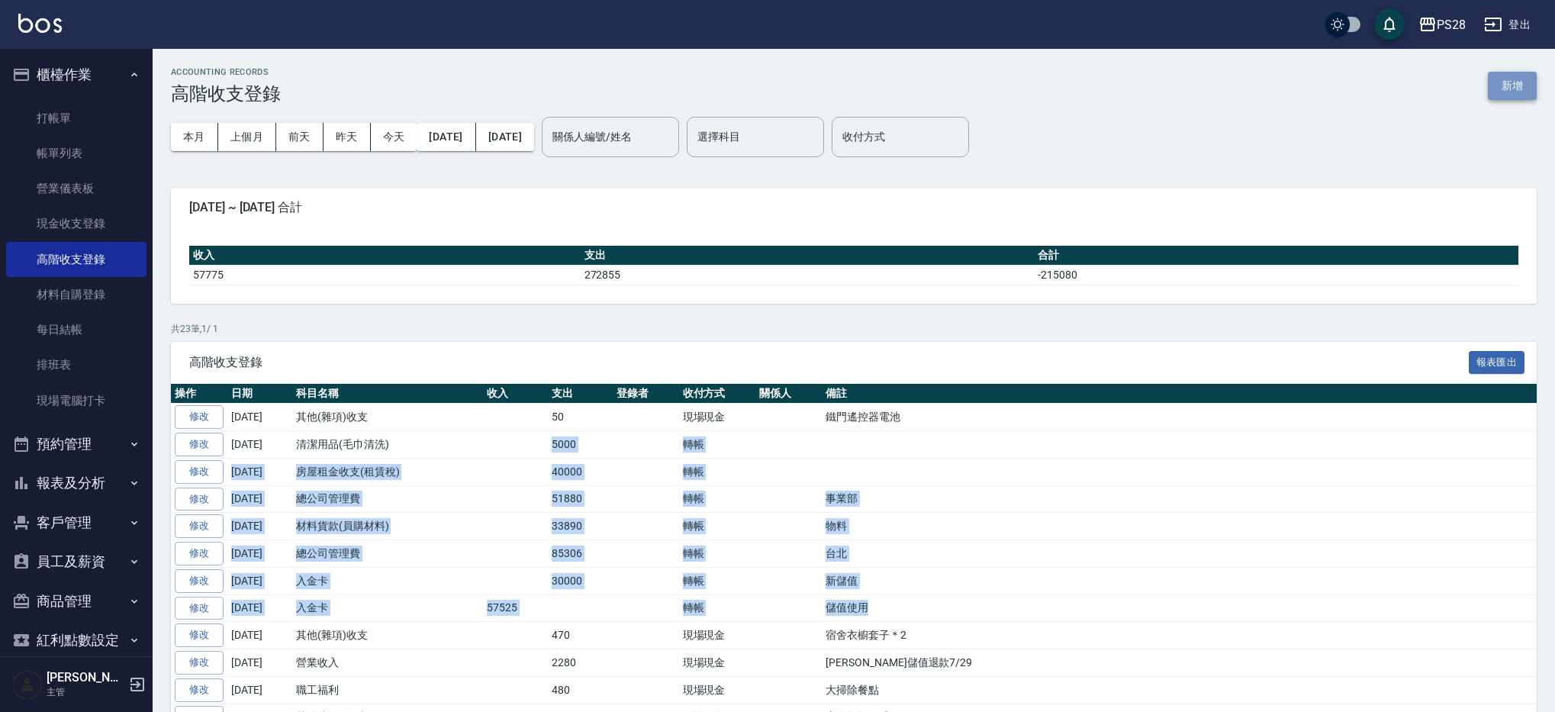
click at [1511, 85] on button "新增" at bounding box center [1512, 86] width 49 height 28
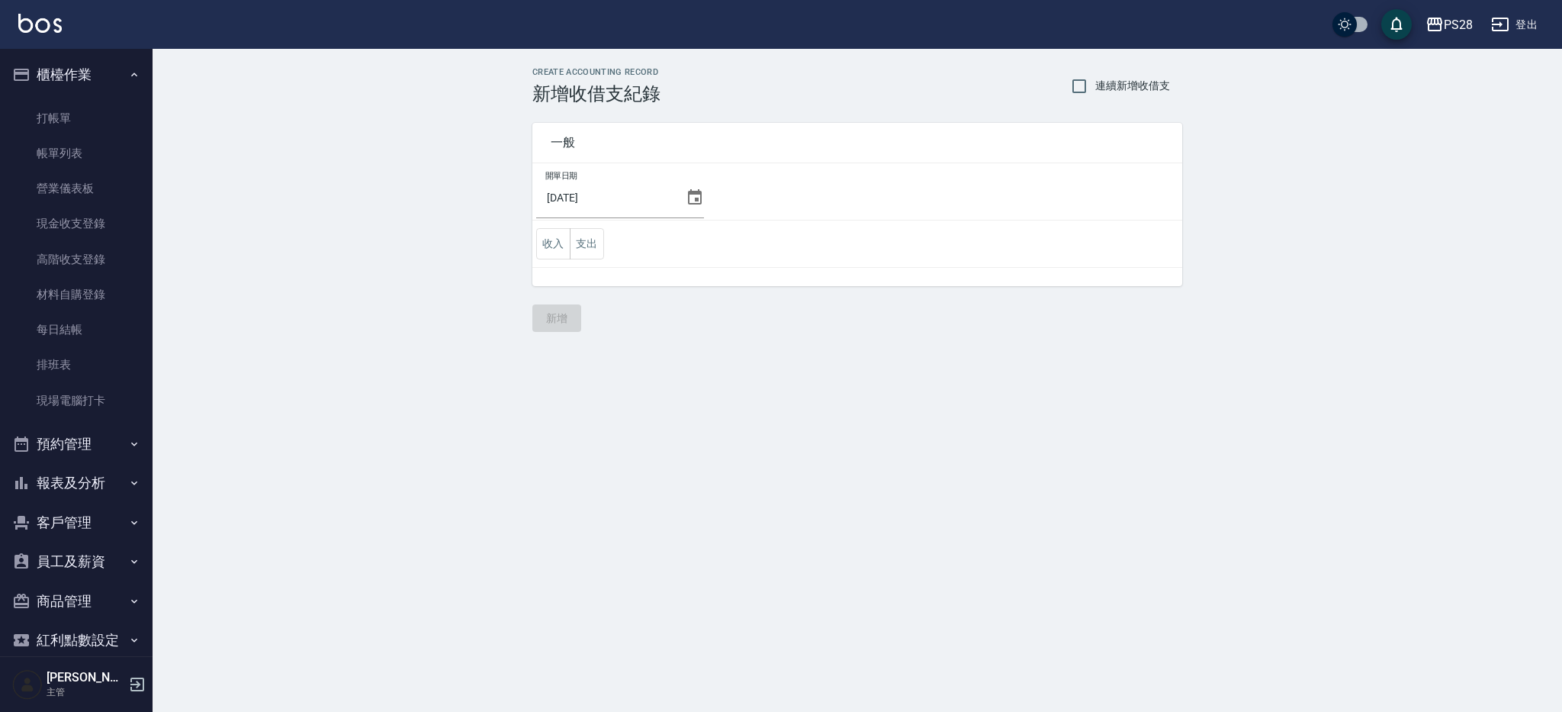
click at [688, 194] on icon at bounding box center [695, 196] width 14 height 15
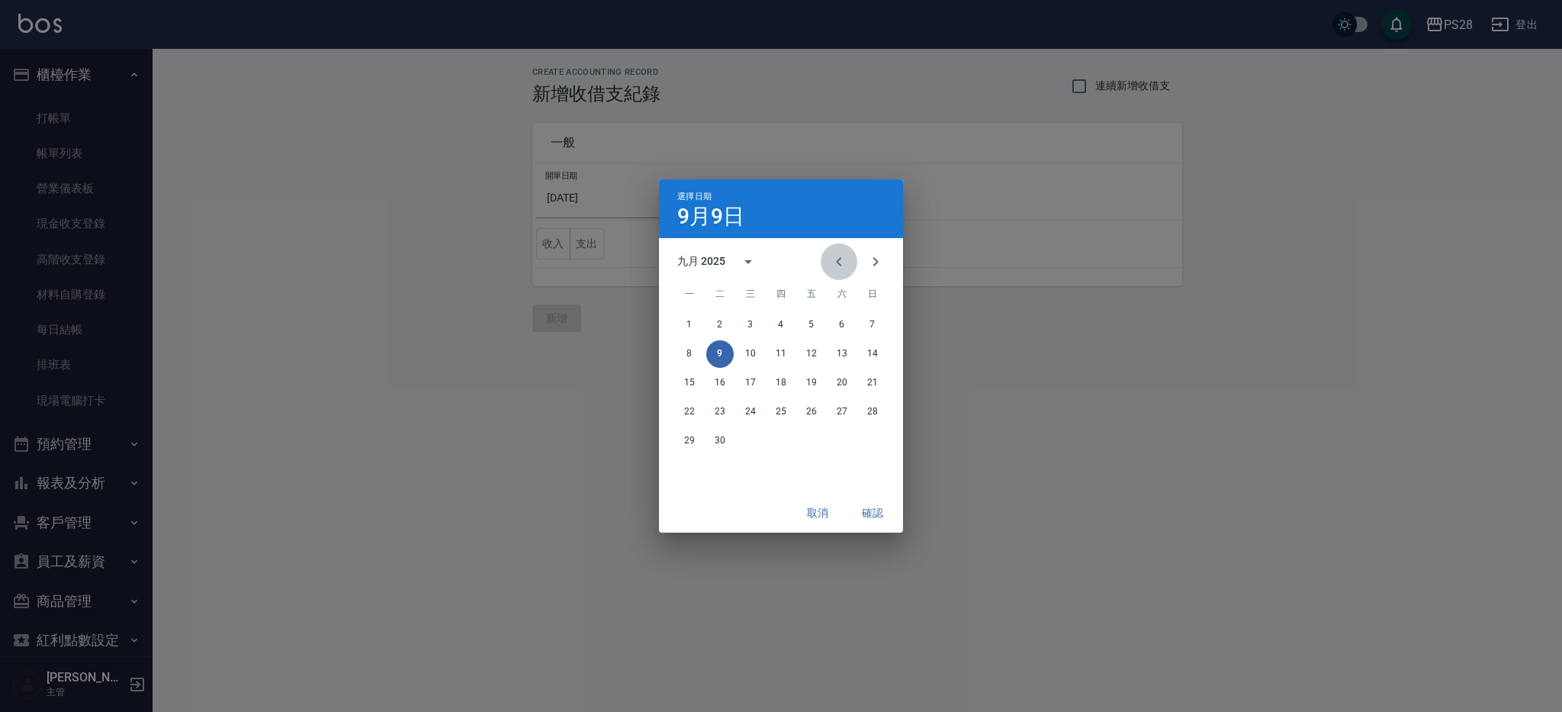
click at [845, 262] on icon "Previous month" at bounding box center [839, 262] width 18 height 18
click at [870, 446] on button "31" at bounding box center [872, 440] width 27 height 27
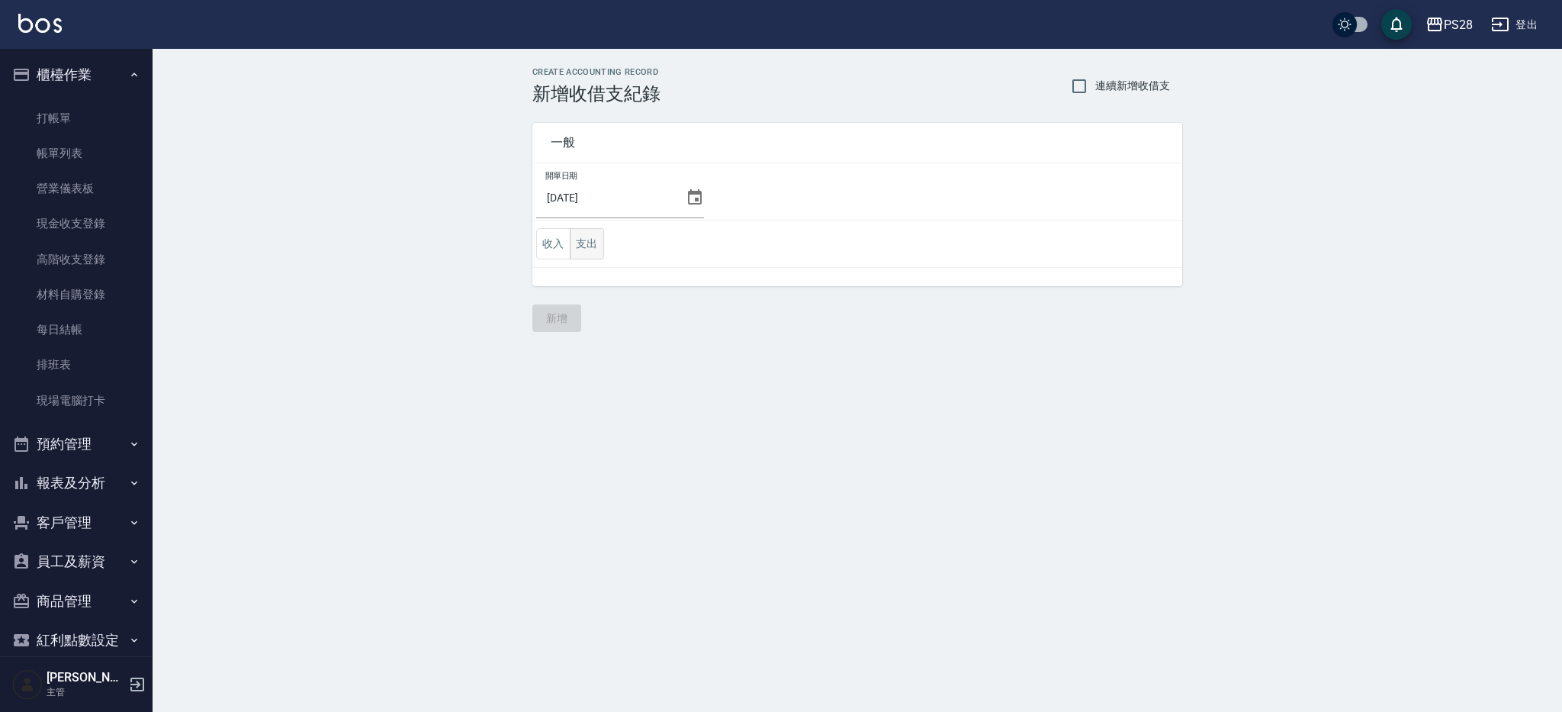
click at [598, 246] on button "支出" at bounding box center [587, 243] width 34 height 31
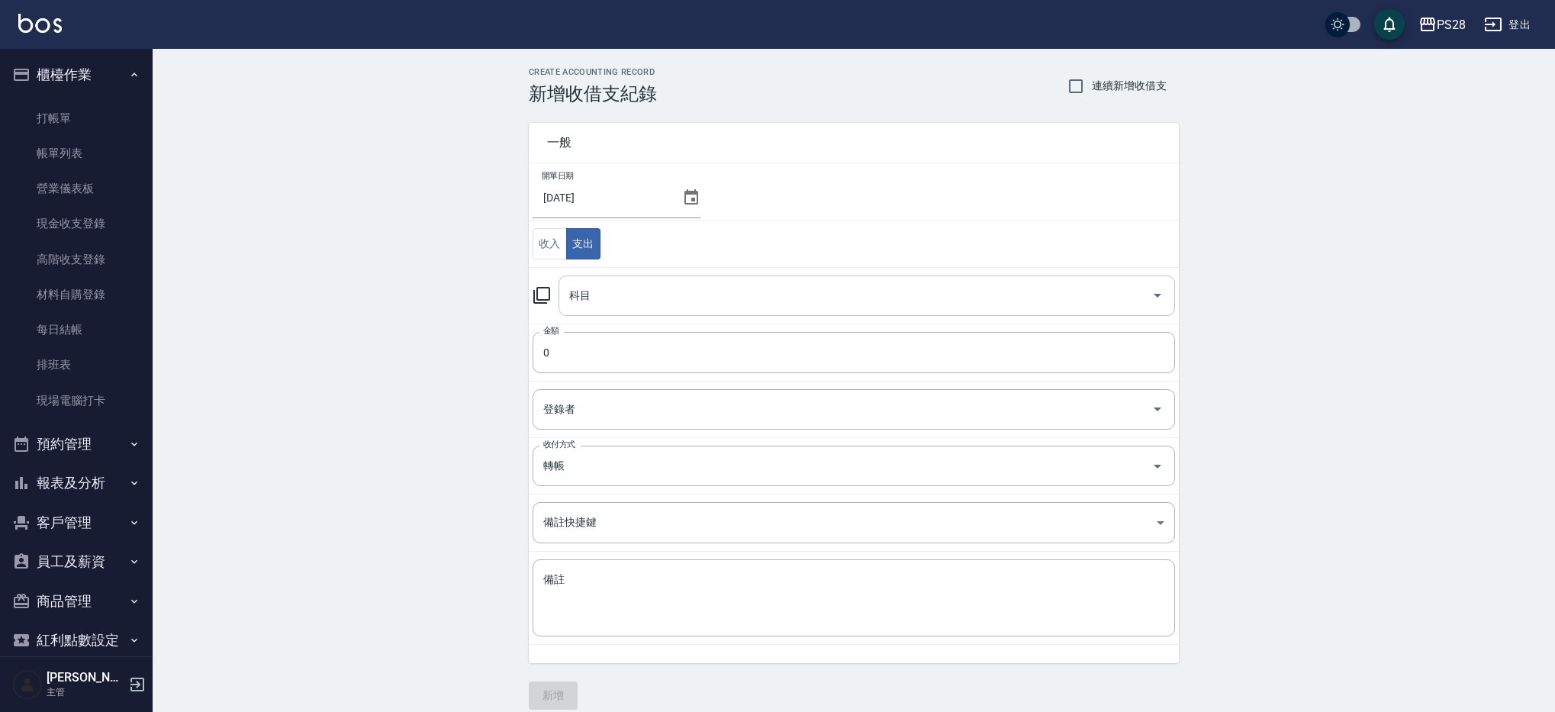
click at [669, 301] on input "科目" at bounding box center [855, 295] width 580 height 27
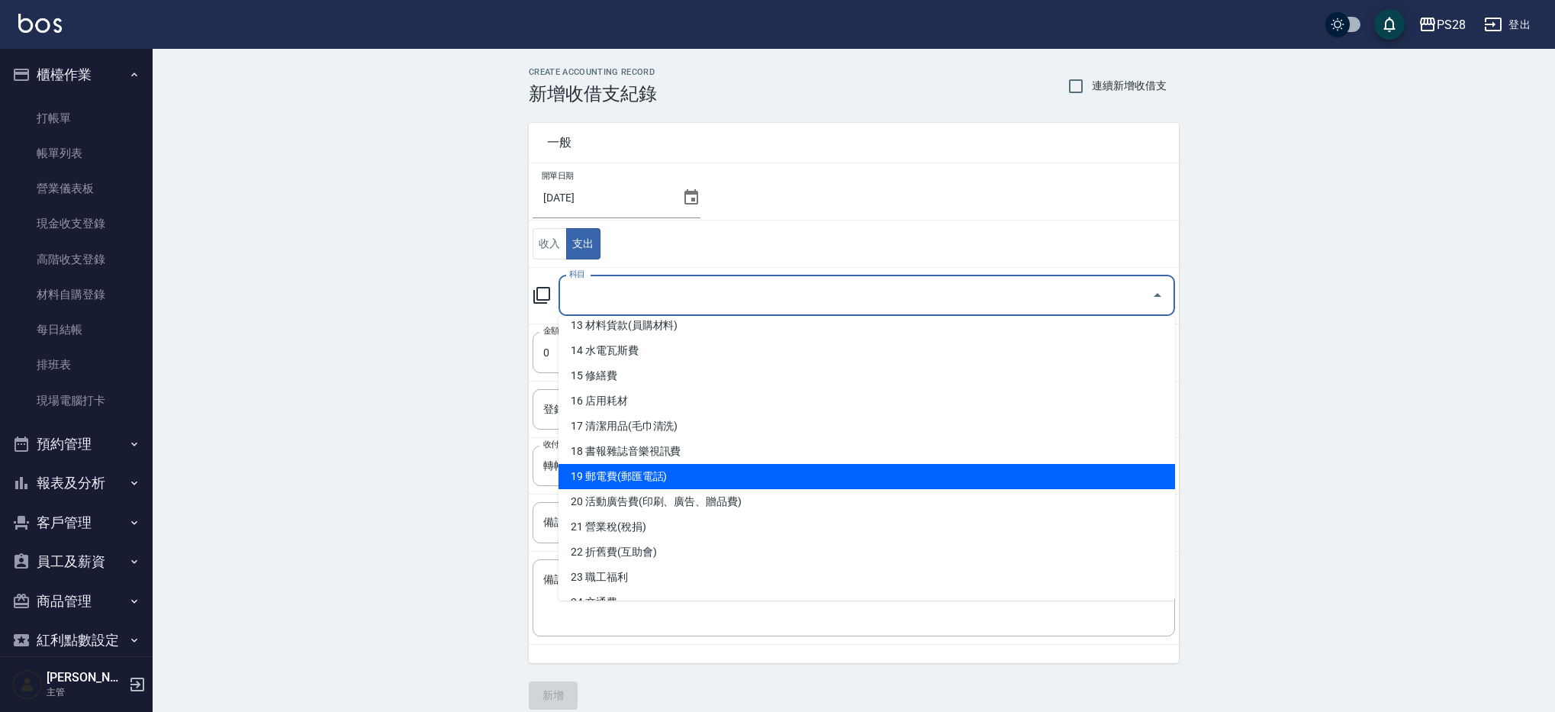
scroll to position [333, 0]
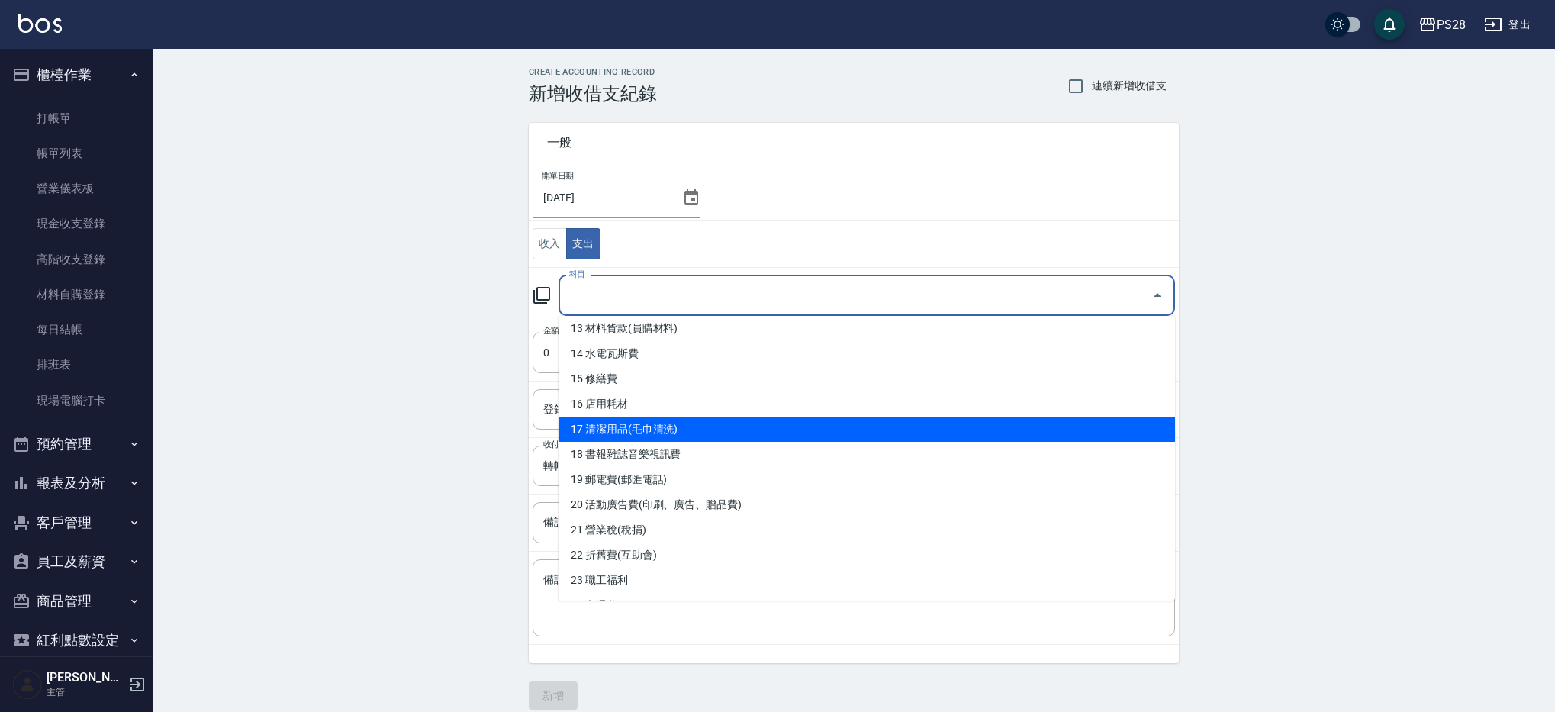
click at [684, 430] on li "17 清潔用品(毛巾清洗)" at bounding box center [866, 429] width 616 height 25
type input "17 清潔用品(毛巾清洗)"
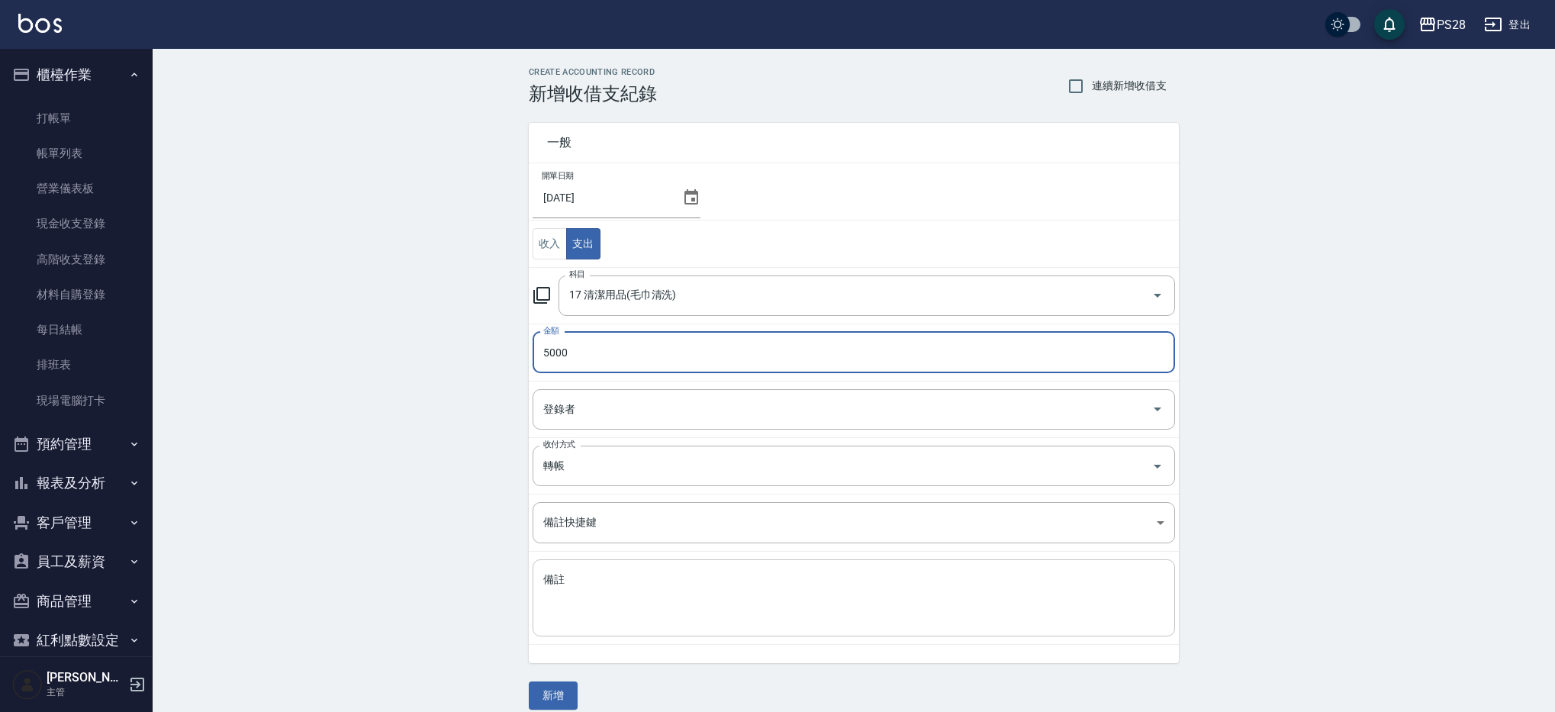
type input "5000"
click at [634, 594] on textarea "備註" at bounding box center [853, 598] width 621 height 52
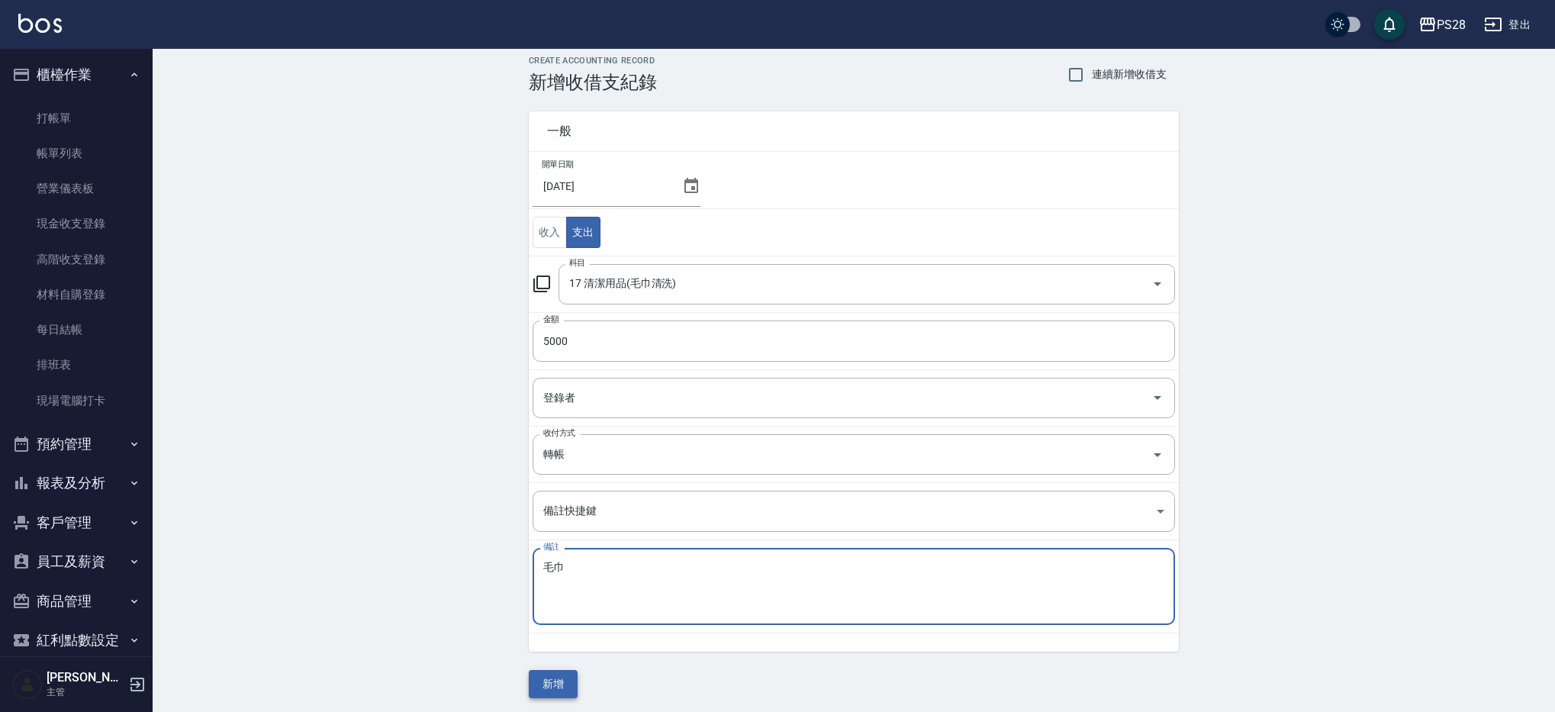
type textarea "毛巾"
click at [563, 689] on button "新增" at bounding box center [553, 680] width 49 height 28
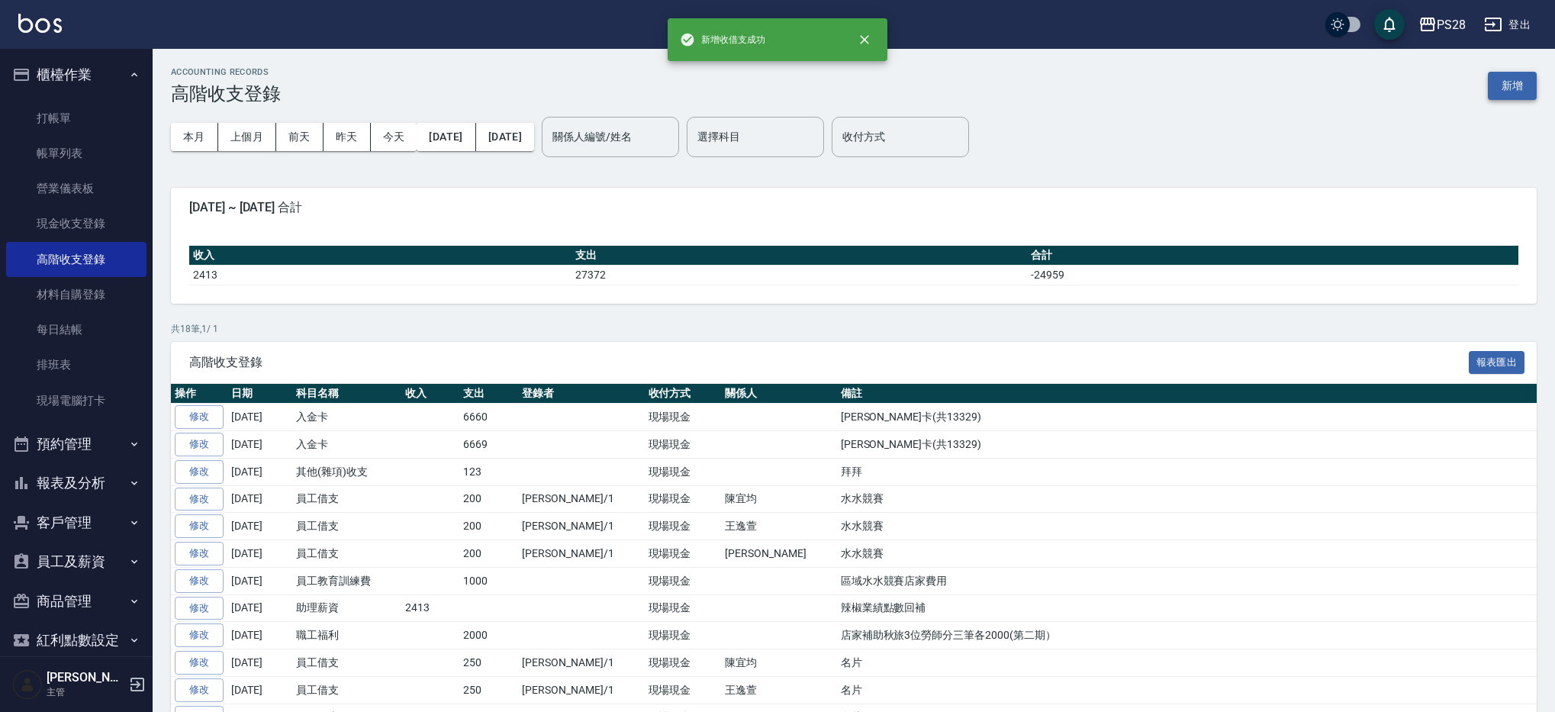
click at [1501, 88] on button "新增" at bounding box center [1512, 86] width 49 height 28
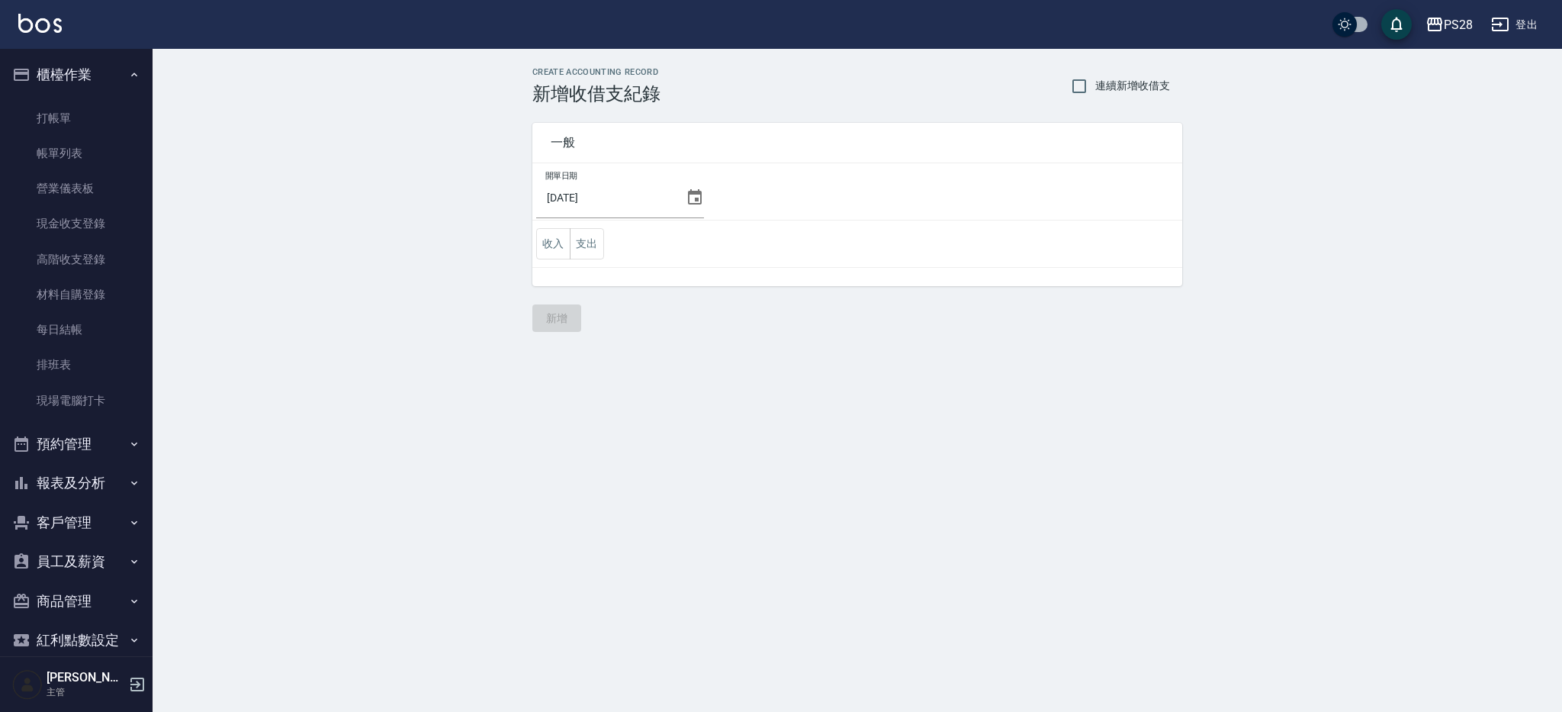
click at [692, 197] on icon at bounding box center [695, 197] width 18 height 18
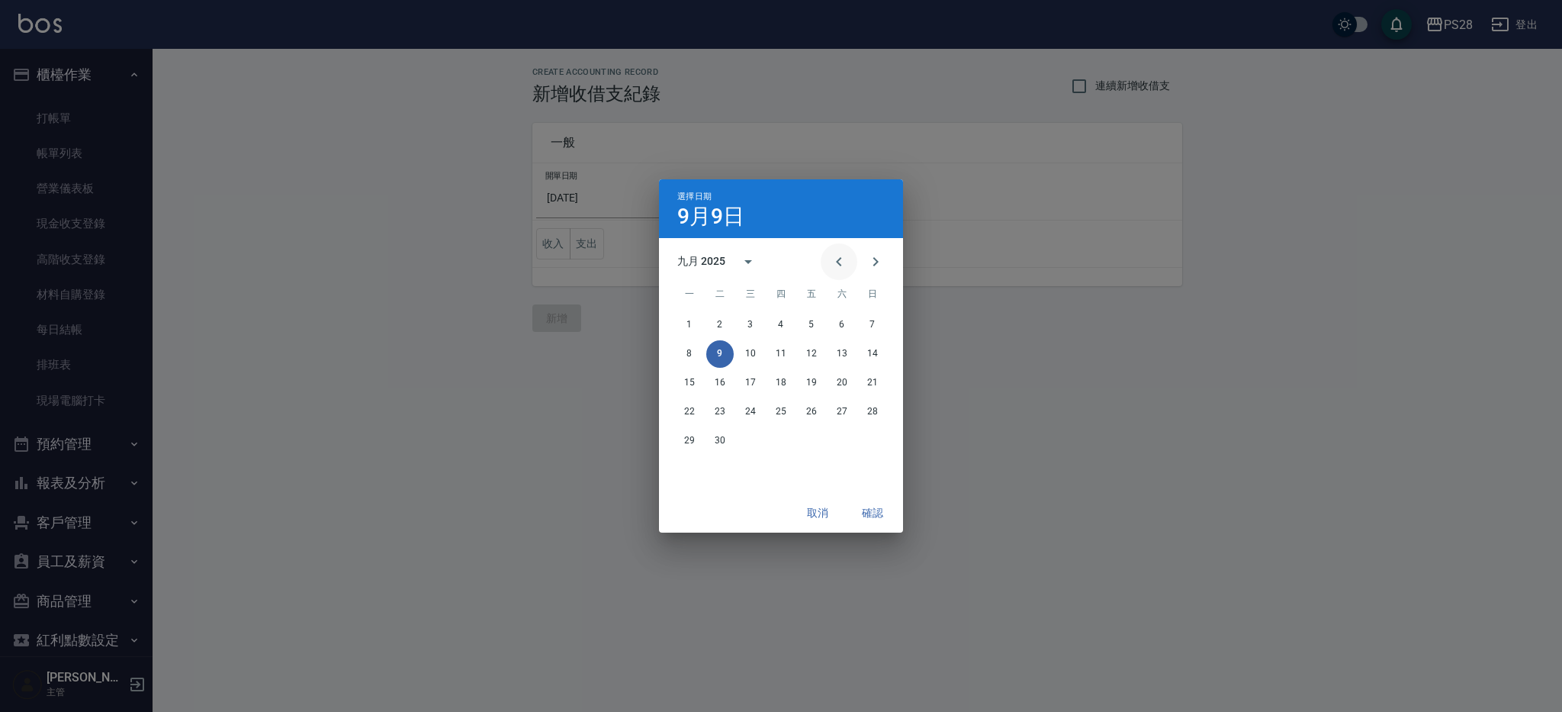
click at [845, 268] on icon "Previous month" at bounding box center [839, 262] width 18 height 18
click at [867, 439] on button "31" at bounding box center [872, 440] width 27 height 27
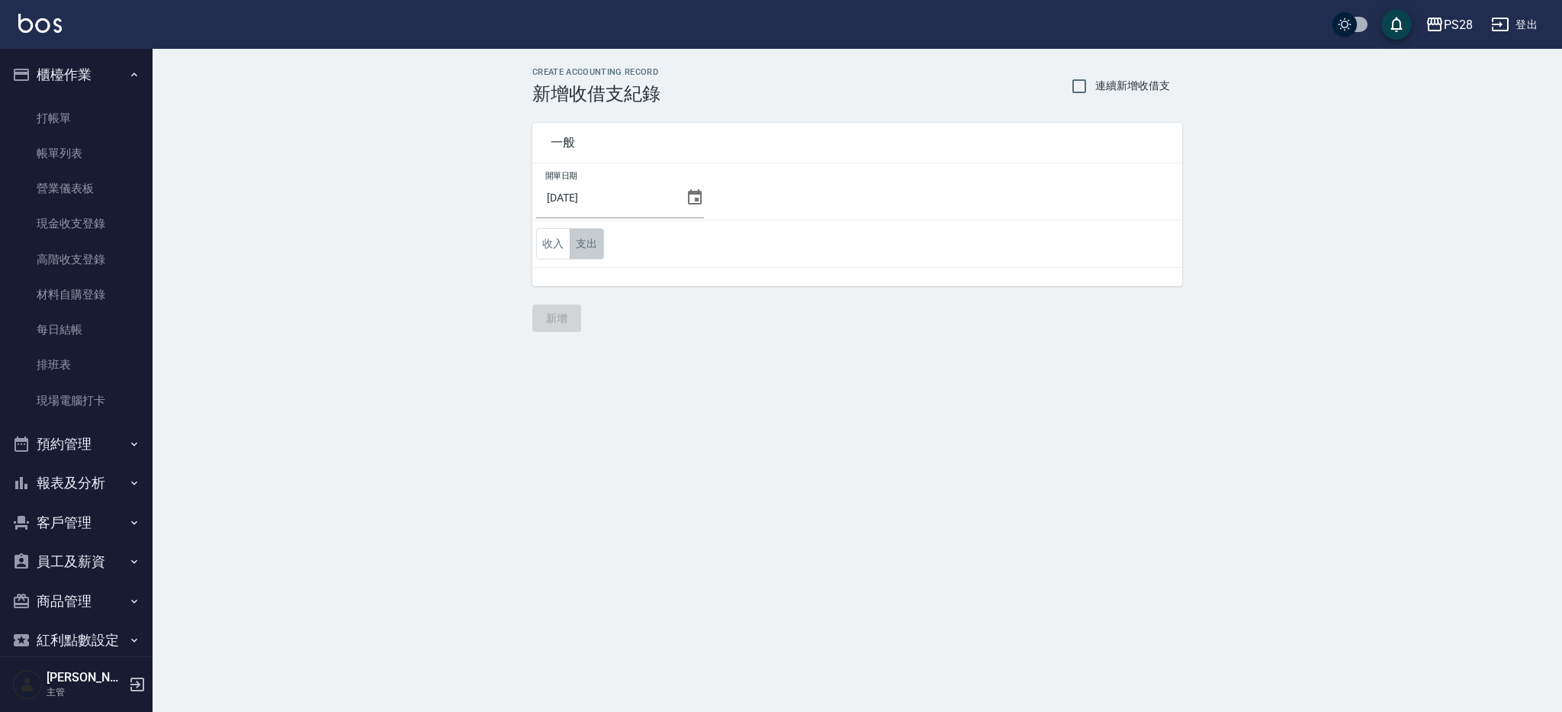
click at [588, 247] on button "支出" at bounding box center [587, 243] width 34 height 31
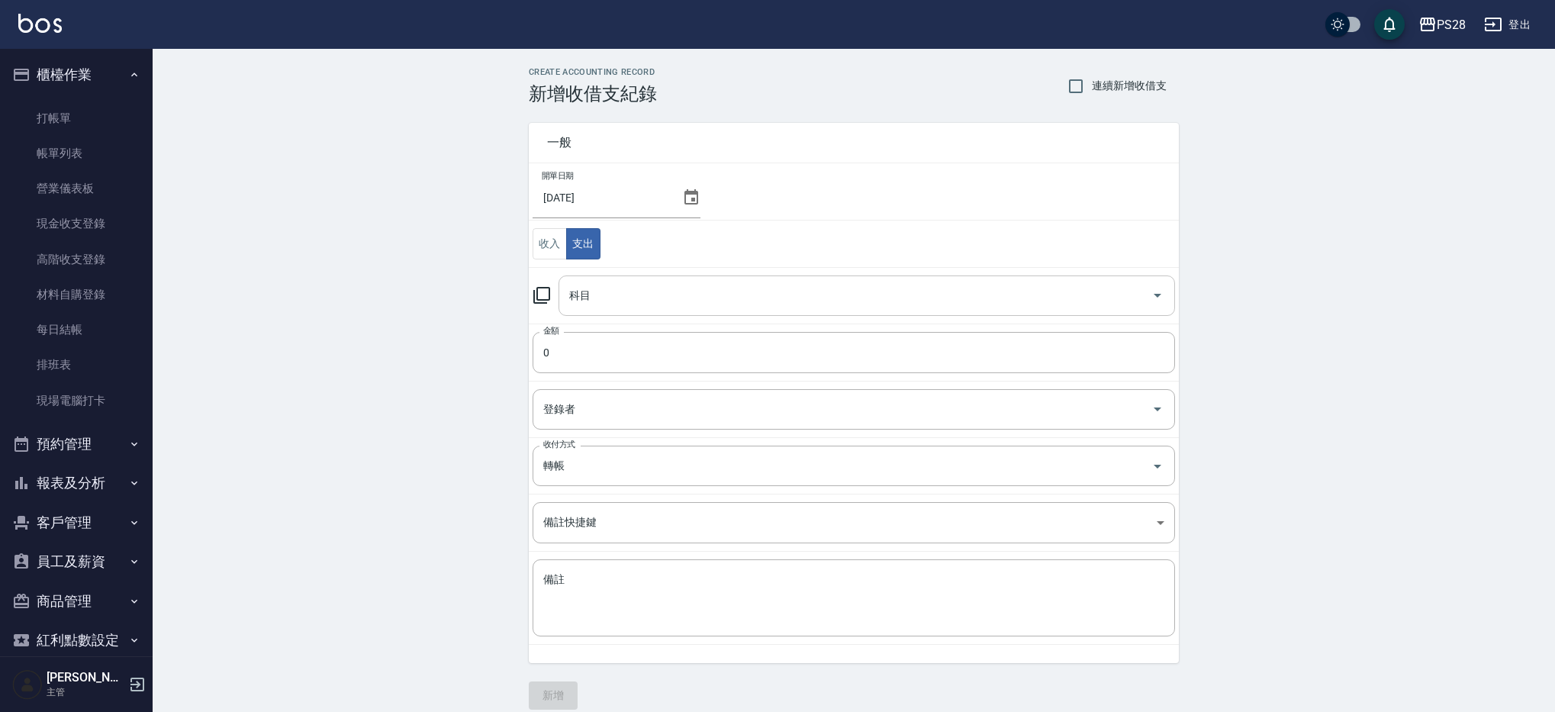
click at [594, 285] on input "科目" at bounding box center [855, 295] width 580 height 27
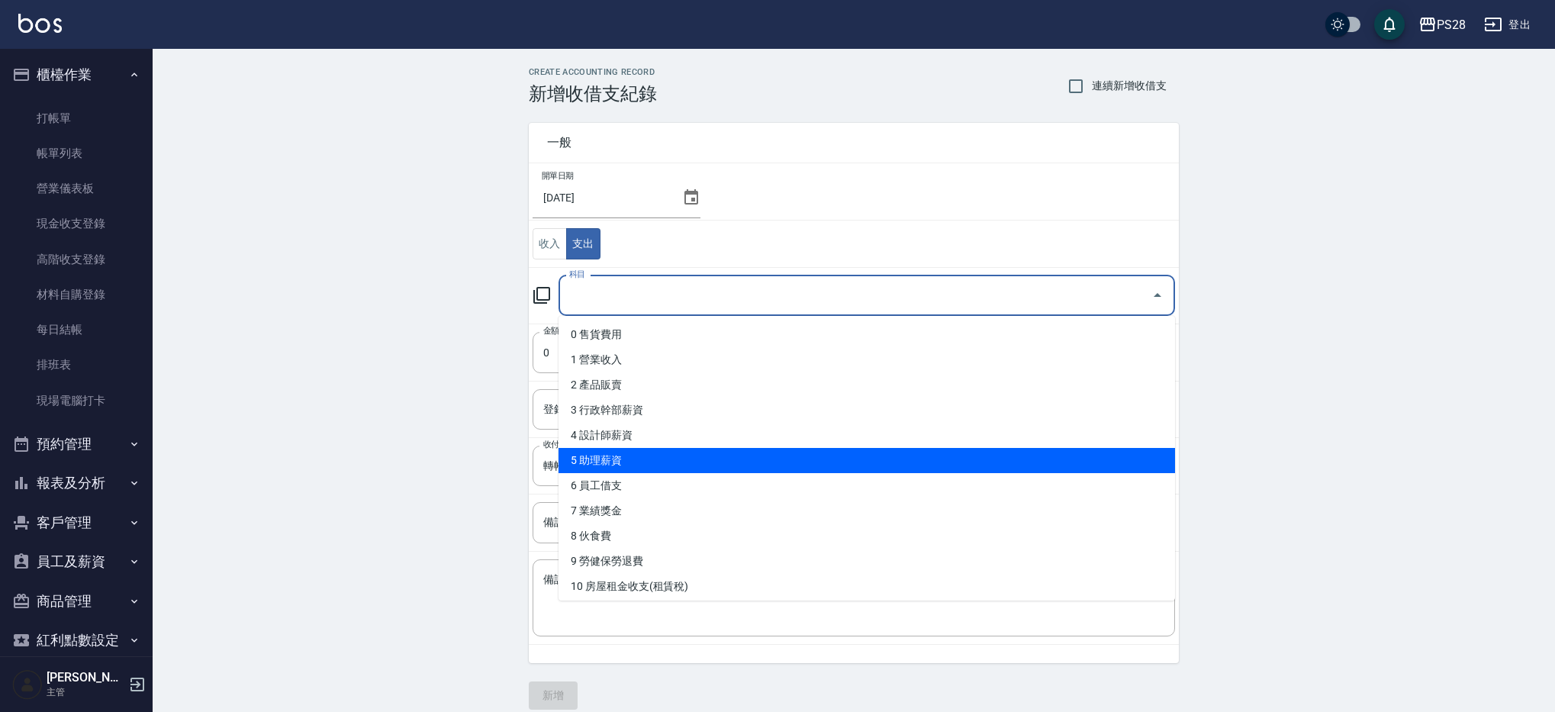
scroll to position [16, 0]
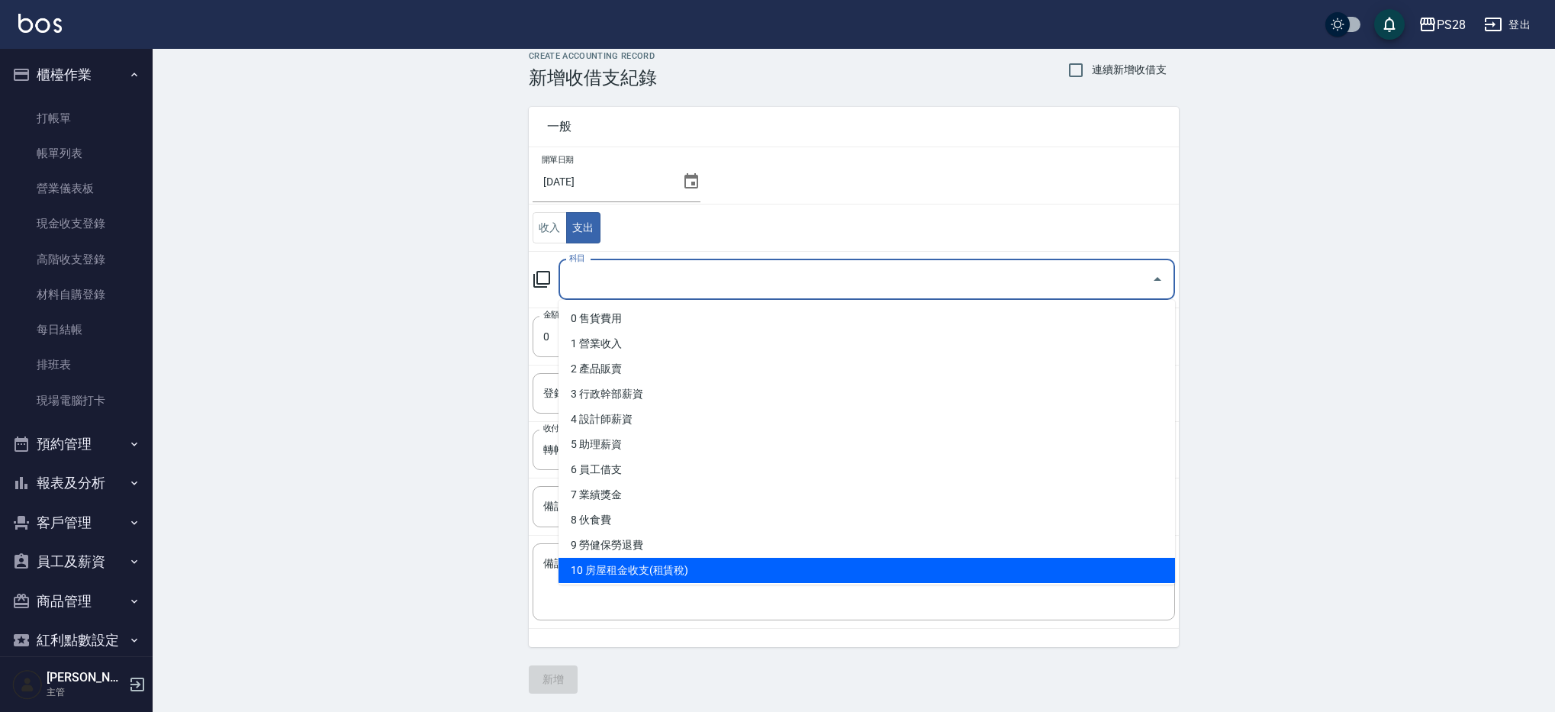
click at [694, 570] on li "10 房屋租金收支(租賃稅)" at bounding box center [866, 570] width 616 height 25
type input "10 房屋租金收支(租賃稅)"
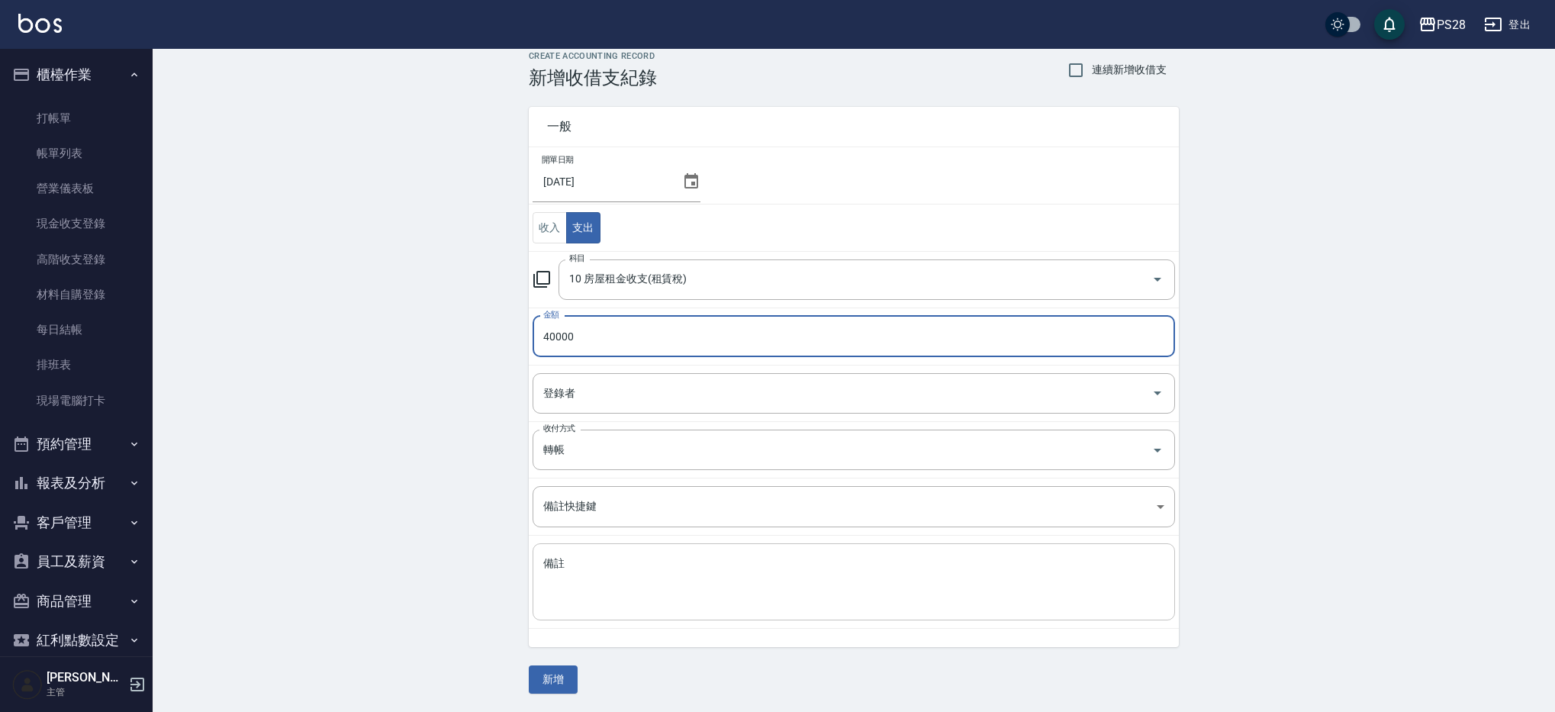
type input "40000"
click at [645, 558] on textarea "備註" at bounding box center [853, 582] width 621 height 52
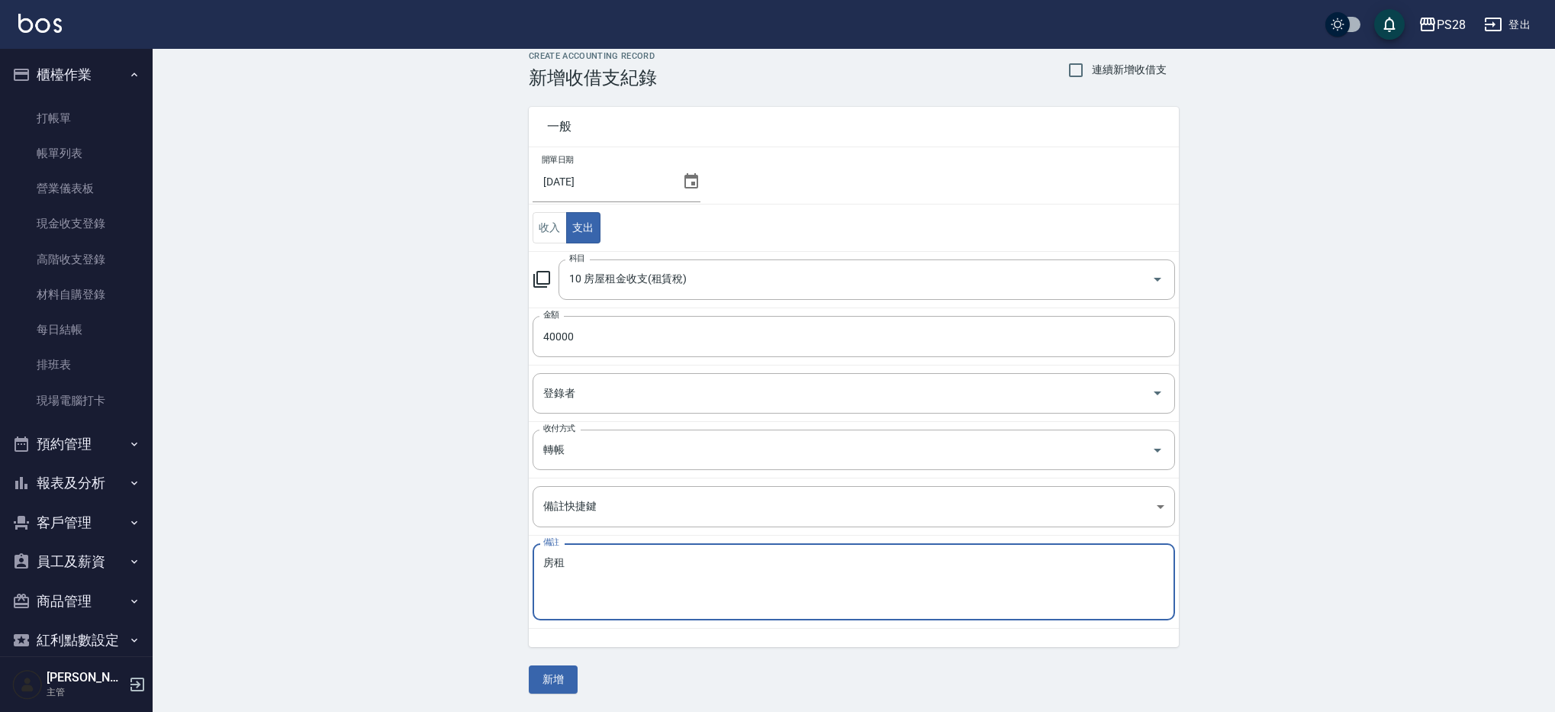
type textarea "房"
type textarea "店租"
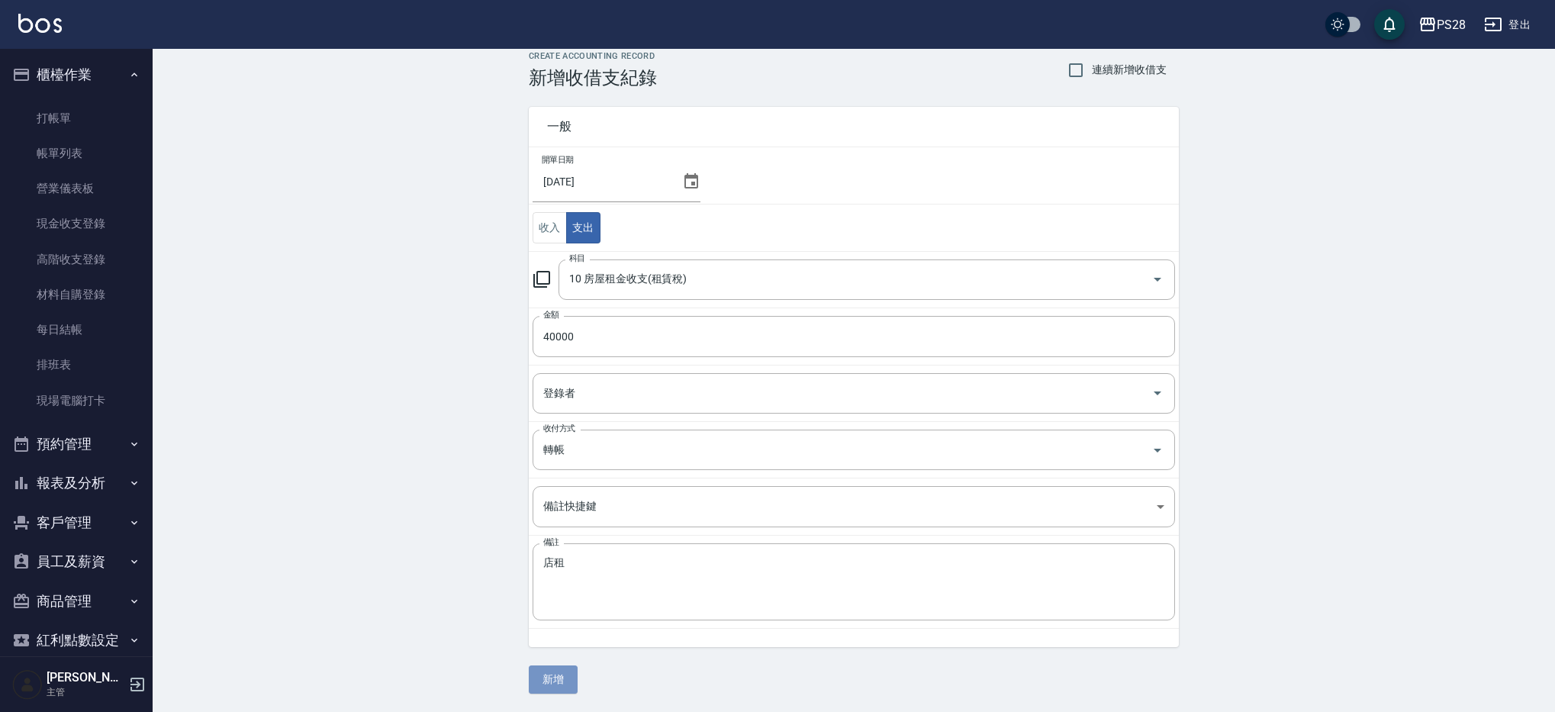
click at [561, 675] on button "新增" at bounding box center [553, 679] width 49 height 28
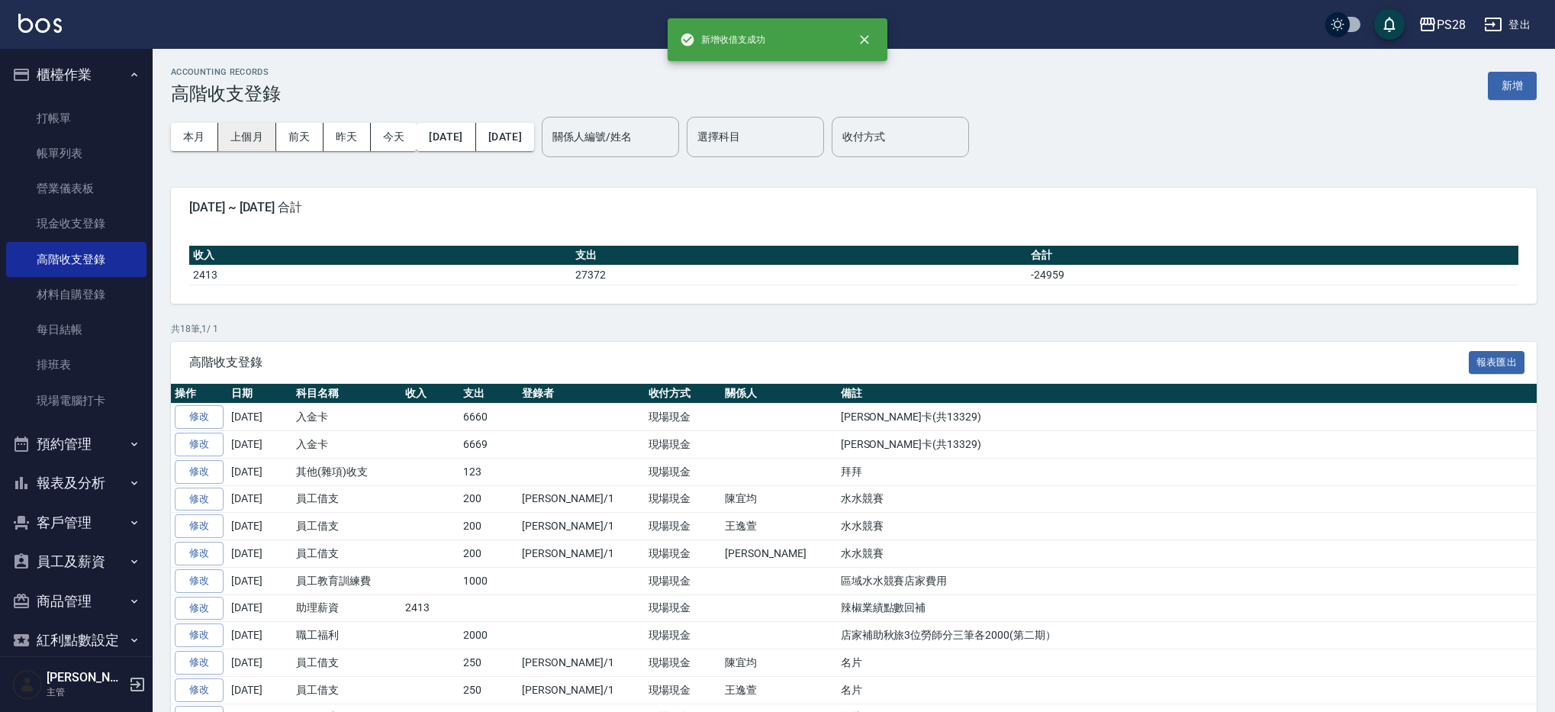
click at [246, 133] on button "上個月" at bounding box center [247, 137] width 58 height 28
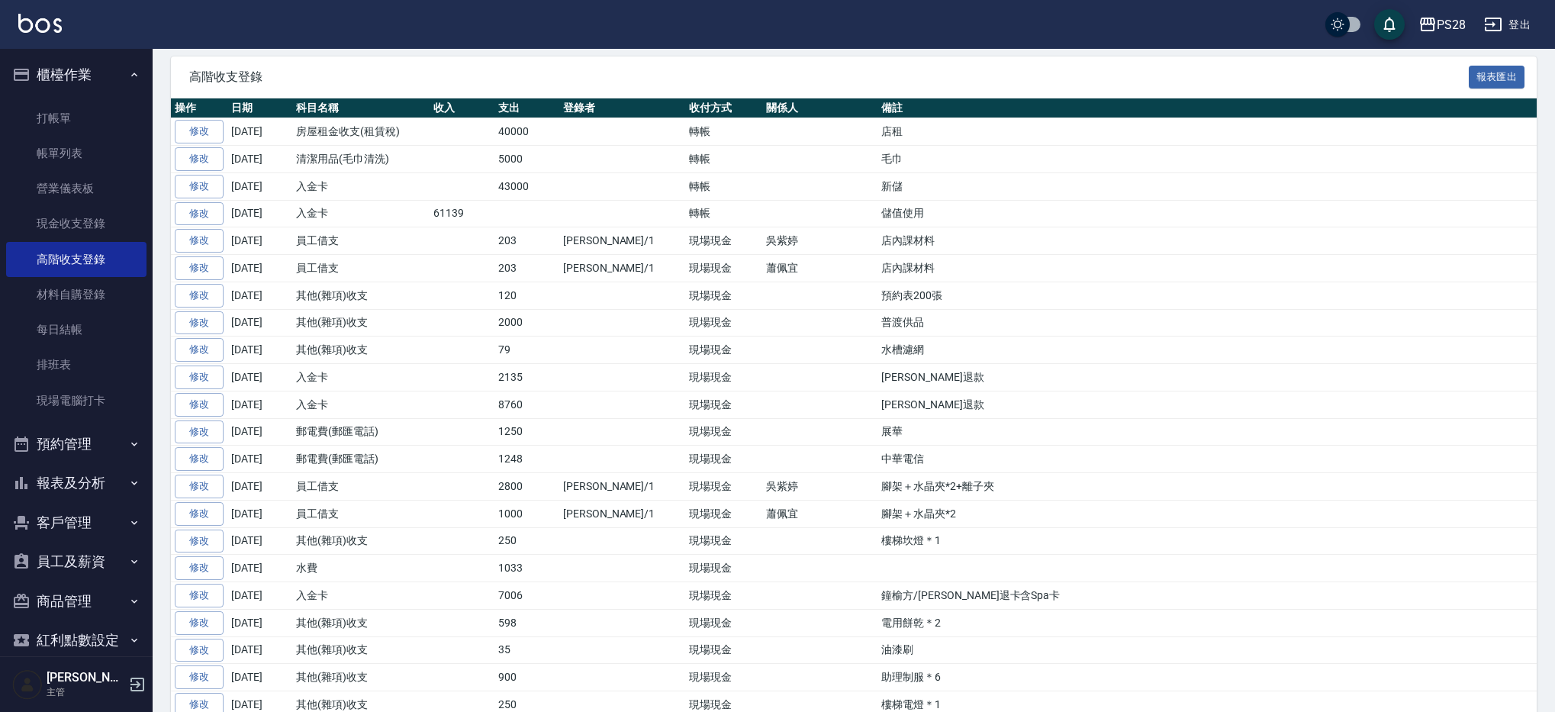
scroll to position [277, 0]
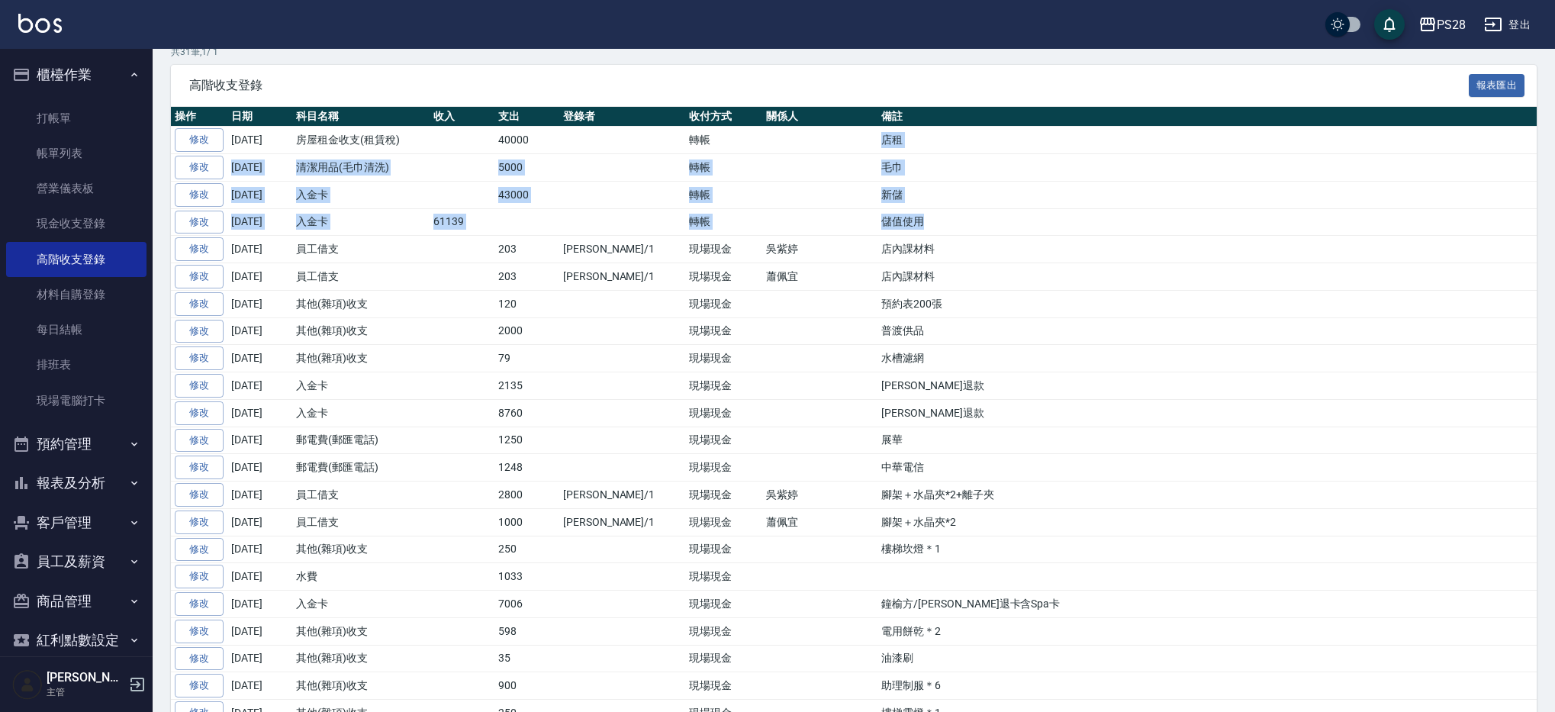
drag, startPoint x: 847, startPoint y: 214, endPoint x: 703, endPoint y: 134, distance: 165.3
click at [703, 134] on tbody "修改 2025-08-31 房屋租金收支(租賃稅) 40000 轉帳 店租 修改 2025-08-31 清潔用品(毛巾清洗) 5000 轉帳 毛巾 修改 20…" at bounding box center [854, 549] width 1366 height 845
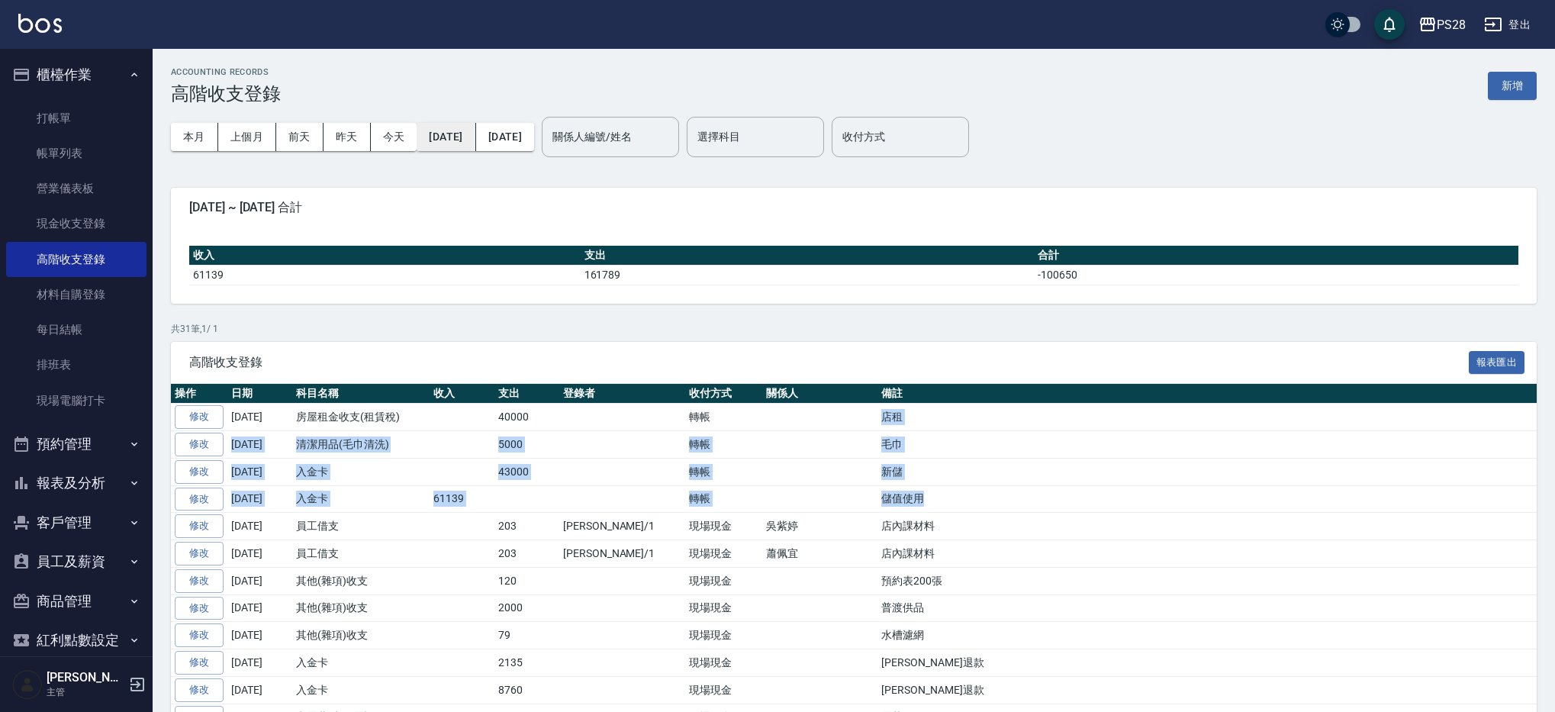
click at [475, 140] on button "2025/08/01" at bounding box center [446, 137] width 59 height 28
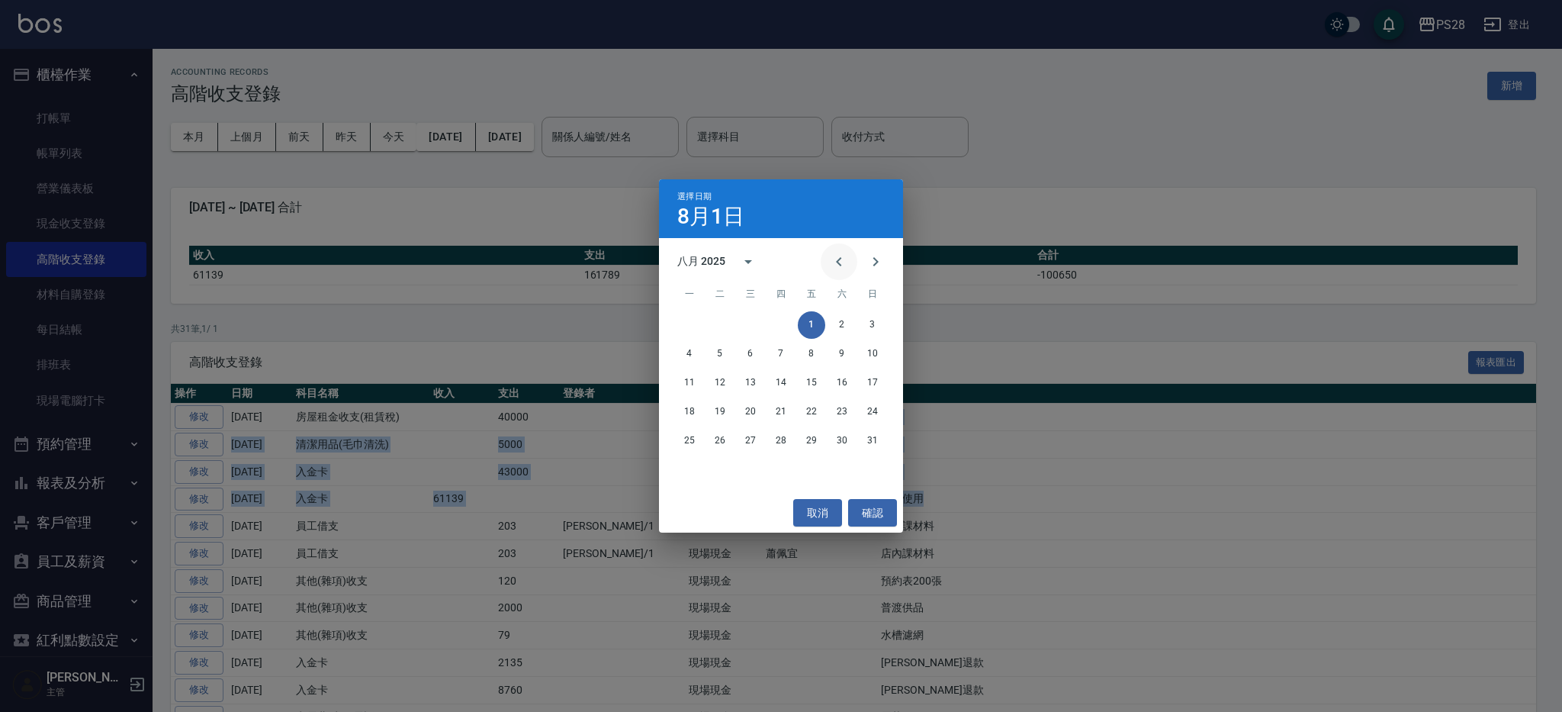
click at [835, 259] on icon "Previous month" at bounding box center [839, 262] width 18 height 18
click at [781, 433] on button "31" at bounding box center [780, 440] width 27 height 27
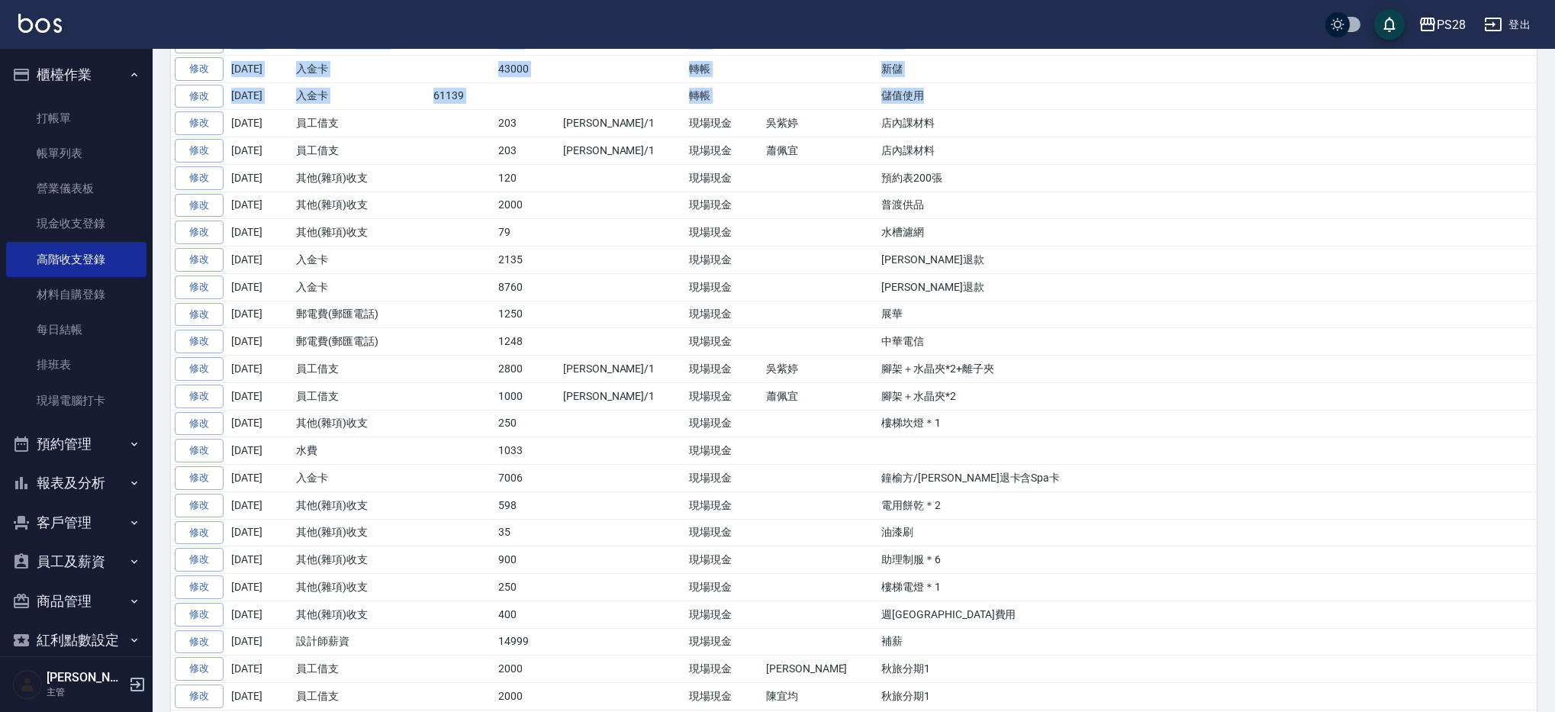
scroll to position [815, 0]
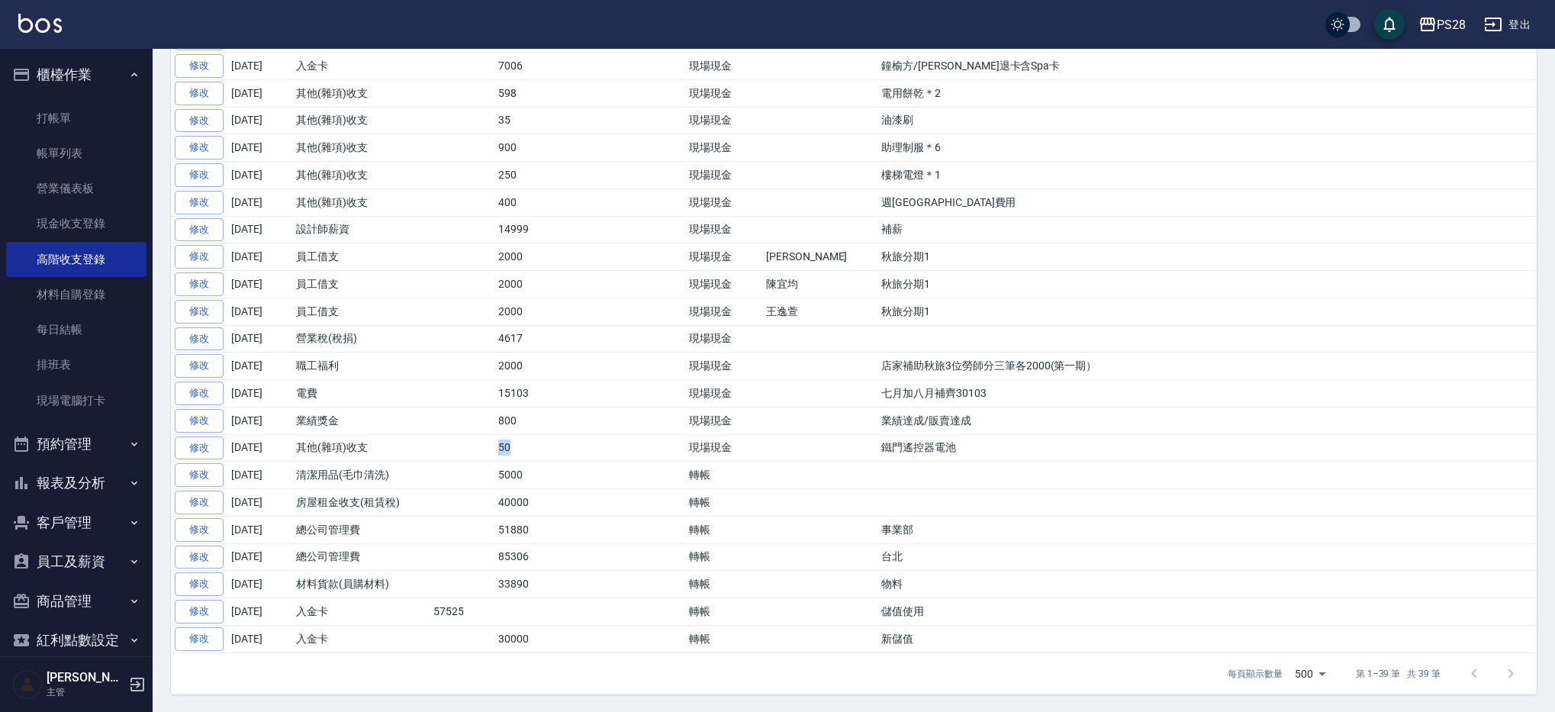
drag, startPoint x: 438, startPoint y: 442, endPoint x: 523, endPoint y: 443, distance: 85.4
click at [523, 443] on tr "修改 2025-07-31 其他(雜項)收支 50 現場現金 鐵門遙控器電池" at bounding box center [854, 447] width 1366 height 27
click at [529, 462] on td "5000" at bounding box center [526, 475] width 65 height 27
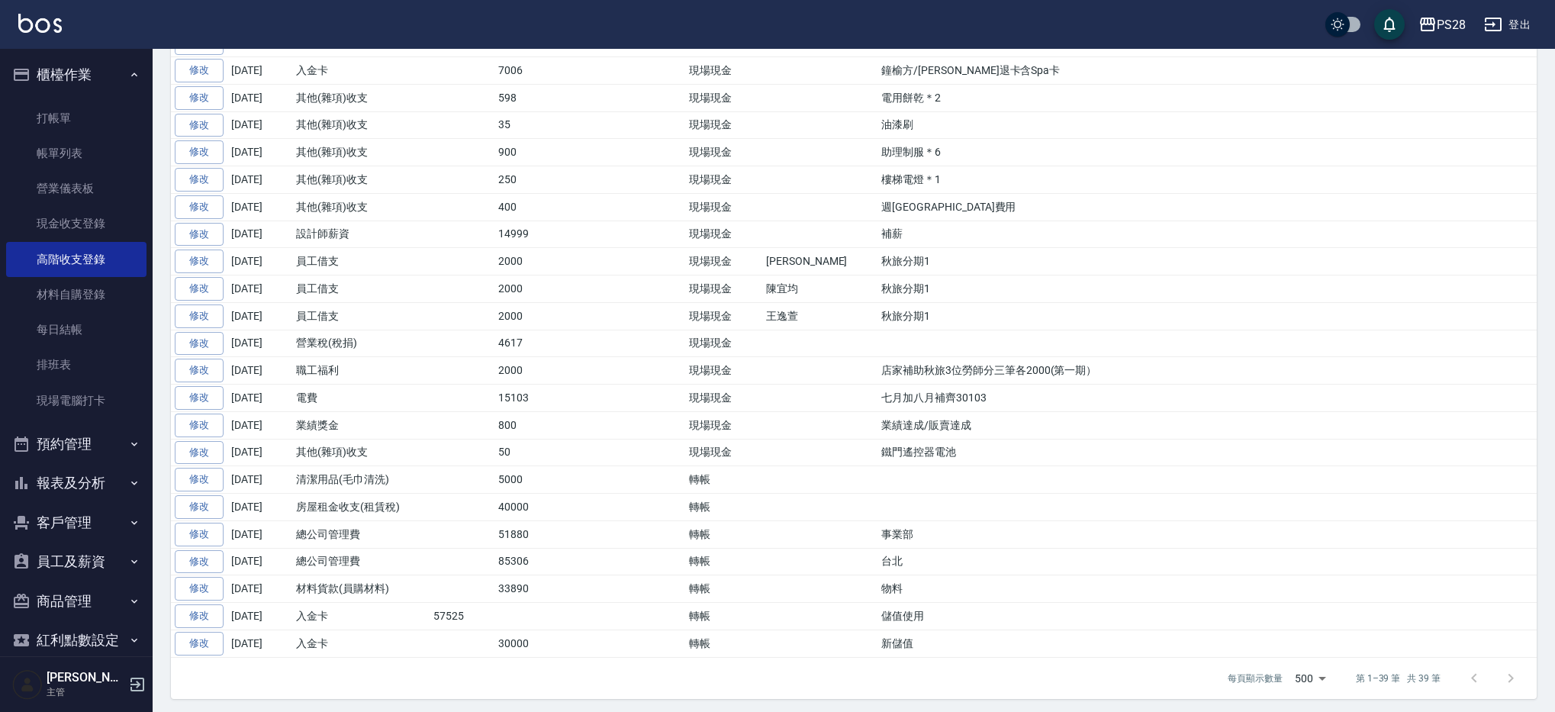
click at [367, 506] on td "房屋租金收支(租賃稅)" at bounding box center [360, 507] width 137 height 27
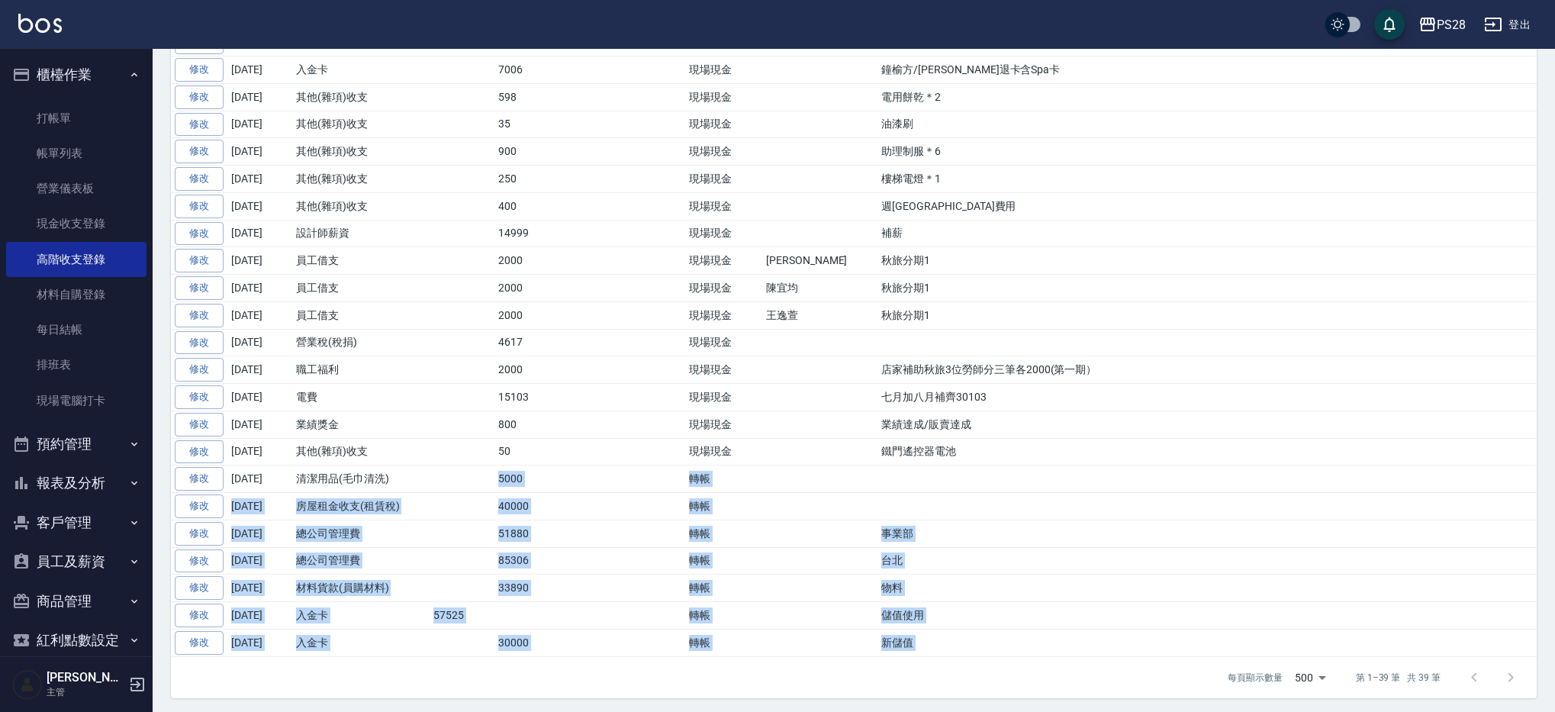
drag, startPoint x: 472, startPoint y: 473, endPoint x: 846, endPoint y: 650, distance: 413.6
click at [846, 650] on tbody "修改 2025-08-31 房屋租金收支(租賃稅) 40000 轉帳 店租 修改 2025-08-31 清潔用品(毛巾清洗) 5000 轉帳 毛巾 修改 20…" at bounding box center [854, 124] width 1366 height 1063
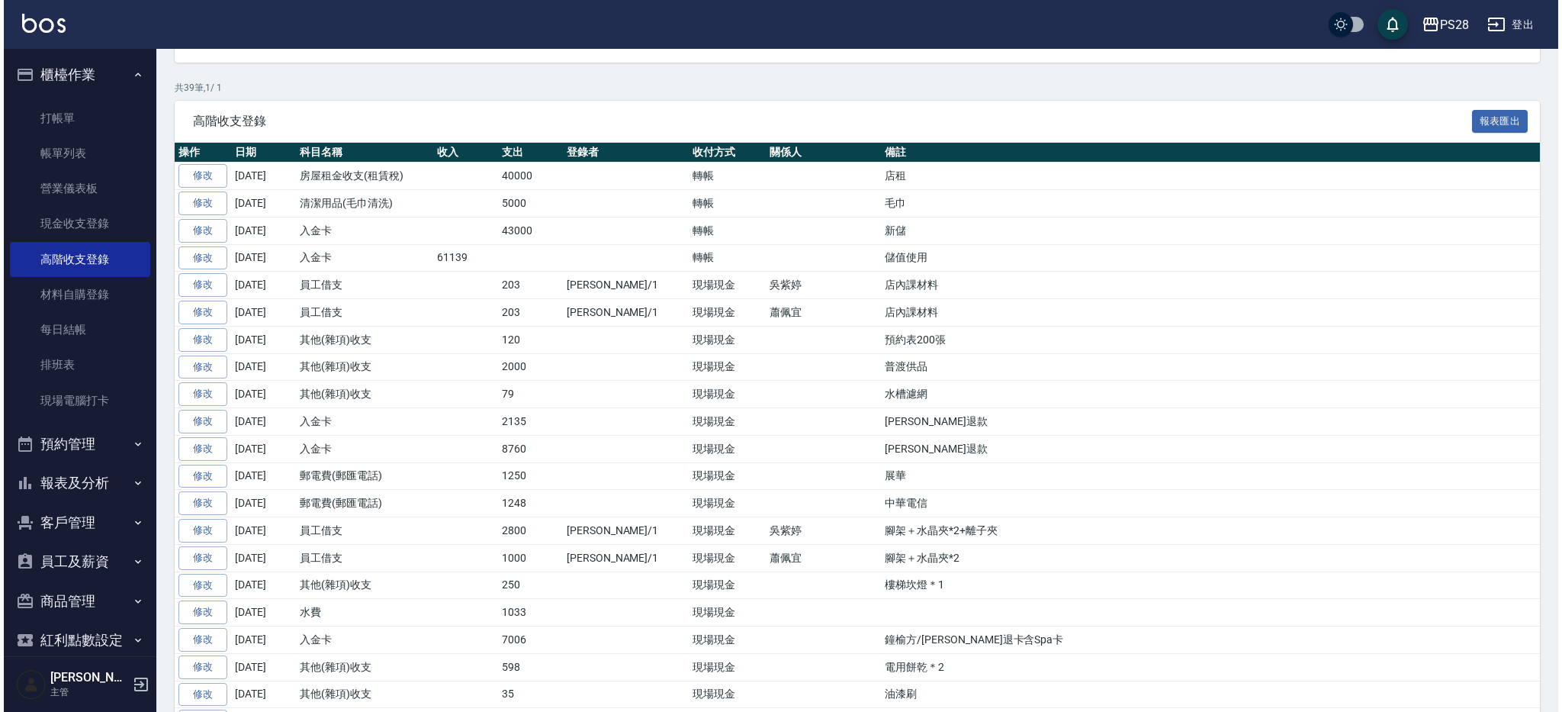
scroll to position [0, 0]
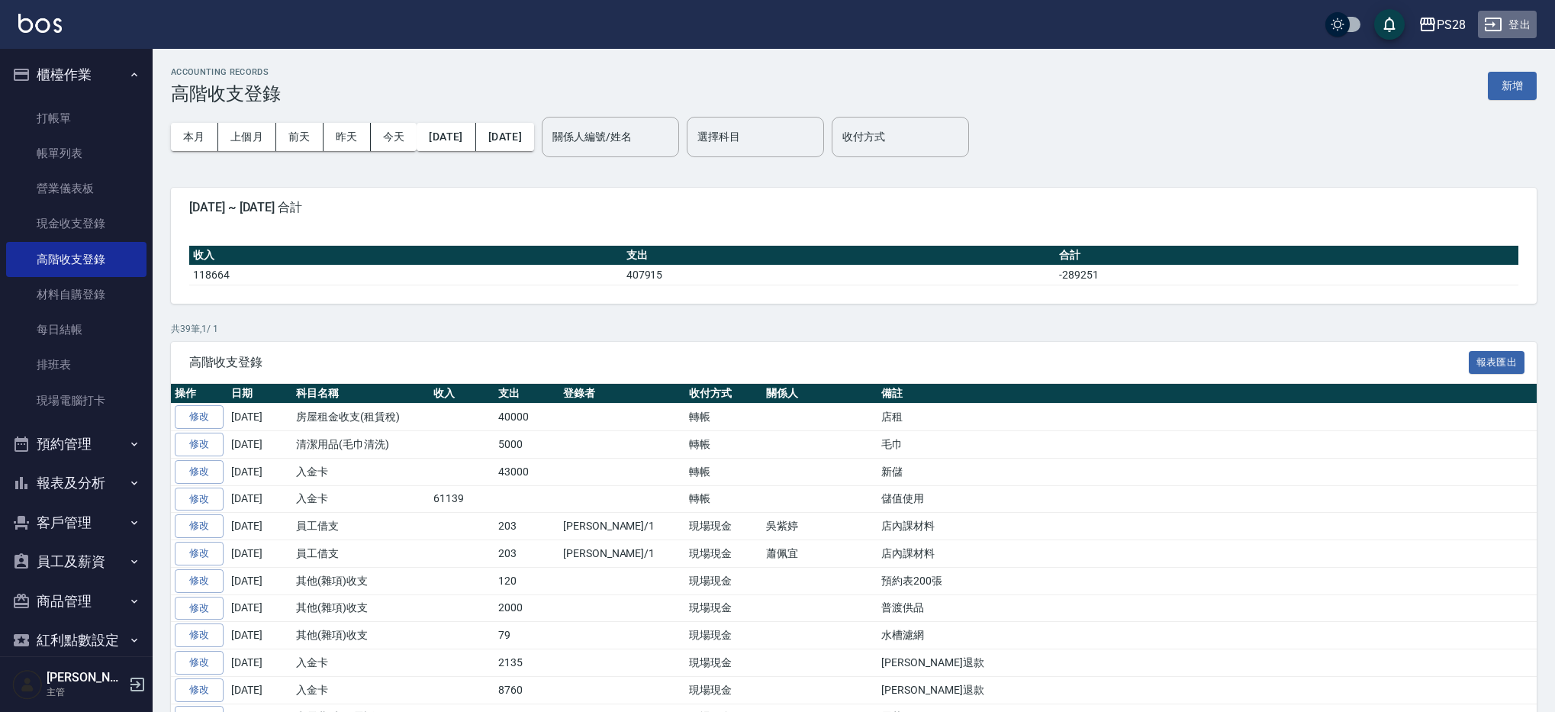
click at [1517, 14] on button "登出" at bounding box center [1507, 25] width 59 height 28
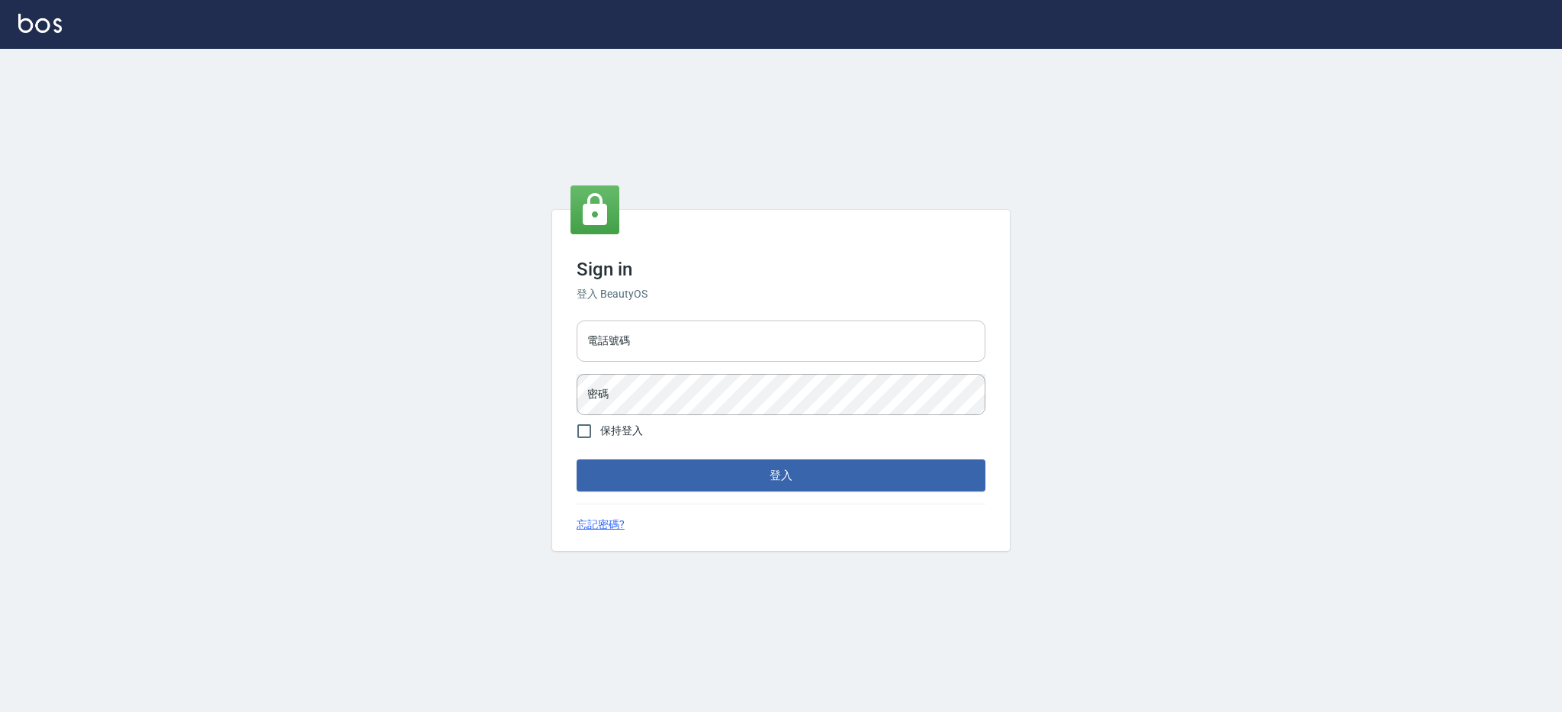
click at [671, 342] on input "電話號碼" at bounding box center [781, 340] width 409 height 41
type input "0426312798"
click at [577, 459] on button "登入" at bounding box center [781, 475] width 409 height 32
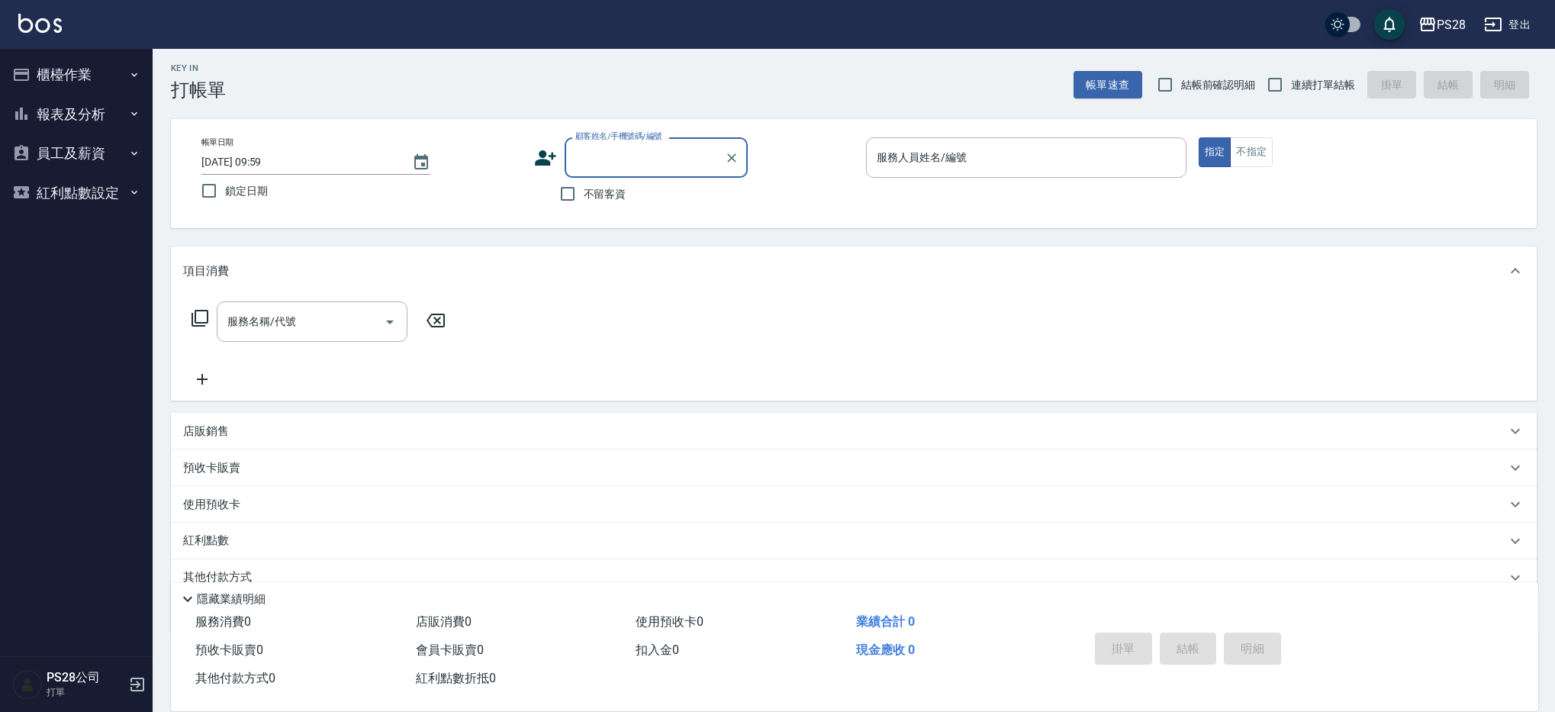
scroll to position [5, 0]
